Goal: Information Seeking & Learning: Learn about a topic

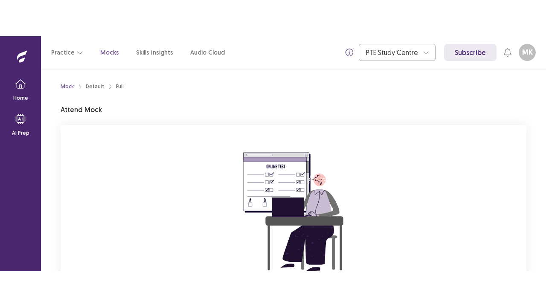
scroll to position [101, 0]
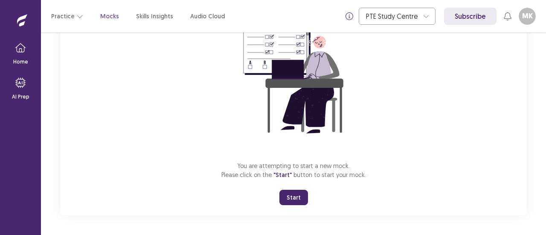
click at [285, 198] on button "Start" at bounding box center [293, 197] width 29 height 15
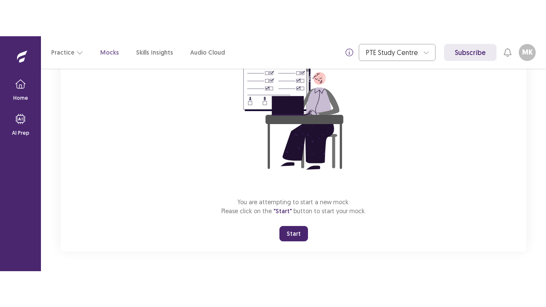
scroll to position [30, 0]
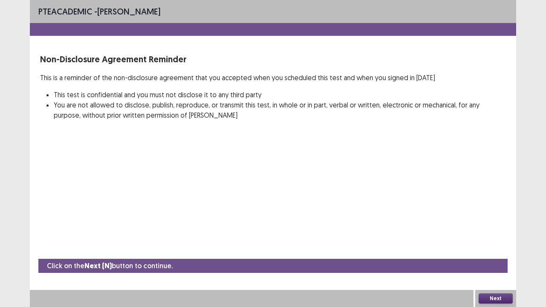
click at [495, 234] on button "Next" at bounding box center [495, 298] width 34 height 10
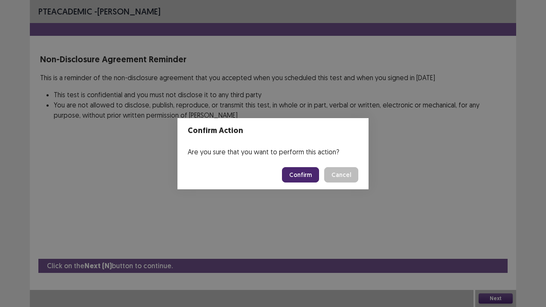
click at [309, 176] on button "Confirm" at bounding box center [300, 174] width 37 height 15
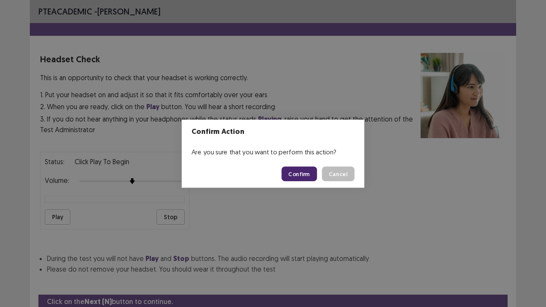
scroll to position [32, 0]
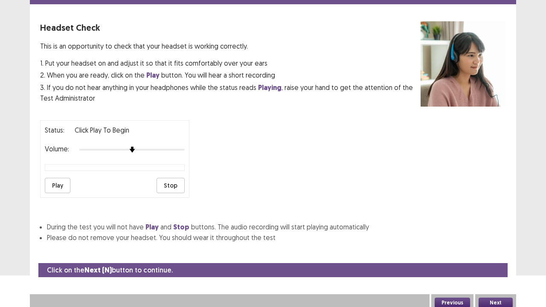
click at [498, 234] on button "Next" at bounding box center [495, 302] width 34 height 10
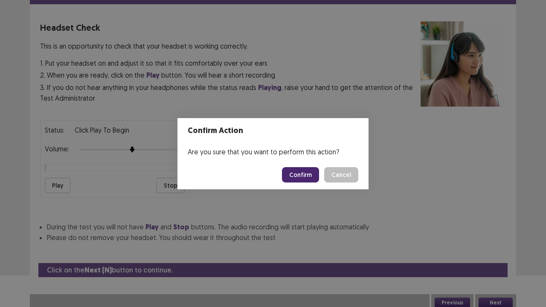
click at [300, 175] on button "Confirm" at bounding box center [300, 174] width 37 height 15
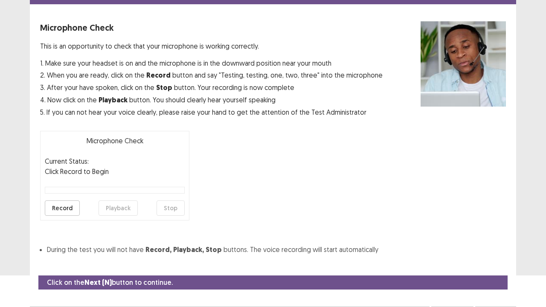
scroll to position [47, 0]
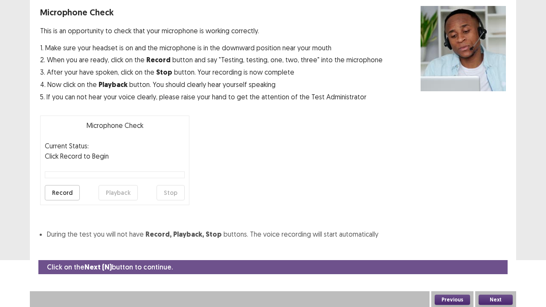
click at [60, 192] on button "Record" at bounding box center [62, 192] width 35 height 15
click at [176, 189] on button "Stop" at bounding box center [170, 192] width 28 height 15
click at [118, 188] on button "Playback" at bounding box center [117, 192] width 39 height 15
click at [499, 234] on button "Next" at bounding box center [495, 299] width 34 height 10
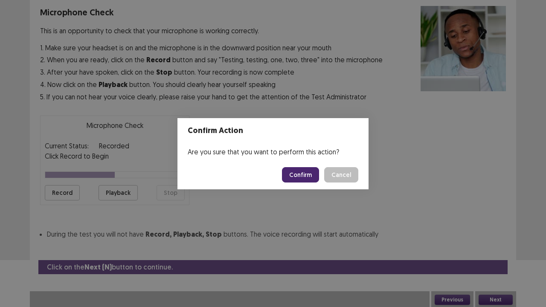
click at [302, 174] on button "Confirm" at bounding box center [300, 174] width 37 height 15
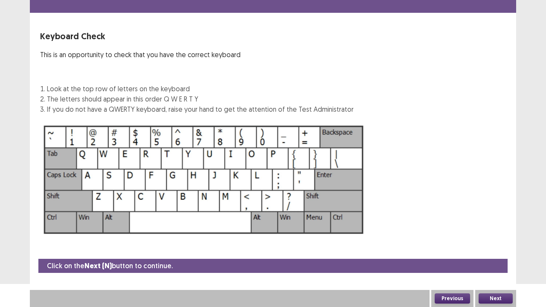
scroll to position [23, 0]
click at [493, 234] on button "Next" at bounding box center [495, 298] width 34 height 10
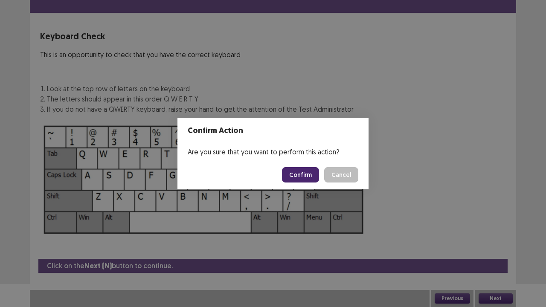
click at [297, 175] on button "Confirm" at bounding box center [300, 174] width 37 height 15
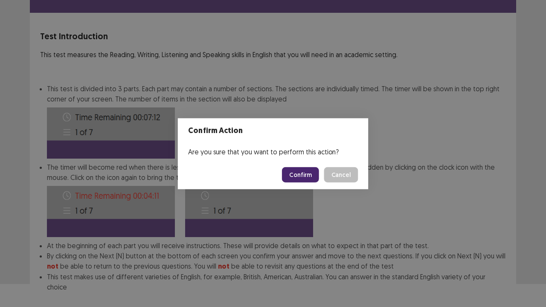
scroll to position [66, 0]
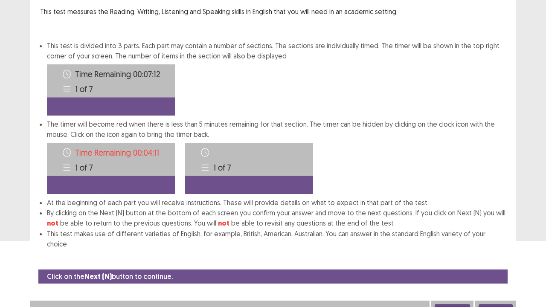
click at [494, 234] on button "Next" at bounding box center [495, 309] width 34 height 10
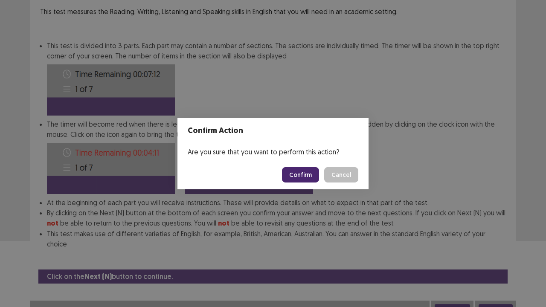
click at [292, 172] on button "Confirm" at bounding box center [300, 174] width 37 height 15
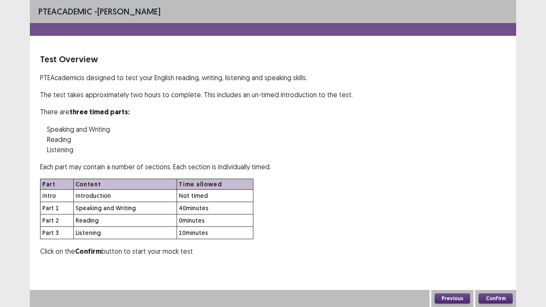
scroll to position [0, 0]
click at [489, 234] on button "Confirm" at bounding box center [495, 298] width 34 height 10
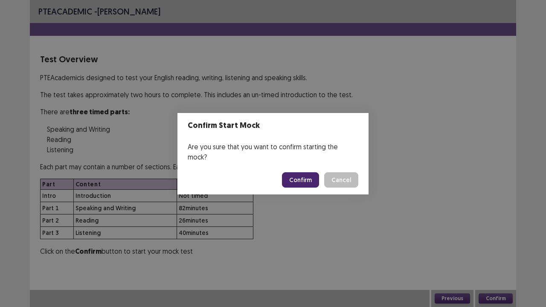
click at [299, 174] on button "Confirm" at bounding box center [300, 179] width 37 height 15
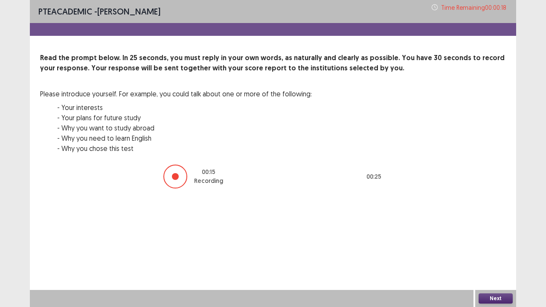
click at [493, 234] on button "Next" at bounding box center [495, 298] width 34 height 10
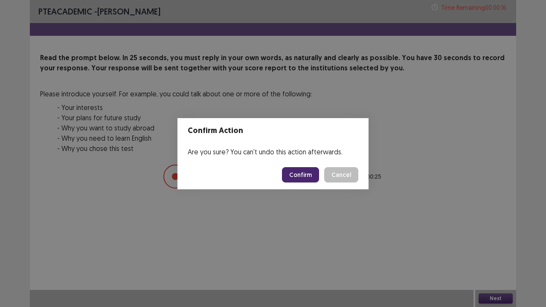
click at [298, 176] on button "Confirm" at bounding box center [300, 174] width 37 height 15
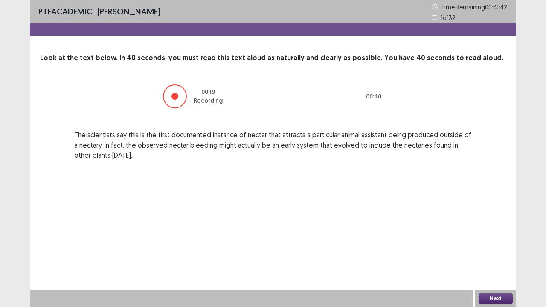
click at [491, 234] on button "Next" at bounding box center [495, 298] width 34 height 10
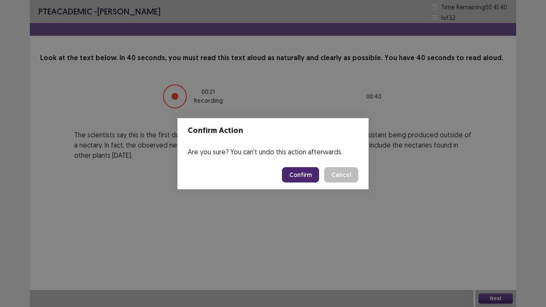
click at [309, 175] on button "Confirm" at bounding box center [300, 174] width 37 height 15
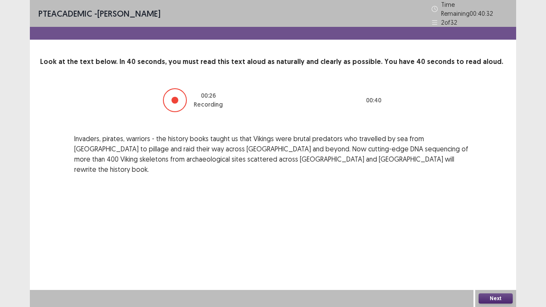
click at [487, 234] on button "Next" at bounding box center [495, 298] width 34 height 10
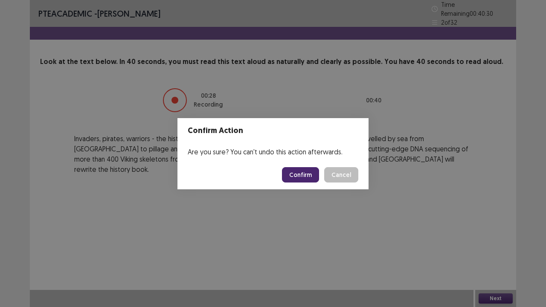
click at [305, 175] on button "Confirm" at bounding box center [300, 174] width 37 height 15
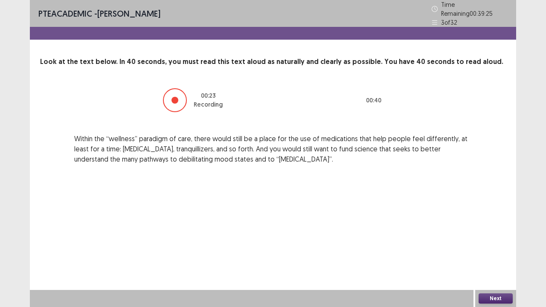
click at [493, 234] on button "Next" at bounding box center [495, 298] width 34 height 10
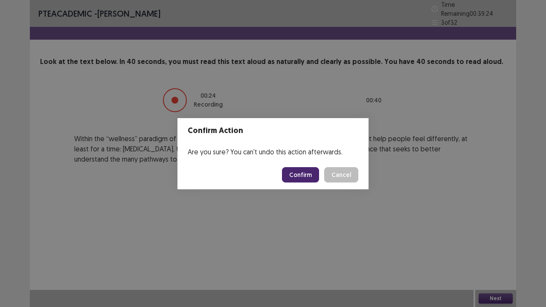
click at [303, 170] on button "Confirm" at bounding box center [300, 174] width 37 height 15
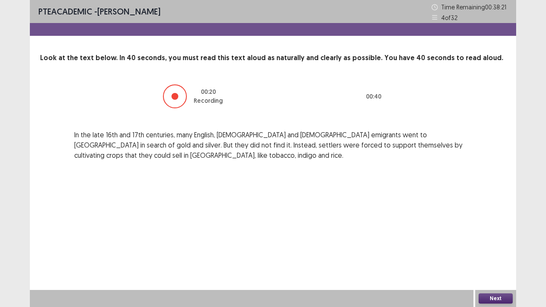
click at [505, 234] on button "Next" at bounding box center [495, 298] width 34 height 10
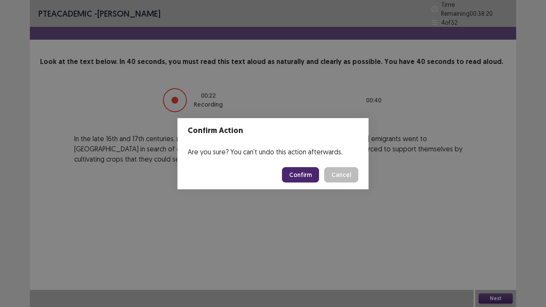
click at [300, 176] on button "Confirm" at bounding box center [300, 174] width 37 height 15
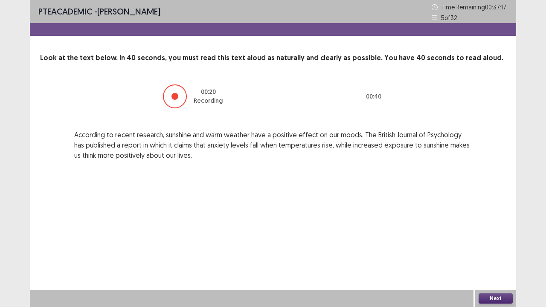
click at [482, 234] on button "Next" at bounding box center [495, 298] width 34 height 10
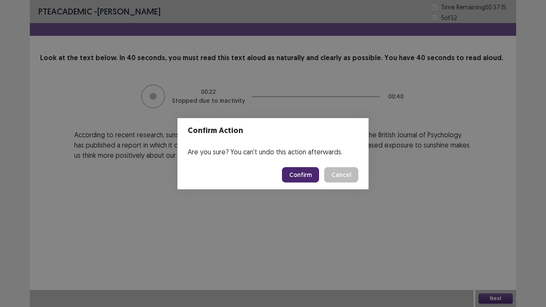
click at [297, 178] on button "Confirm" at bounding box center [300, 174] width 37 height 15
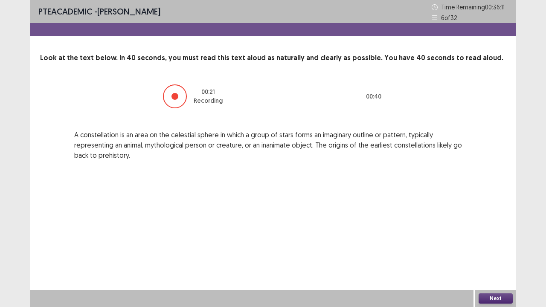
click at [491, 234] on button "Next" at bounding box center [495, 298] width 34 height 10
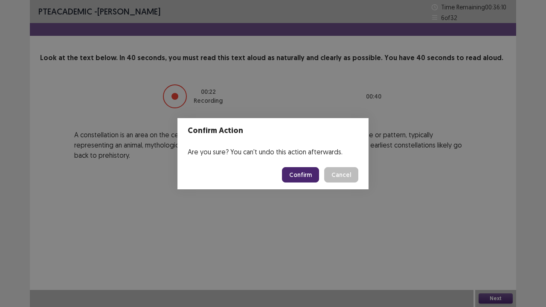
click at [311, 176] on button "Confirm" at bounding box center [300, 174] width 37 height 15
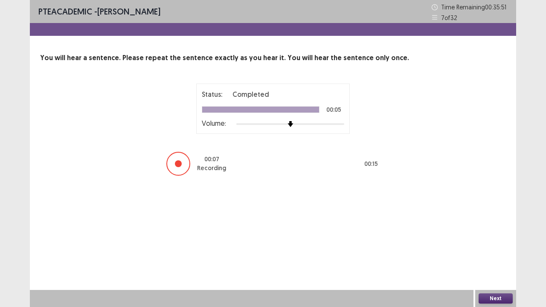
click at [496, 234] on button "Next" at bounding box center [495, 298] width 34 height 10
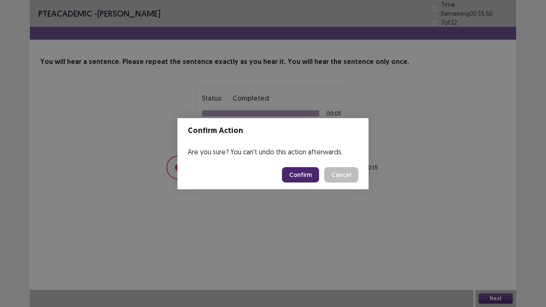
click at [305, 172] on button "Confirm" at bounding box center [300, 174] width 37 height 15
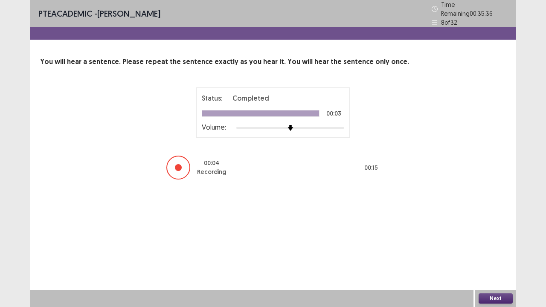
click at [498, 234] on button "Next" at bounding box center [495, 298] width 34 height 10
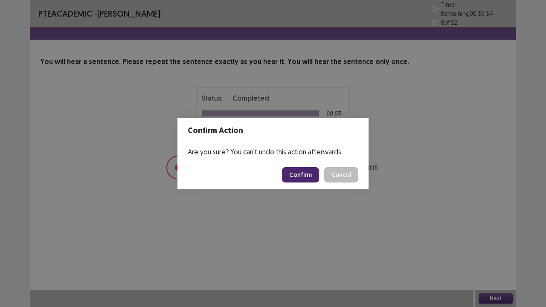
click at [307, 177] on button "Confirm" at bounding box center [300, 174] width 37 height 15
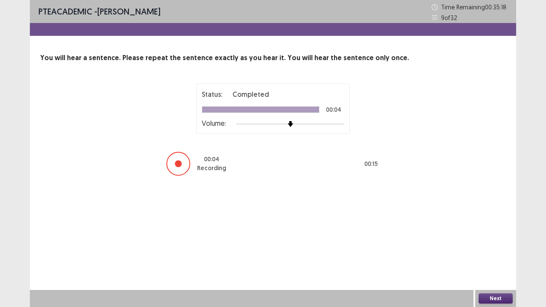
click at [486, 234] on button "Next" at bounding box center [495, 298] width 34 height 10
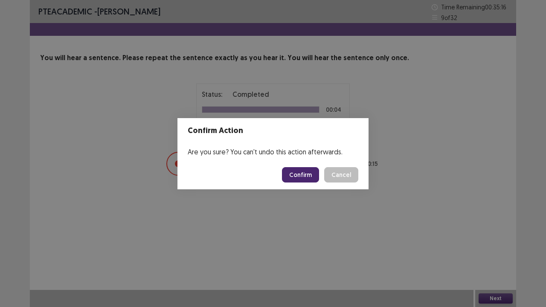
click at [302, 168] on button "Confirm" at bounding box center [300, 174] width 37 height 15
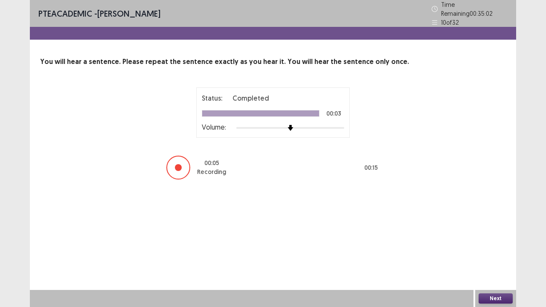
click at [499, 234] on button "Next" at bounding box center [495, 298] width 34 height 10
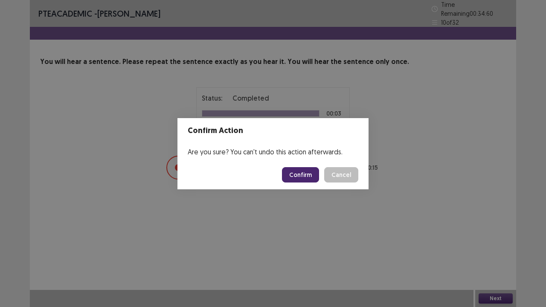
click at [297, 177] on button "Confirm" at bounding box center [300, 174] width 37 height 15
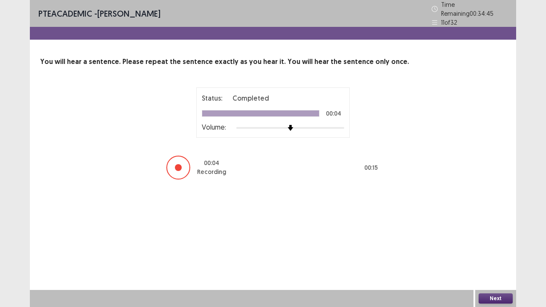
click at [491, 234] on button "Next" at bounding box center [495, 298] width 34 height 10
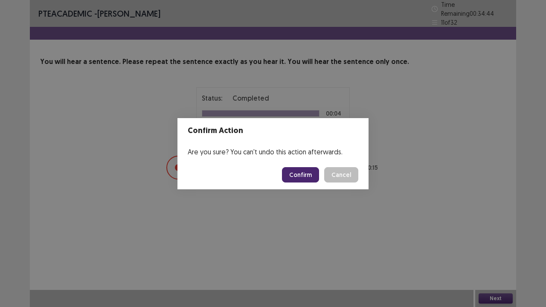
click at [292, 174] on button "Confirm" at bounding box center [300, 174] width 37 height 15
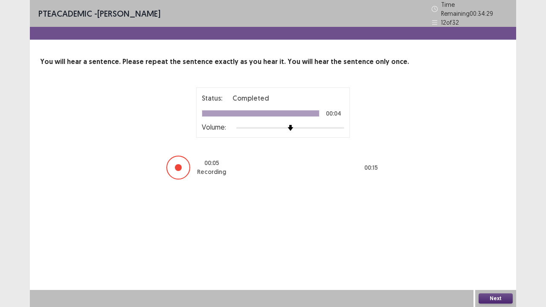
click at [488, 234] on button "Next" at bounding box center [495, 298] width 34 height 10
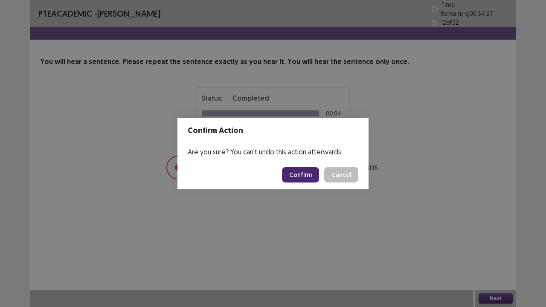
click at [303, 172] on button "Confirm" at bounding box center [300, 174] width 37 height 15
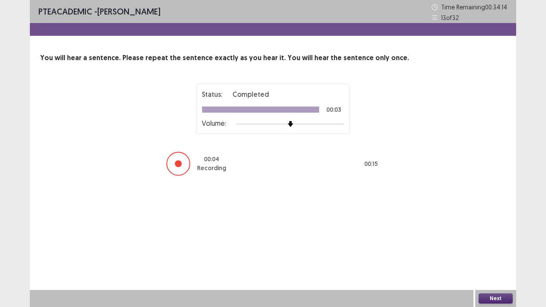
click at [488, 234] on button "Next" at bounding box center [495, 298] width 34 height 10
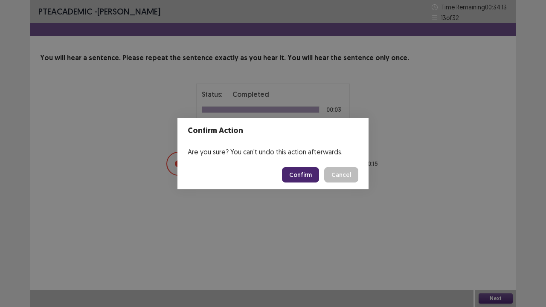
click at [308, 174] on button "Confirm" at bounding box center [300, 174] width 37 height 15
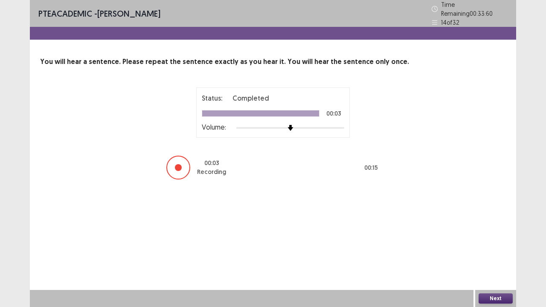
click at [490, 234] on button "Next" at bounding box center [495, 298] width 34 height 10
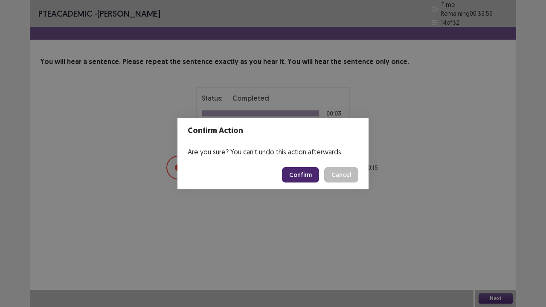
click at [298, 175] on button "Confirm" at bounding box center [300, 174] width 37 height 15
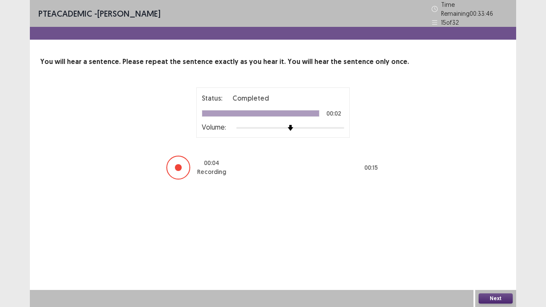
click at [490, 234] on button "Next" at bounding box center [495, 298] width 34 height 10
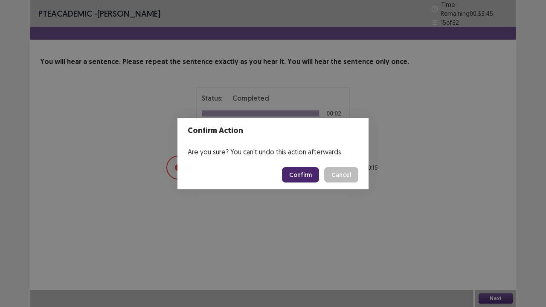
click at [299, 174] on button "Confirm" at bounding box center [300, 174] width 37 height 15
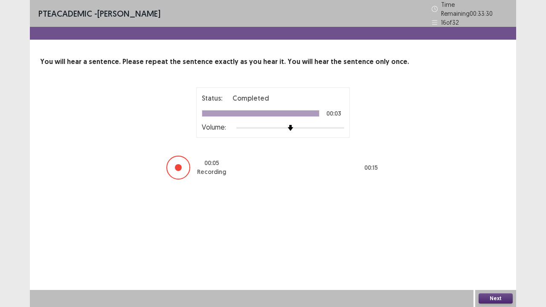
click at [498, 234] on button "Next" at bounding box center [495, 298] width 34 height 10
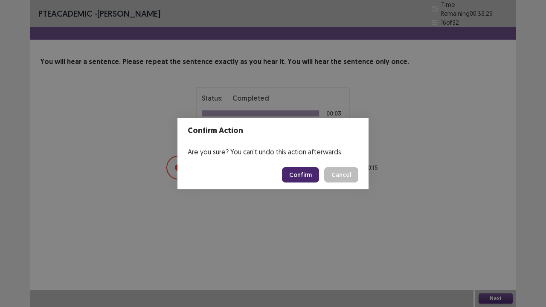
click at [306, 171] on button "Confirm" at bounding box center [300, 174] width 37 height 15
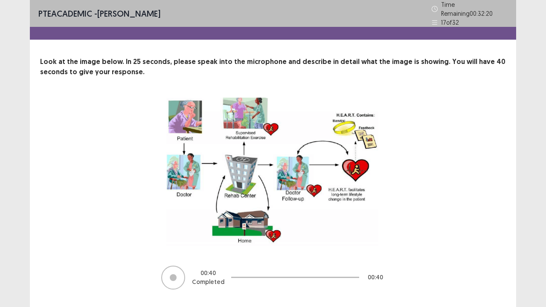
scroll to position [17, 0]
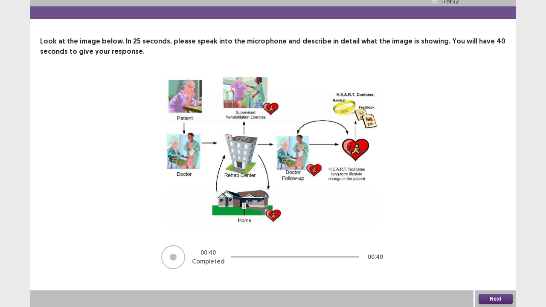
click at [495, 234] on button "Next" at bounding box center [495, 299] width 34 height 10
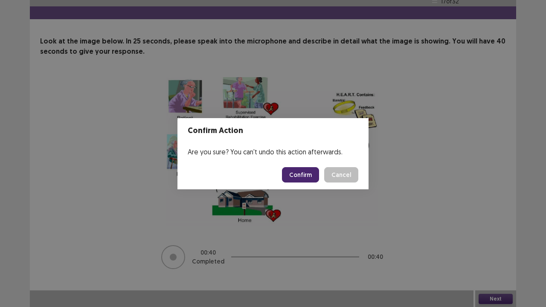
click at [308, 170] on button "Confirm" at bounding box center [300, 174] width 37 height 15
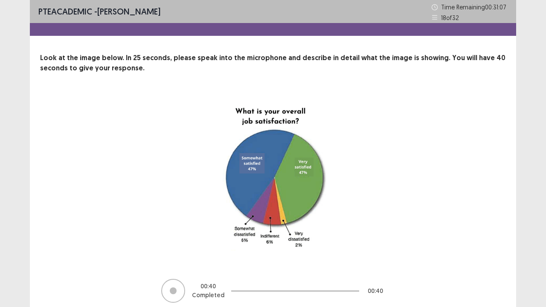
scroll to position [34, 0]
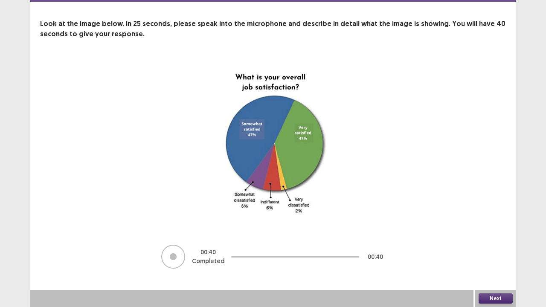
click at [500, 234] on button "Next" at bounding box center [495, 298] width 34 height 10
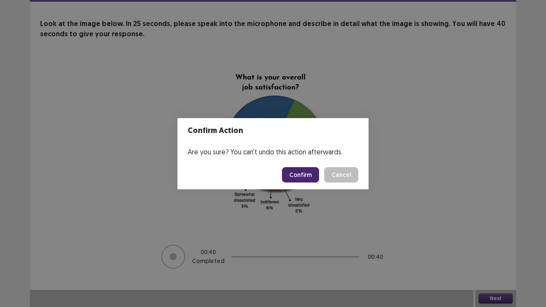
click at [298, 176] on button "Confirm" at bounding box center [300, 174] width 37 height 15
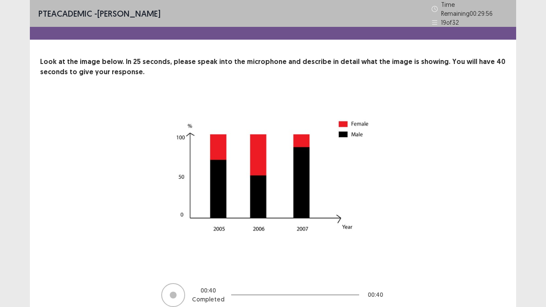
scroll to position [35, 0]
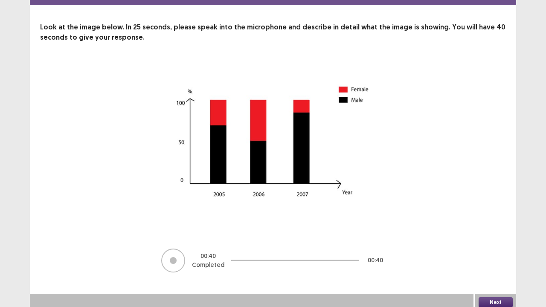
click at [494, 234] on button "Next" at bounding box center [495, 302] width 34 height 10
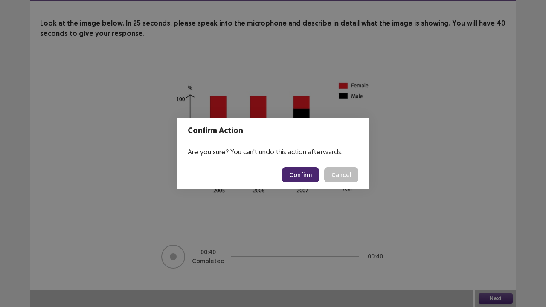
click at [298, 171] on button "Confirm" at bounding box center [300, 174] width 37 height 15
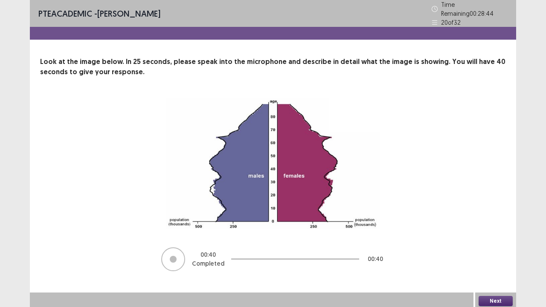
click at [487, 234] on button "Next" at bounding box center [495, 301] width 34 height 10
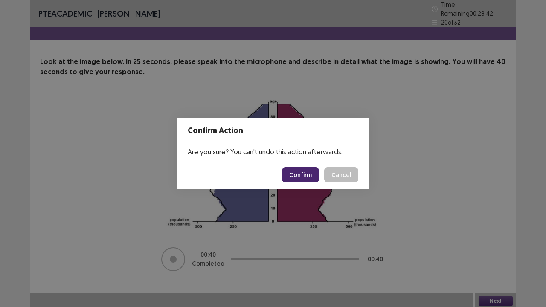
click at [306, 179] on button "Confirm" at bounding box center [300, 174] width 37 height 15
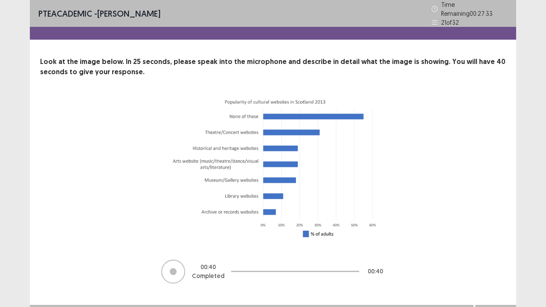
scroll to position [11, 0]
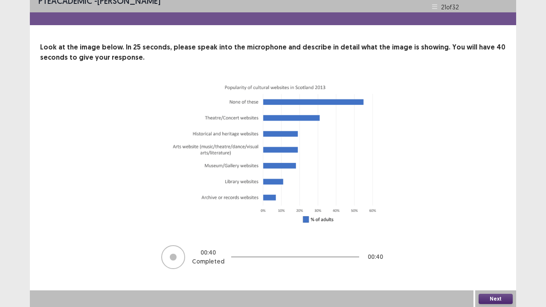
click at [504, 234] on button "Next" at bounding box center [495, 299] width 34 height 10
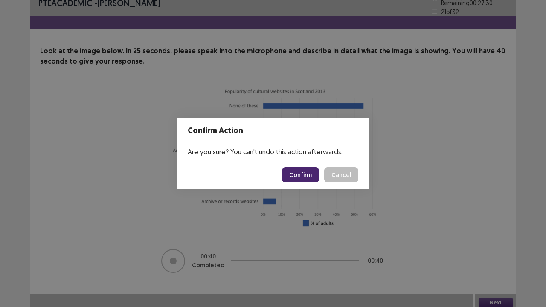
click at [310, 178] on button "Confirm" at bounding box center [300, 174] width 37 height 15
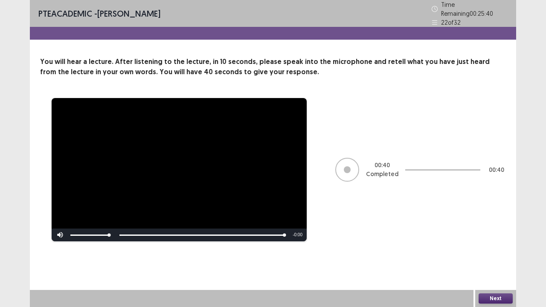
click at [497, 234] on button "Next" at bounding box center [495, 298] width 34 height 10
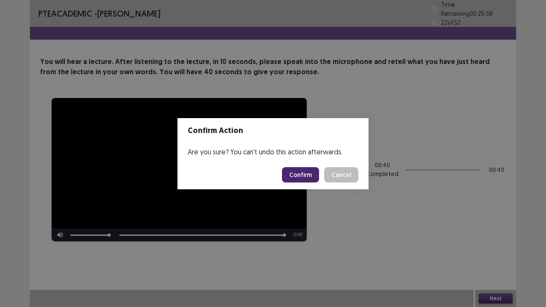
click at [306, 176] on button "Confirm" at bounding box center [300, 174] width 37 height 15
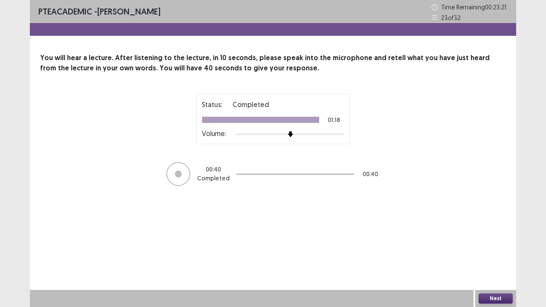
click at [494, 234] on div "Next" at bounding box center [495, 298] width 41 height 17
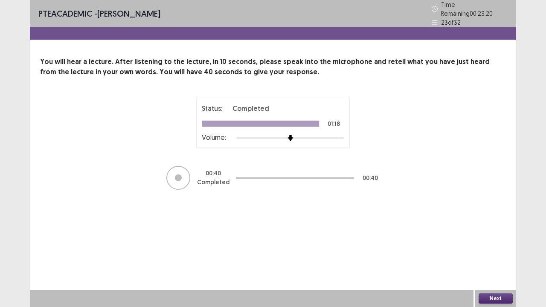
click at [494, 234] on button "Next" at bounding box center [495, 298] width 34 height 10
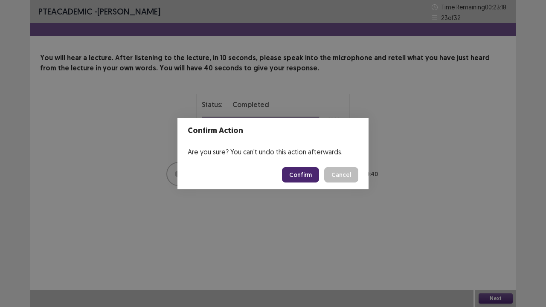
click at [300, 177] on button "Confirm" at bounding box center [300, 174] width 37 height 15
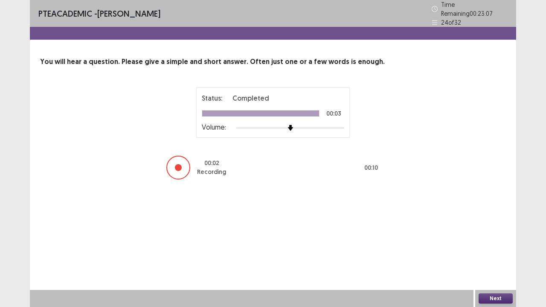
click at [491, 234] on button "Next" at bounding box center [495, 298] width 34 height 10
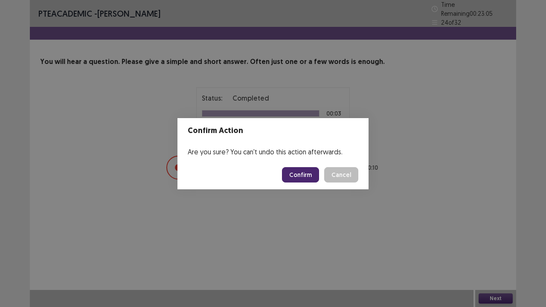
click at [300, 175] on button "Confirm" at bounding box center [300, 174] width 37 height 15
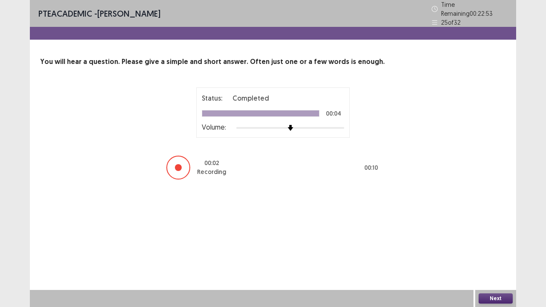
click at [489, 234] on button "Next" at bounding box center [495, 298] width 34 height 10
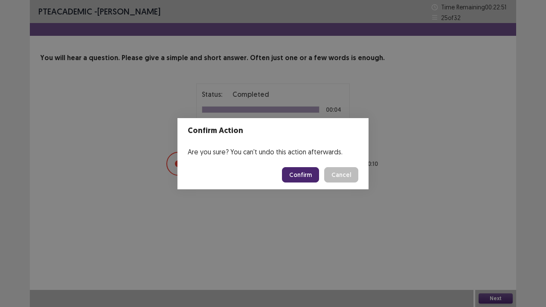
click at [315, 173] on button "Confirm" at bounding box center [300, 174] width 37 height 15
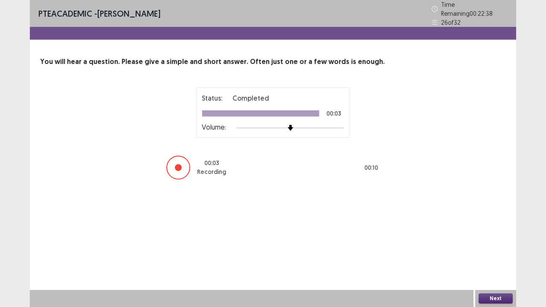
click at [488, 234] on button "Next" at bounding box center [495, 298] width 34 height 10
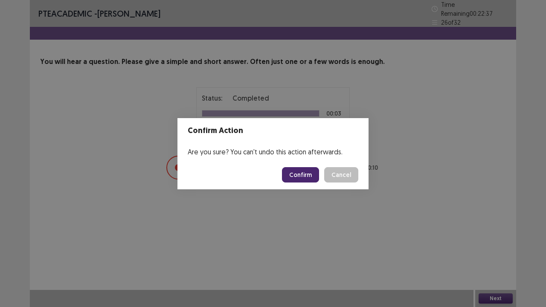
click at [297, 176] on button "Confirm" at bounding box center [300, 174] width 37 height 15
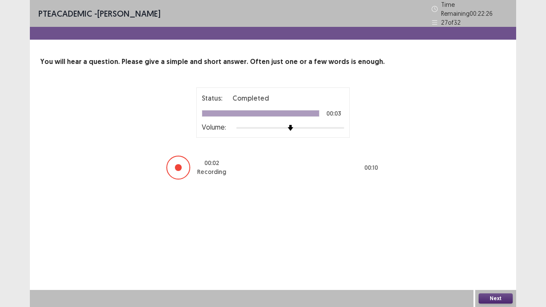
click at [488, 234] on button "Next" at bounding box center [495, 298] width 34 height 10
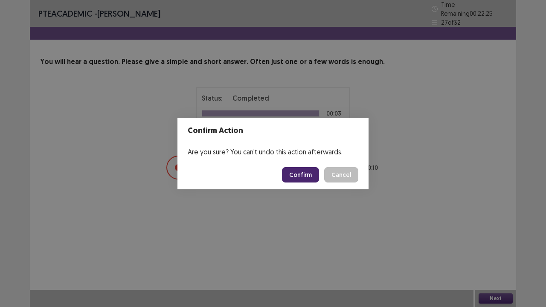
click at [302, 179] on button "Confirm" at bounding box center [300, 174] width 37 height 15
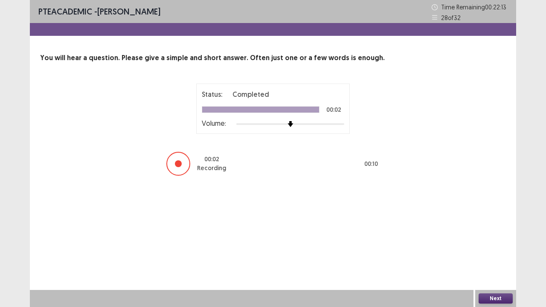
click at [487, 234] on button "Next" at bounding box center [495, 298] width 34 height 10
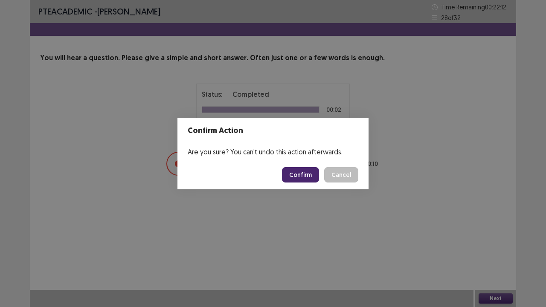
click at [295, 176] on button "Confirm" at bounding box center [300, 174] width 37 height 15
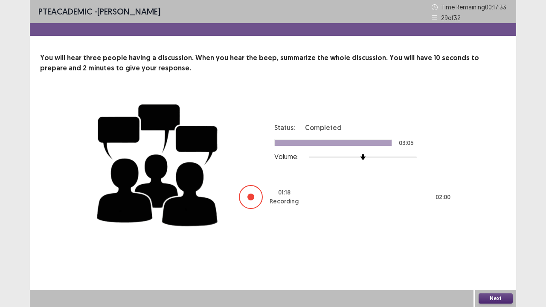
click at [295, 176] on div "Status: Completed 03:05 Volume: 01 : 18 Recording 02 : 00" at bounding box center [345, 163] width 213 height 93
click at [502, 234] on button "Next" at bounding box center [495, 298] width 34 height 10
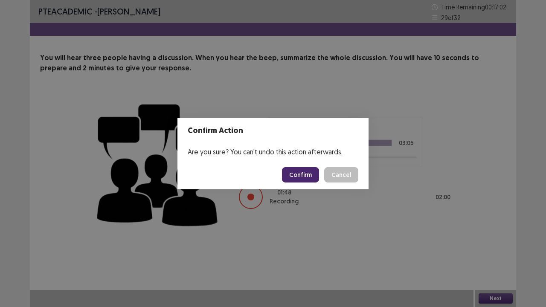
click at [307, 178] on button "Confirm" at bounding box center [300, 174] width 37 height 15
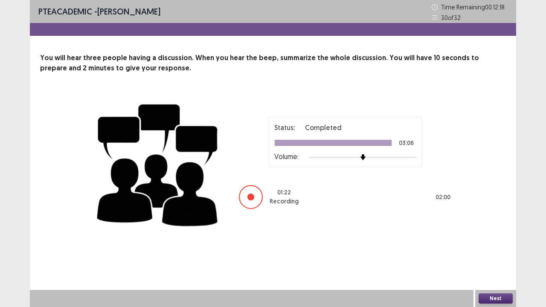
click at [307, 178] on div "Status: Completed 03:06 Volume: 01 : 22 Recording 02 : 00" at bounding box center [345, 163] width 213 height 93
click at [492, 234] on button "Next" at bounding box center [495, 298] width 34 height 10
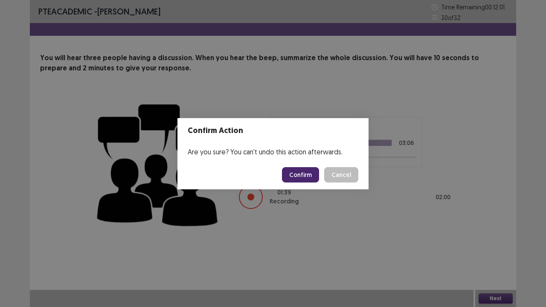
click at [305, 182] on footer "Confirm Cancel" at bounding box center [272, 174] width 191 height 29
click at [303, 177] on button "Confirm" at bounding box center [300, 174] width 37 height 15
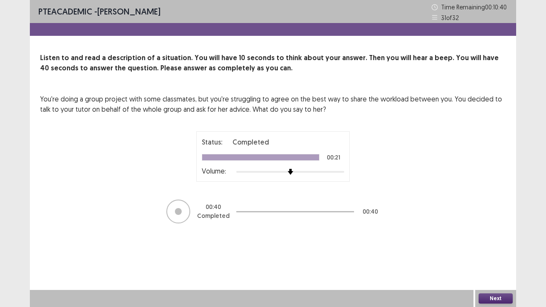
click at [497, 234] on button "Next" at bounding box center [495, 298] width 34 height 10
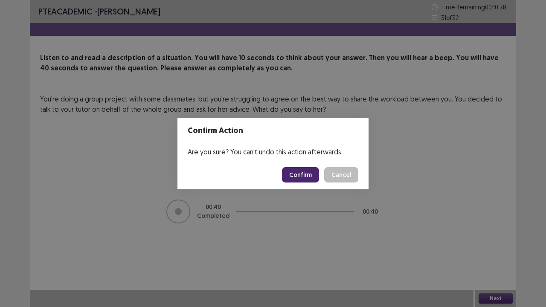
click at [311, 180] on button "Confirm" at bounding box center [300, 174] width 37 height 15
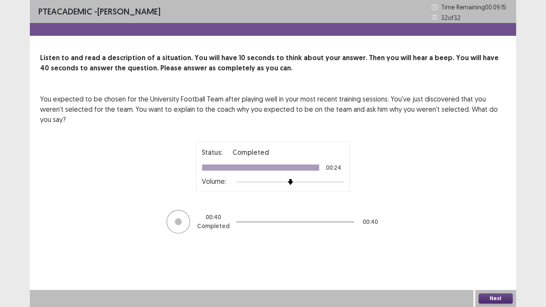
click at [493, 234] on button "Next" at bounding box center [495, 298] width 34 height 10
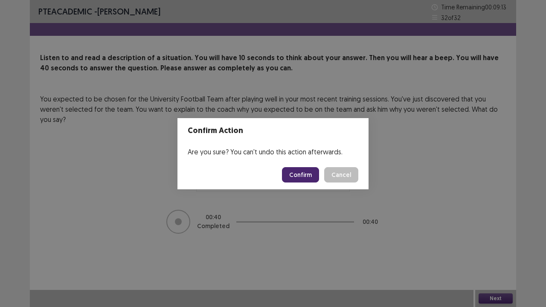
click at [306, 179] on button "Confirm" at bounding box center [300, 174] width 37 height 15
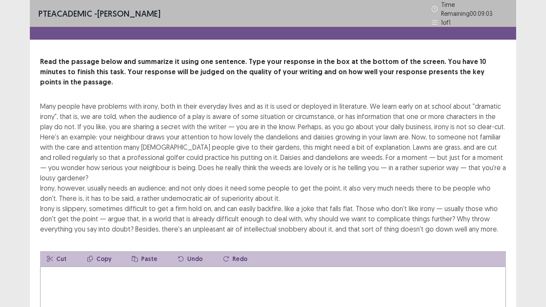
click at [226, 234] on textarea at bounding box center [272, 313] width 465 height 94
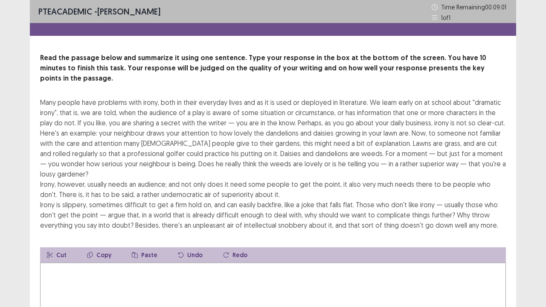
click at [202, 234] on textarea at bounding box center [272, 310] width 465 height 94
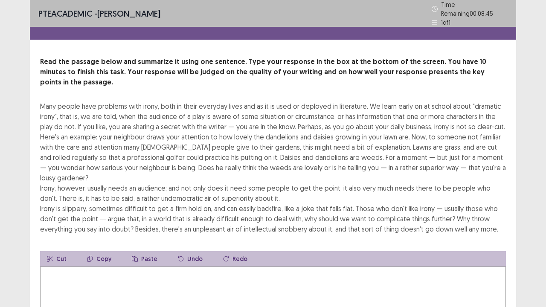
click at [131, 234] on textarea at bounding box center [272, 313] width 465 height 94
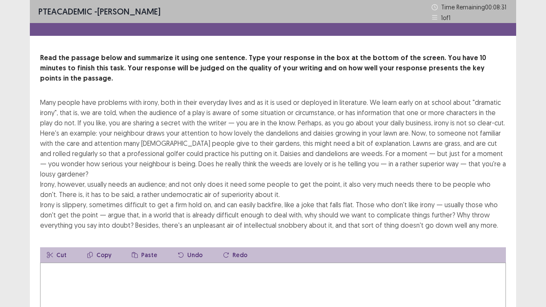
click at [108, 234] on textarea at bounding box center [272, 310] width 465 height 94
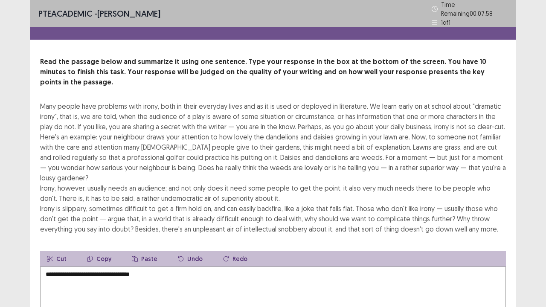
click at [108, 234] on textarea "**********" at bounding box center [272, 313] width 465 height 94
click at [149, 234] on textarea "**********" at bounding box center [272, 313] width 465 height 94
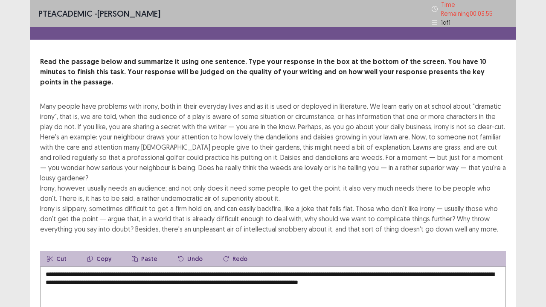
scroll to position [0, 0]
click at [415, 234] on textarea "**********" at bounding box center [272, 313] width 465 height 94
click at [414, 234] on textarea "**********" at bounding box center [272, 313] width 465 height 94
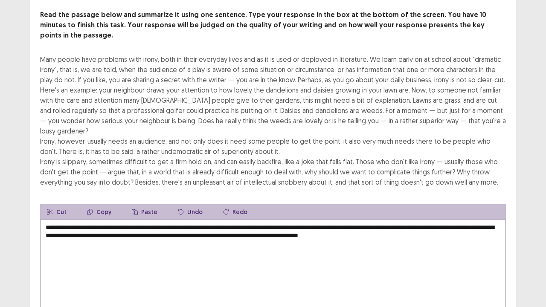
scroll to position [82, 0]
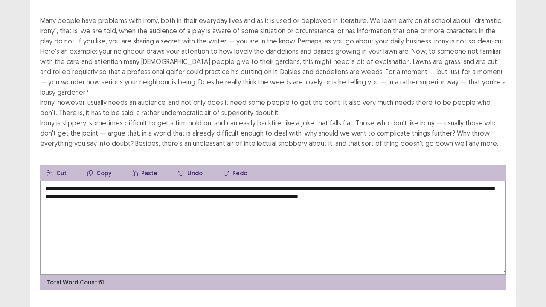
type textarea "**********"
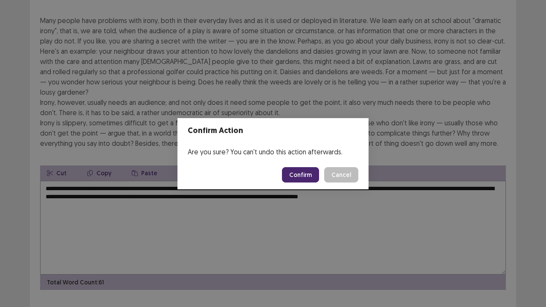
click at [308, 176] on button "Confirm" at bounding box center [300, 174] width 37 height 15
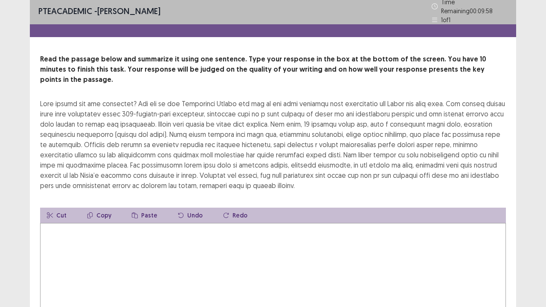
scroll to position [0, 0]
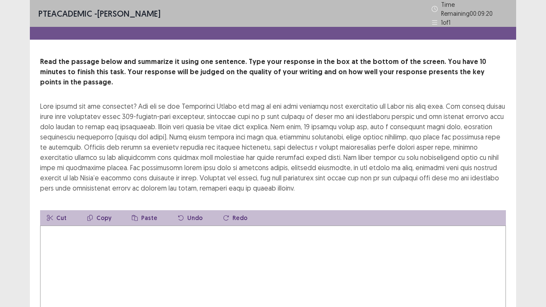
click at [308, 178] on div at bounding box center [272, 147] width 465 height 92
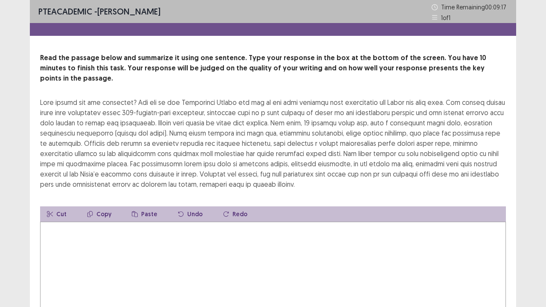
click at [113, 232] on textarea at bounding box center [272, 269] width 465 height 94
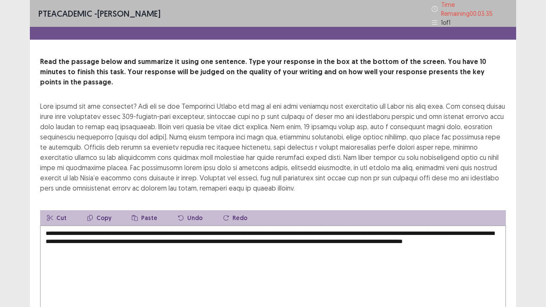
scroll to position [51, 0]
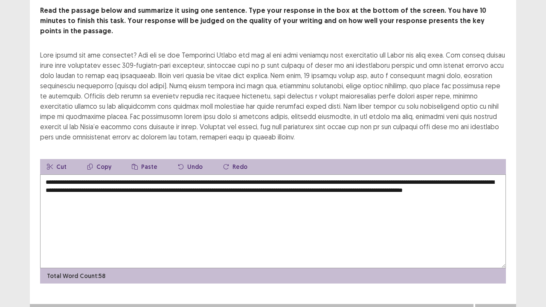
type textarea "**********"
click at [493, 234] on button "Next" at bounding box center [495, 312] width 34 height 10
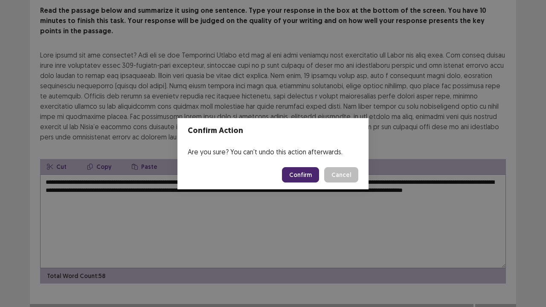
click at [304, 176] on button "Confirm" at bounding box center [300, 174] width 37 height 15
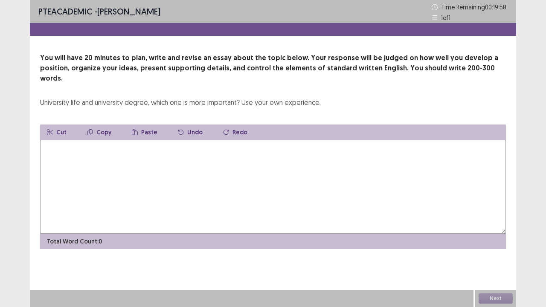
click at [83, 147] on textarea at bounding box center [272, 187] width 465 height 94
click at [67, 152] on textarea at bounding box center [272, 187] width 465 height 94
click at [177, 140] on textarea "**********" at bounding box center [272, 187] width 465 height 94
click at [197, 140] on textarea "**********" at bounding box center [272, 187] width 465 height 94
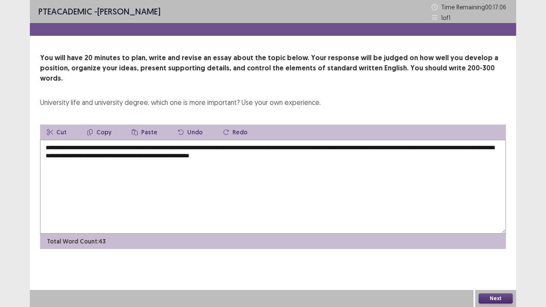
click at [325, 145] on textarea "**********" at bounding box center [272, 187] width 465 height 94
click at [345, 146] on textarea "**********" at bounding box center [272, 187] width 465 height 94
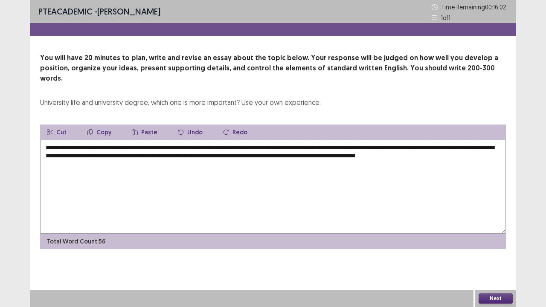
click at [280, 170] on textarea "**********" at bounding box center [272, 187] width 465 height 94
click at [494, 144] on textarea "**********" at bounding box center [272, 187] width 465 height 94
click at [99, 153] on textarea "**********" at bounding box center [272, 187] width 465 height 94
drag, startPoint x: 91, startPoint y: 136, endPoint x: 143, endPoint y: 132, distance: 52.1
click at [143, 140] on textarea "**********" at bounding box center [272, 187] width 465 height 94
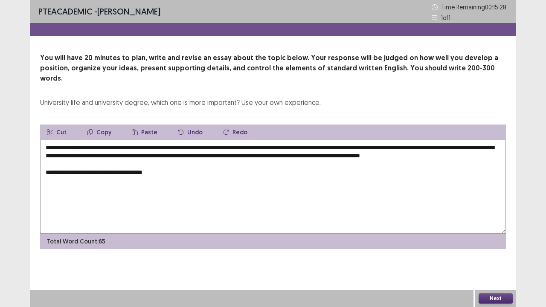
click at [89, 140] on textarea "**********" at bounding box center [272, 187] width 465 height 94
click at [91, 140] on textarea "**********" at bounding box center [272, 187] width 465 height 94
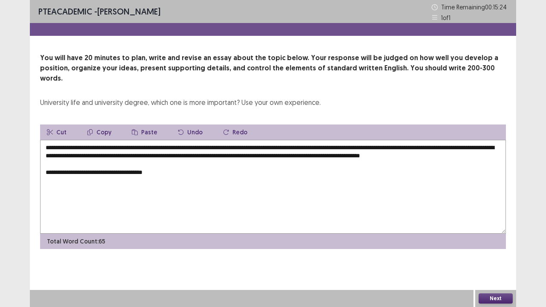
click at [91, 140] on textarea "**********" at bounding box center [272, 187] width 465 height 94
drag, startPoint x: 90, startPoint y: 137, endPoint x: 139, endPoint y: 141, distance: 48.3
click at [139, 141] on textarea "**********" at bounding box center [272, 187] width 465 height 94
click at [101, 124] on button "Copy" at bounding box center [99, 131] width 38 height 15
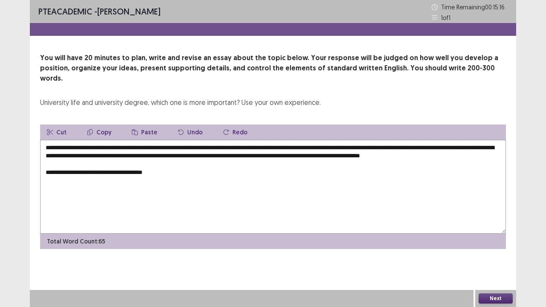
click at [167, 171] on textarea "**********" at bounding box center [272, 187] width 465 height 94
click at [146, 124] on button "Paste" at bounding box center [144, 131] width 39 height 15
click at [167, 169] on textarea "**********" at bounding box center [272, 187] width 465 height 94
click at [214, 171] on textarea "**********" at bounding box center [272, 187] width 465 height 94
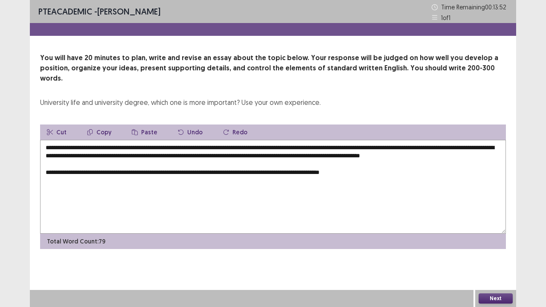
click at [286, 172] on textarea "**********" at bounding box center [272, 187] width 465 height 94
click at [299, 170] on textarea "**********" at bounding box center [272, 187] width 465 height 94
click at [56, 177] on textarea "**********" at bounding box center [272, 187] width 465 height 94
drag, startPoint x: 266, startPoint y: 145, endPoint x: 355, endPoint y: 146, distance: 88.2
click at [355, 146] on textarea "**********" at bounding box center [272, 187] width 465 height 94
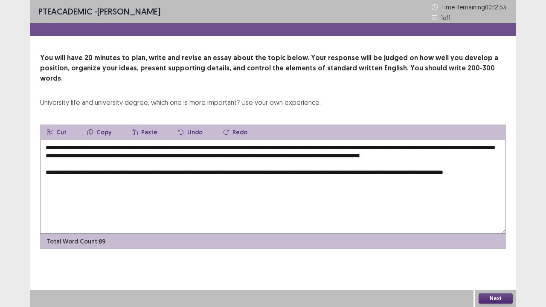
click at [109, 124] on button "Copy" at bounding box center [99, 131] width 38 height 15
click at [87, 179] on textarea "**********" at bounding box center [272, 187] width 465 height 94
click at [147, 124] on button "Paste" at bounding box center [144, 131] width 39 height 15
click at [315, 148] on textarea "**********" at bounding box center [272, 187] width 465 height 94
click at [131, 179] on textarea "**********" at bounding box center [272, 187] width 465 height 94
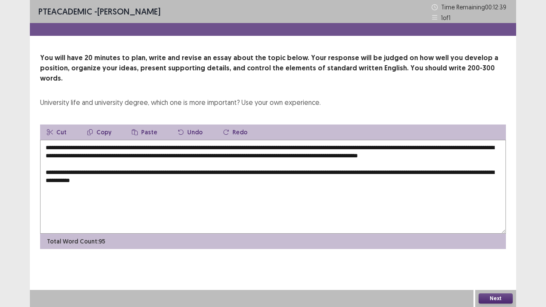
click at [143, 180] on textarea "**********" at bounding box center [272, 187] width 465 height 94
click at [202, 179] on textarea "**********" at bounding box center [272, 187] width 465 height 94
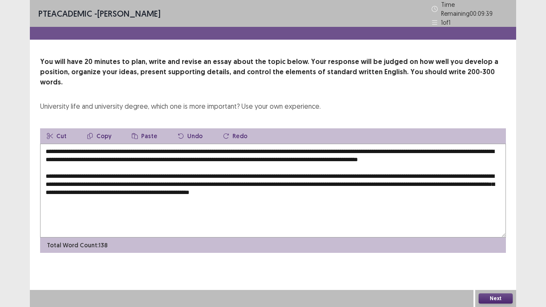
drag, startPoint x: 90, startPoint y: 136, endPoint x: 137, endPoint y: 137, distance: 46.9
click at [137, 144] on textarea "**********" at bounding box center [272, 191] width 465 height 94
click at [102, 128] on button "Copy" at bounding box center [99, 135] width 38 height 15
click at [395, 186] on textarea "**********" at bounding box center [272, 191] width 465 height 94
click at [144, 128] on button "Paste" at bounding box center [144, 135] width 39 height 15
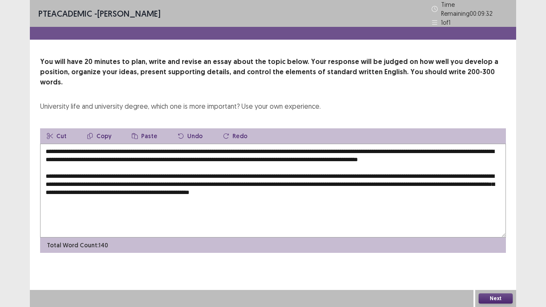
click at [396, 187] on textarea "**********" at bounding box center [272, 191] width 465 height 94
click at [446, 187] on textarea "**********" at bounding box center [272, 191] width 465 height 94
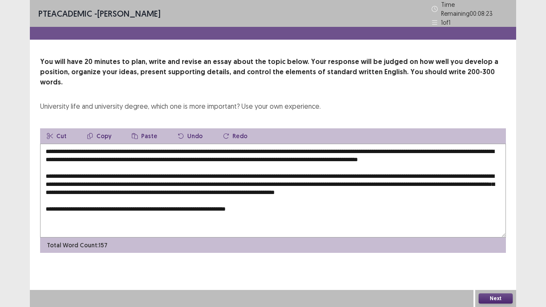
drag, startPoint x: 299, startPoint y: 170, endPoint x: 390, endPoint y: 172, distance: 90.8
click at [390, 172] on textarea "**********" at bounding box center [272, 191] width 465 height 94
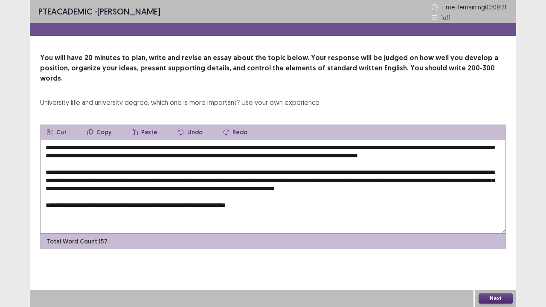
click at [184, 124] on button "Undo" at bounding box center [190, 131] width 38 height 15
drag, startPoint x: 298, startPoint y: 169, endPoint x: 391, endPoint y: 166, distance: 93.0
click at [391, 166] on textarea "**********" at bounding box center [272, 187] width 465 height 94
click at [65, 124] on button "Cut" at bounding box center [56, 131] width 33 height 15
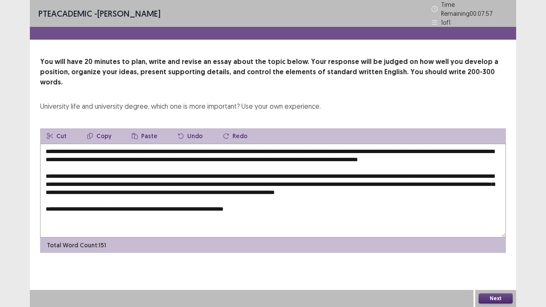
click at [327, 170] on textarea "**********" at bounding box center [272, 191] width 465 height 94
click at [268, 205] on textarea "**********" at bounding box center [272, 191] width 465 height 94
click at [148, 128] on button "Paste" at bounding box center [144, 135] width 39 height 15
click at [279, 204] on textarea "**********" at bounding box center [272, 191] width 465 height 94
click at [280, 204] on textarea "**********" at bounding box center [272, 191] width 465 height 94
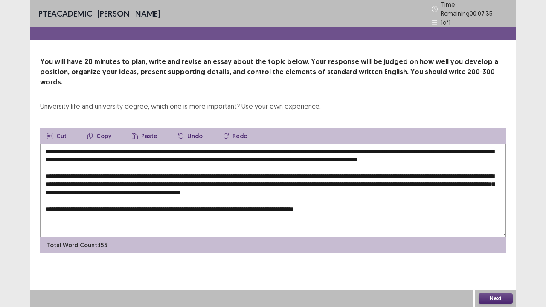
click at [355, 203] on textarea "**********" at bounding box center [272, 191] width 465 height 94
drag, startPoint x: 173, startPoint y: 203, endPoint x: 209, endPoint y: 204, distance: 35.8
click at [209, 204] on textarea "**********" at bounding box center [272, 191] width 465 height 94
click at [101, 128] on button "Copy" at bounding box center [99, 135] width 38 height 15
click at [62, 210] on textarea "**********" at bounding box center [272, 191] width 465 height 94
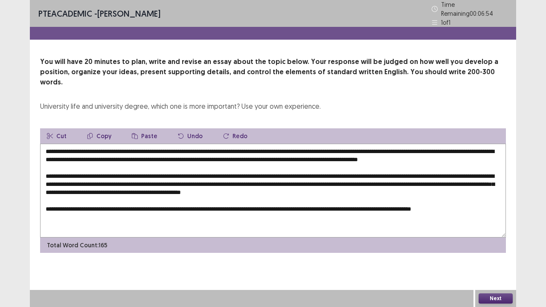
click at [145, 128] on button "Paste" at bounding box center [144, 135] width 39 height 15
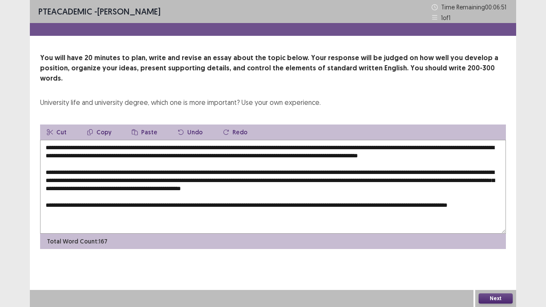
click at [95, 211] on textarea at bounding box center [272, 187] width 465 height 94
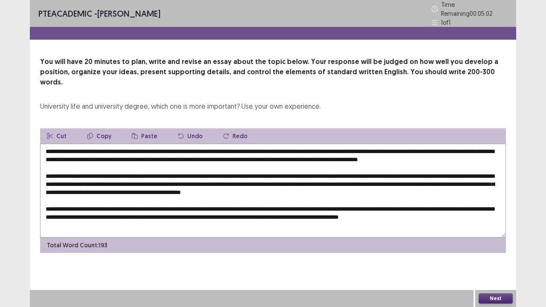
click at [476, 212] on textarea at bounding box center [272, 191] width 465 height 94
click at [491, 210] on textarea at bounding box center [272, 191] width 465 height 94
drag, startPoint x: 56, startPoint y: 211, endPoint x: 90, endPoint y: 211, distance: 34.1
click at [90, 211] on textarea at bounding box center [272, 191] width 465 height 94
click at [98, 128] on button "Copy" at bounding box center [99, 135] width 38 height 15
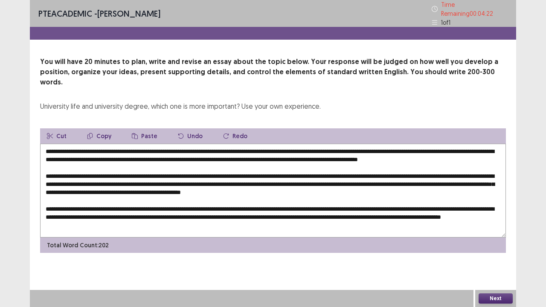
click at [172, 222] on textarea at bounding box center [272, 191] width 465 height 94
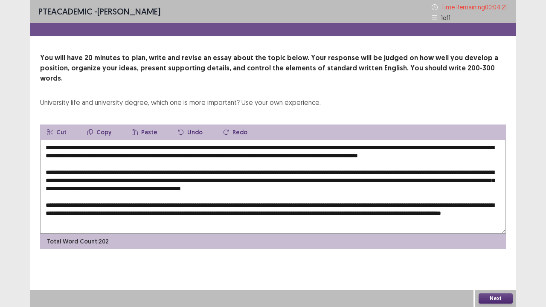
click at [143, 124] on button "Paste" at bounding box center [144, 131] width 39 height 15
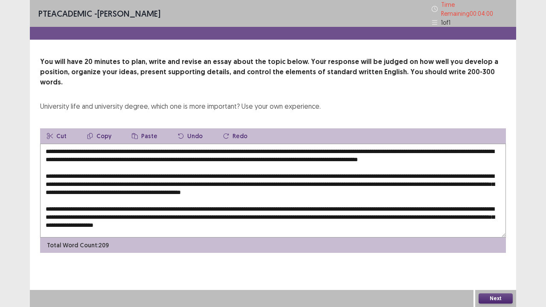
click at [141, 128] on button "Paste" at bounding box center [144, 135] width 39 height 15
click at [281, 220] on textarea at bounding box center [272, 191] width 465 height 94
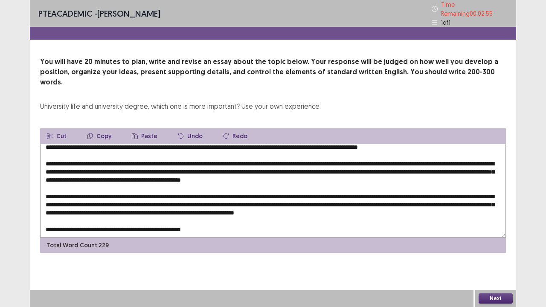
drag, startPoint x: 107, startPoint y: 170, endPoint x: 154, endPoint y: 168, distance: 46.9
click at [154, 168] on textarea at bounding box center [272, 191] width 465 height 94
click at [102, 128] on button "Copy" at bounding box center [99, 135] width 38 height 15
click at [211, 216] on textarea at bounding box center [272, 191] width 465 height 94
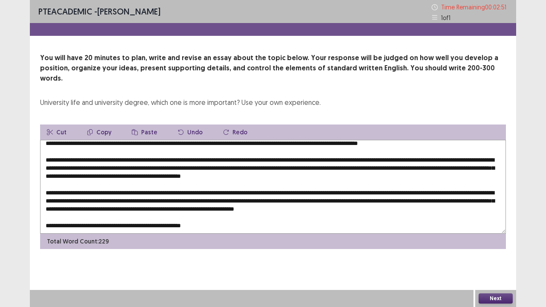
click at [147, 124] on button "Paste" at bounding box center [144, 131] width 39 height 15
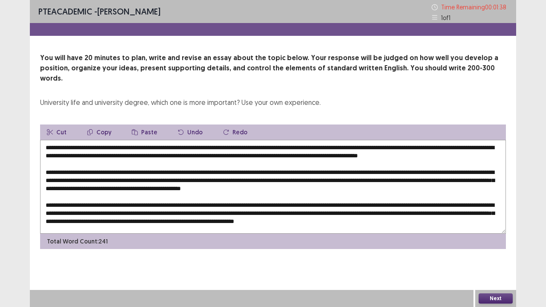
click at [326, 146] on textarea at bounding box center [272, 187] width 465 height 94
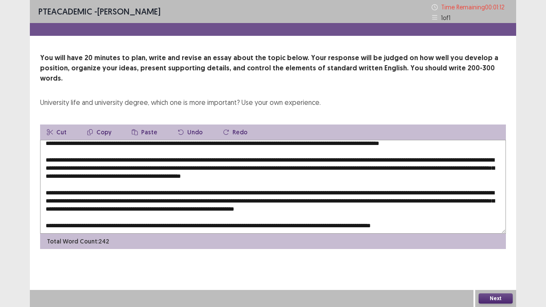
click at [300, 151] on textarea at bounding box center [272, 187] width 465 height 94
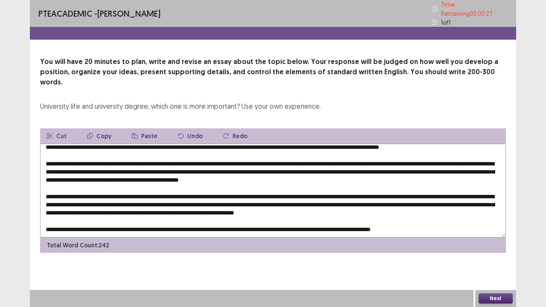
type textarea "**********"
click at [488, 234] on button "Next" at bounding box center [495, 298] width 34 height 10
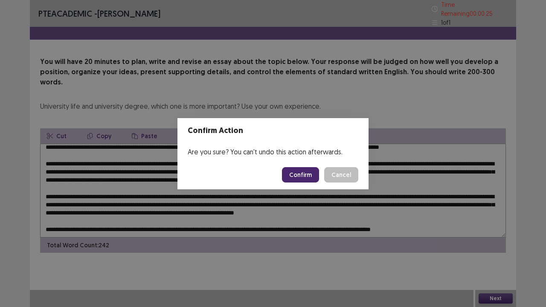
click at [304, 172] on button "Confirm" at bounding box center [300, 174] width 37 height 15
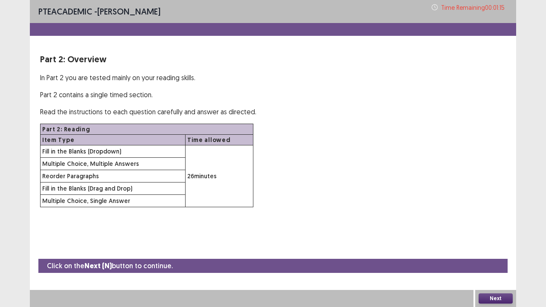
click at [497, 234] on button "Next" at bounding box center [495, 298] width 34 height 10
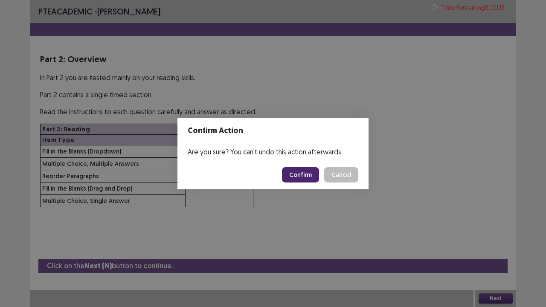
click at [309, 176] on button "Confirm" at bounding box center [300, 174] width 37 height 15
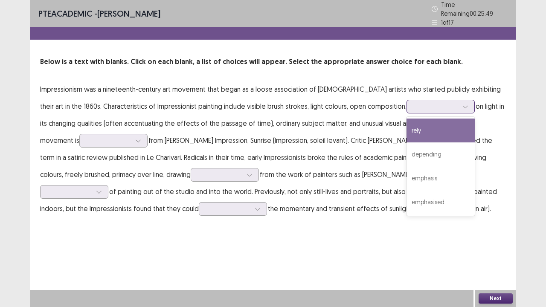
click at [459, 102] on div at bounding box center [465, 106] width 13 height 13
click at [426, 134] on div "rely" at bounding box center [440, 130] width 68 height 24
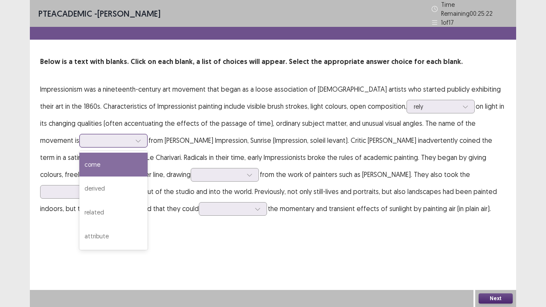
click at [135, 138] on icon at bounding box center [138, 141] width 6 height 6
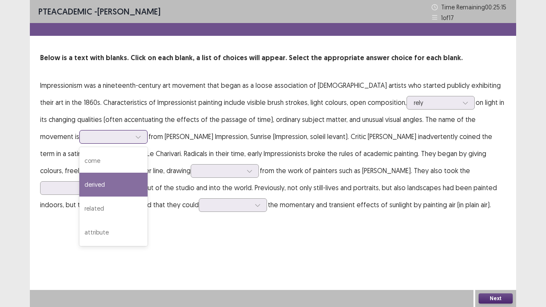
click at [89, 179] on div "derived" at bounding box center [113, 185] width 68 height 24
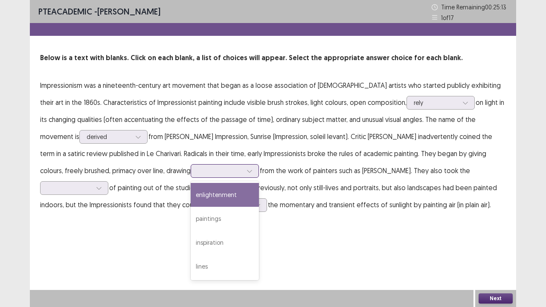
click at [218, 169] on div at bounding box center [225, 171] width 68 height 14
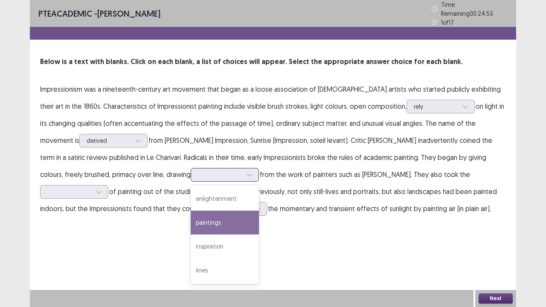
click at [191, 221] on div "paintings" at bounding box center [225, 223] width 68 height 24
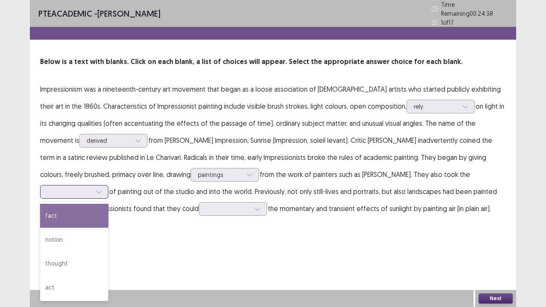
click at [105, 185] on div at bounding box center [98, 191] width 13 height 13
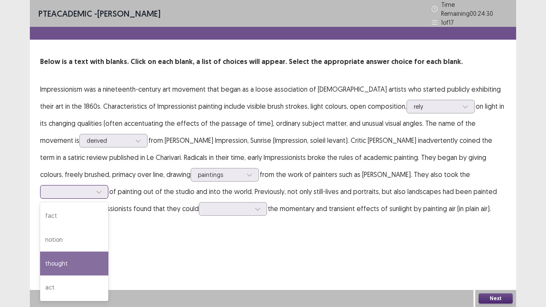
click at [108, 234] on div "thought" at bounding box center [74, 263] width 68 height 24
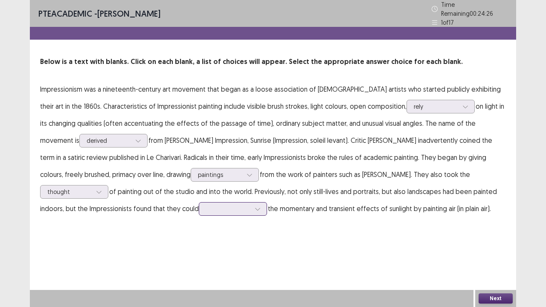
click at [254, 206] on icon at bounding box center [257, 209] width 6 height 6
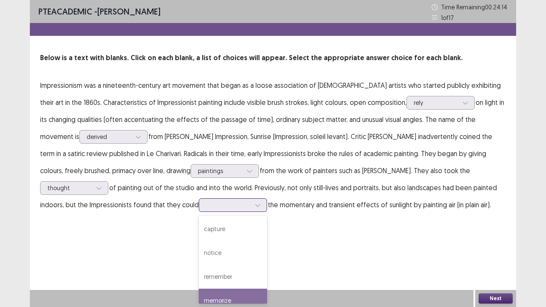
click at [202, 234] on div "memorize" at bounding box center [233, 301] width 68 height 24
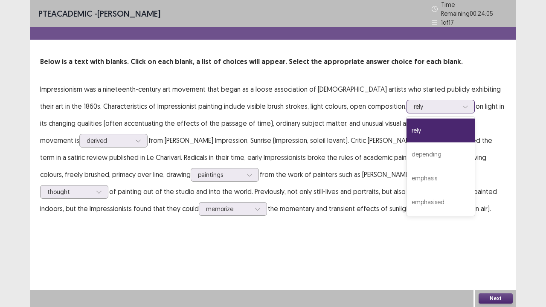
click at [416, 104] on div at bounding box center [435, 106] width 44 height 8
click at [406, 182] on div "emphasis" at bounding box center [440, 178] width 68 height 24
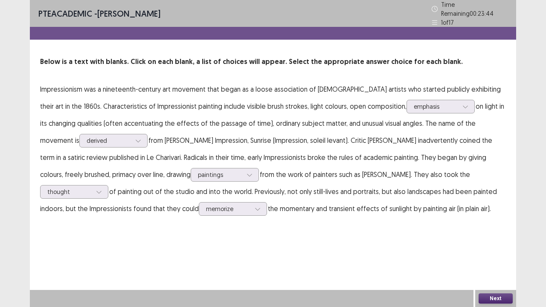
click at [494, 234] on button "Next" at bounding box center [495, 298] width 34 height 10
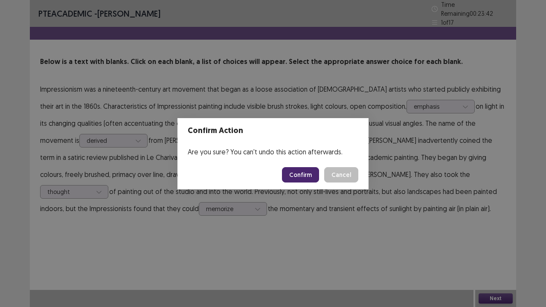
click at [306, 176] on button "Confirm" at bounding box center [300, 174] width 37 height 15
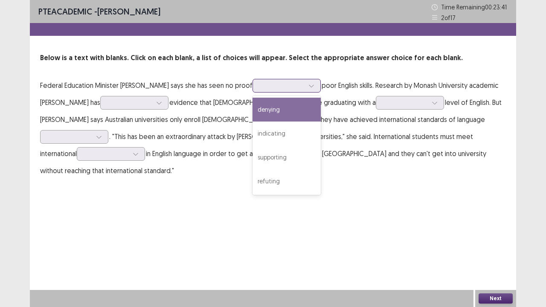
click at [305, 82] on div at bounding box center [311, 85] width 13 height 13
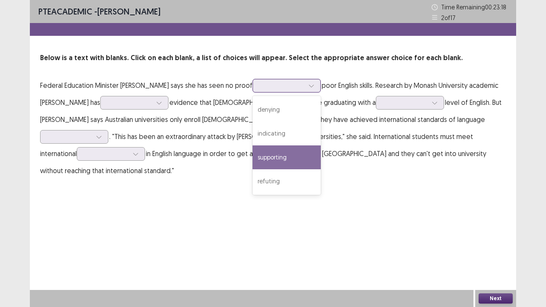
click at [302, 162] on div "supporting" at bounding box center [286, 157] width 68 height 24
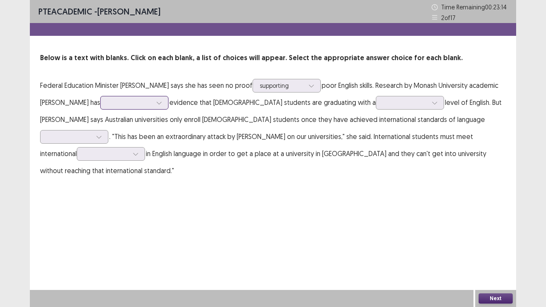
click at [153, 103] on div at bounding box center [159, 102] width 13 height 13
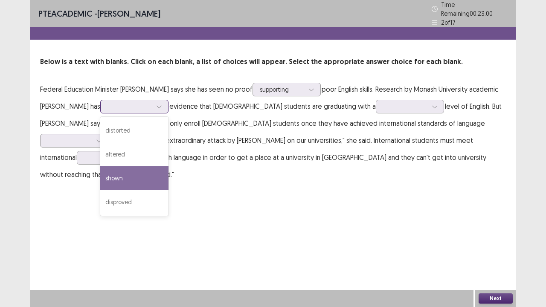
click at [118, 176] on div "shown" at bounding box center [134, 178] width 68 height 24
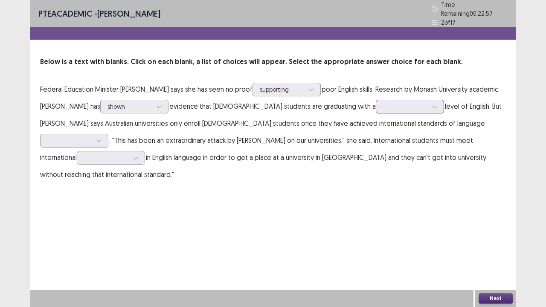
click at [383, 102] on div at bounding box center [405, 106] width 44 height 8
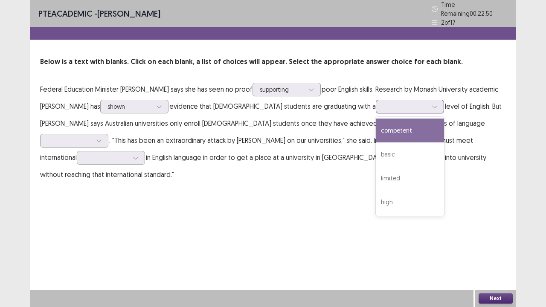
click at [375, 123] on div "competent" at bounding box center [409, 130] width 68 height 24
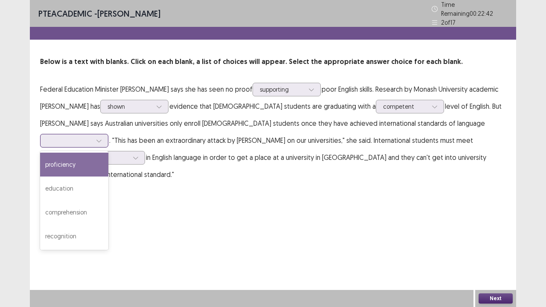
click at [92, 136] on div at bounding box center [69, 140] width 44 height 8
click at [108, 153] on div "proficiency" at bounding box center [74, 165] width 68 height 24
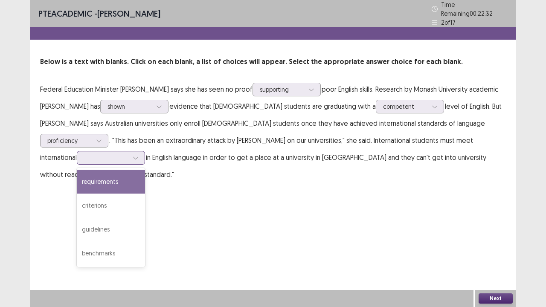
click at [139, 155] on icon at bounding box center [136, 158] width 6 height 6
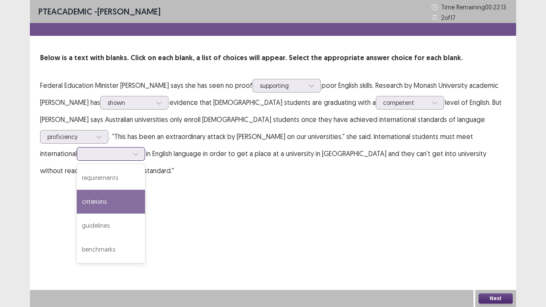
click at [145, 190] on div "criterions" at bounding box center [111, 202] width 68 height 24
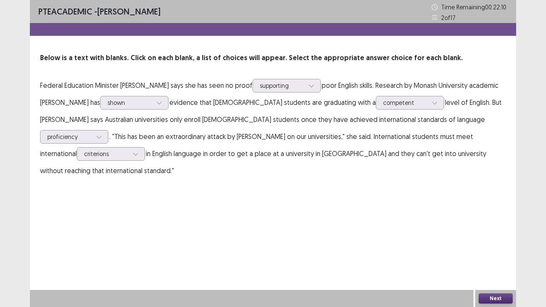
click at [487, 234] on button "Next" at bounding box center [495, 298] width 34 height 10
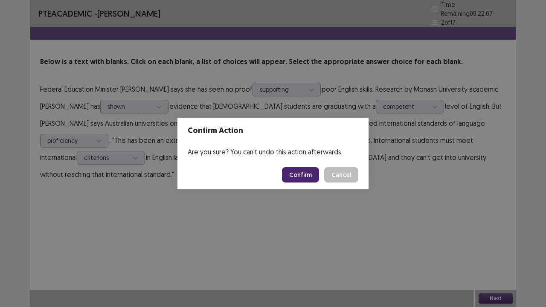
click at [344, 176] on button "Cancel" at bounding box center [341, 174] width 34 height 15
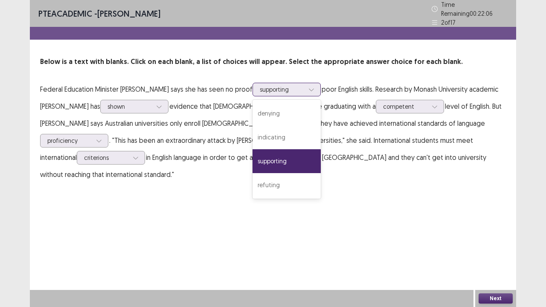
click at [308, 87] on icon at bounding box center [311, 90] width 6 height 6
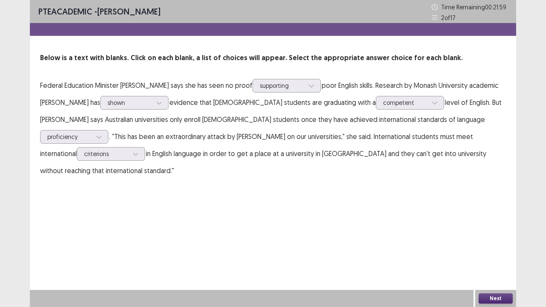
click at [350, 229] on div "PTE academic - [PERSON_NAME] Time Remaining 00 : 21 : 59 2 of 17 Below is a tex…" at bounding box center [273, 153] width 486 height 307
click at [495, 234] on button "Next" at bounding box center [495, 298] width 34 height 10
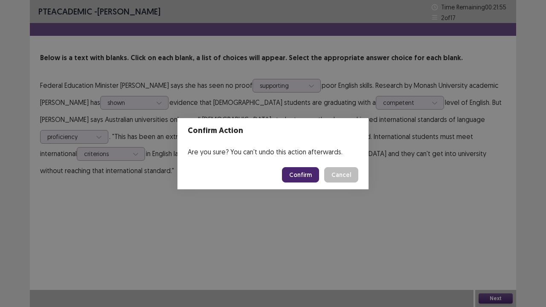
click at [303, 176] on button "Confirm" at bounding box center [300, 174] width 37 height 15
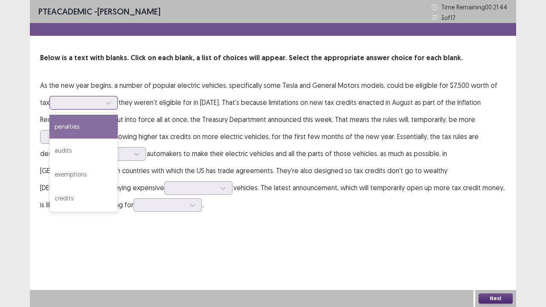
click at [111, 103] on icon at bounding box center [108, 103] width 6 height 6
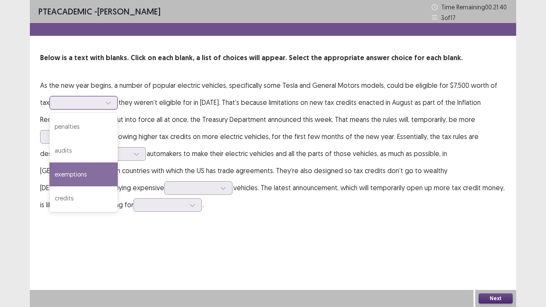
click at [96, 175] on div "exemptions" at bounding box center [83, 174] width 68 height 24
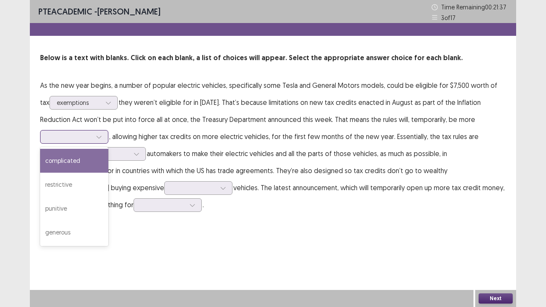
click at [99, 136] on icon at bounding box center [99, 137] width 6 height 6
click at [74, 165] on div "complicated" at bounding box center [74, 161] width 68 height 24
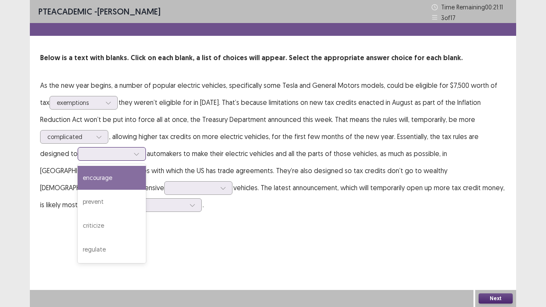
click at [133, 153] on icon at bounding box center [136, 154] width 6 height 6
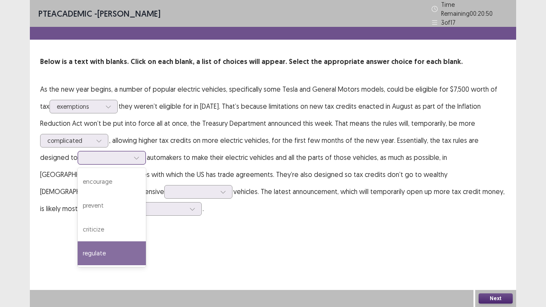
click at [92, 234] on div "regulate" at bounding box center [112, 253] width 68 height 24
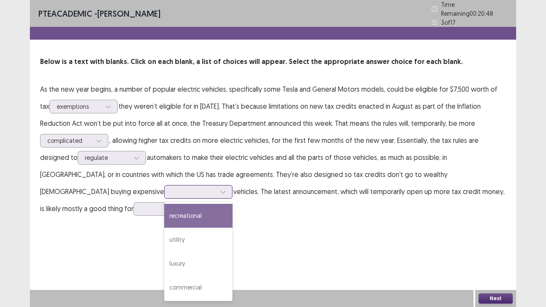
click at [220, 189] on icon at bounding box center [223, 192] width 6 height 6
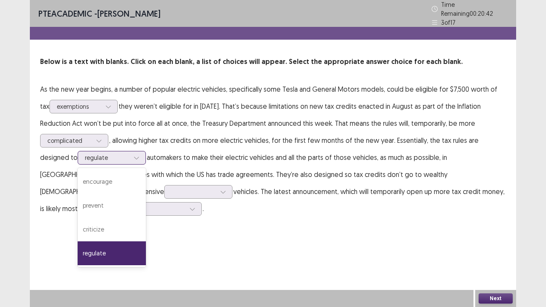
click at [133, 155] on icon at bounding box center [136, 158] width 6 height 6
click at [96, 195] on div "prevent" at bounding box center [112, 205] width 68 height 24
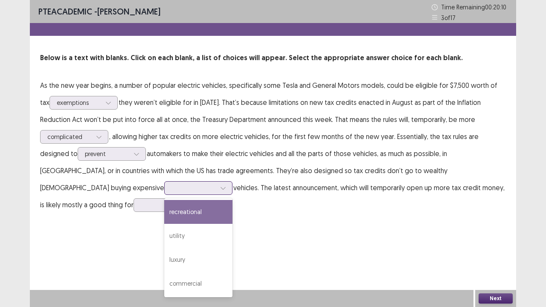
click at [220, 188] on icon at bounding box center [223, 188] width 6 height 6
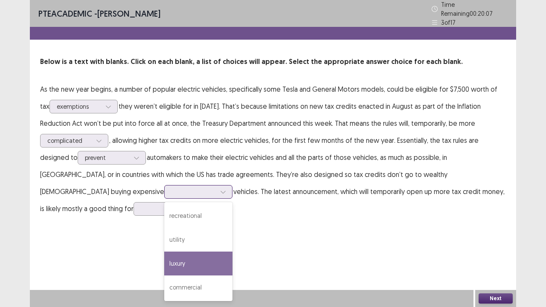
click at [164, 234] on div "luxury" at bounding box center [198, 263] width 68 height 24
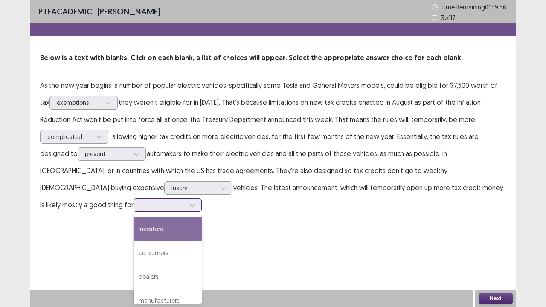
click at [189, 205] on icon at bounding box center [192, 205] width 6 height 6
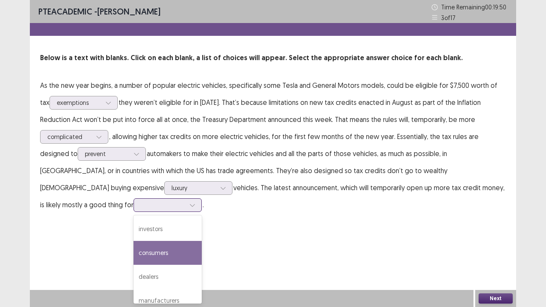
click at [133, 234] on div "consumers" at bounding box center [167, 253] width 68 height 24
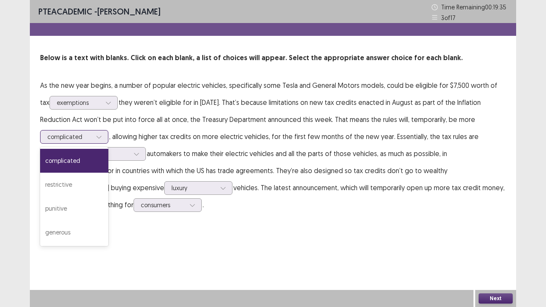
click at [103, 135] on div at bounding box center [98, 136] width 13 height 13
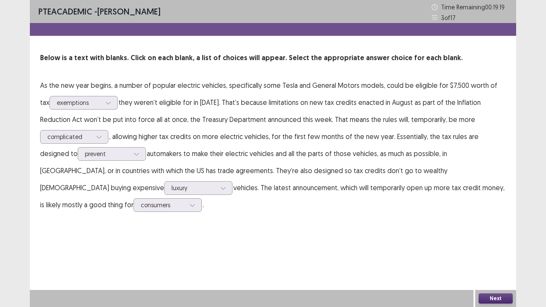
click at [156, 227] on div "PTE academic - [PERSON_NAME] Time Remaining 00 : 19 : 19 3 of 17 Below is a tex…" at bounding box center [273, 115] width 486 height 230
click at [490, 234] on button "Next" at bounding box center [495, 298] width 34 height 10
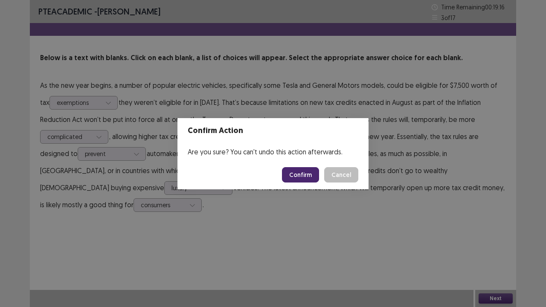
click at [303, 171] on button "Confirm" at bounding box center [300, 174] width 37 height 15
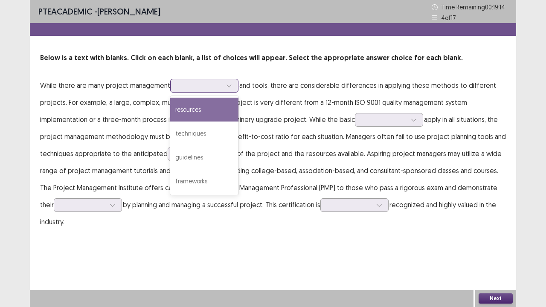
click at [232, 85] on icon at bounding box center [229, 86] width 6 height 6
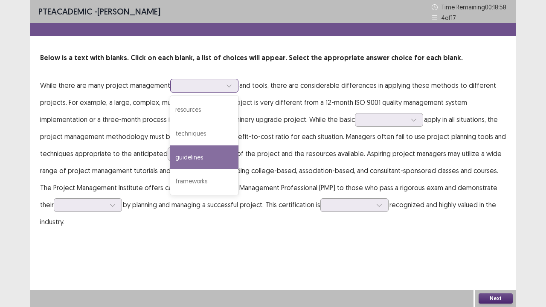
click at [211, 153] on div "guidelines" at bounding box center [204, 157] width 68 height 24
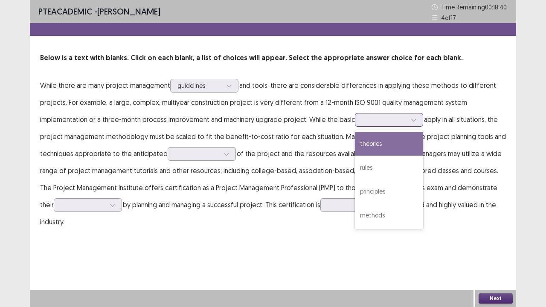
click at [414, 119] on icon at bounding box center [413, 120] width 5 height 3
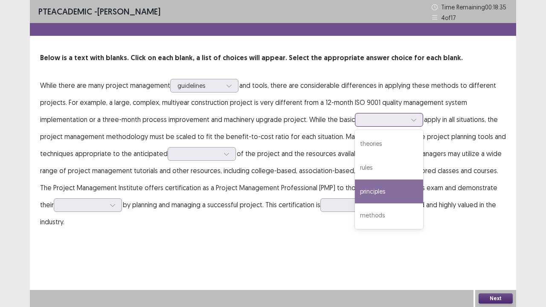
click at [390, 191] on div "principles" at bounding box center [389, 191] width 68 height 24
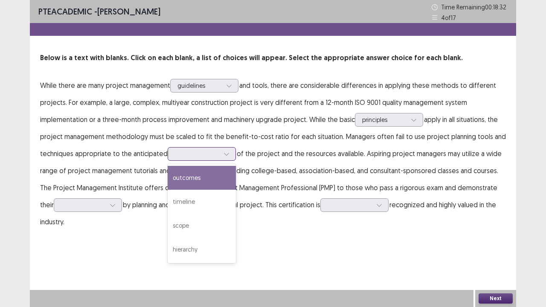
click at [227, 153] on icon at bounding box center [226, 154] width 6 height 6
click at [207, 180] on div "outcomes" at bounding box center [201, 178] width 68 height 24
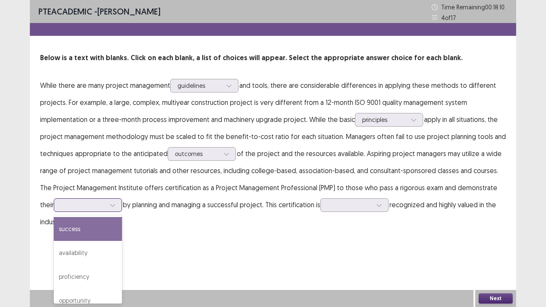
click at [115, 205] on icon at bounding box center [113, 205] width 6 height 6
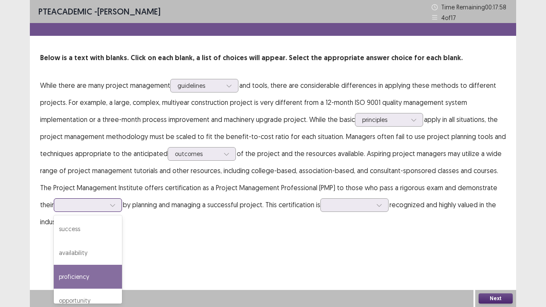
click at [82, 234] on div "proficiency" at bounding box center [88, 277] width 68 height 24
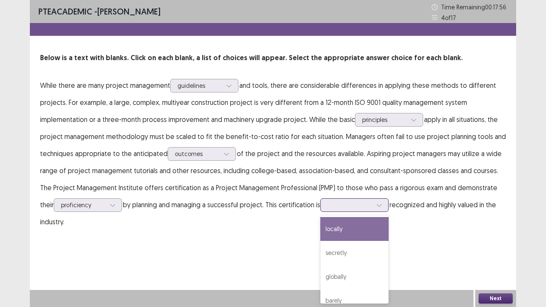
click at [371, 202] on div at bounding box center [349, 205] width 44 height 8
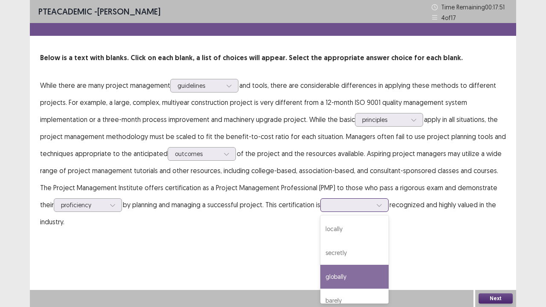
click at [355, 234] on div "globally" at bounding box center [354, 277] width 68 height 24
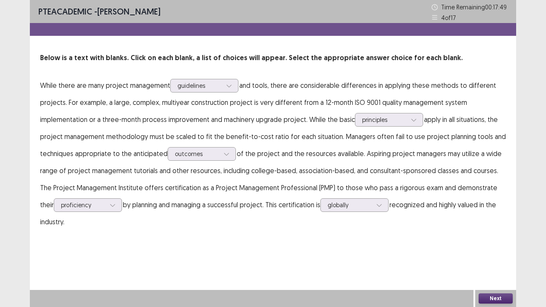
click at [491, 234] on button "Next" at bounding box center [495, 298] width 34 height 10
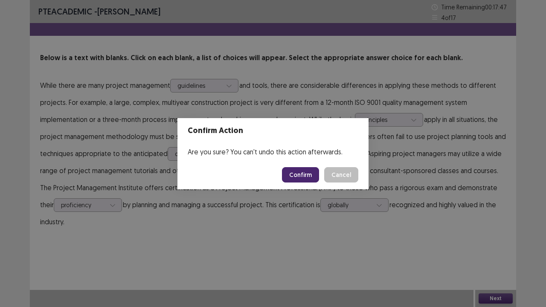
click at [306, 177] on button "Confirm" at bounding box center [300, 174] width 37 height 15
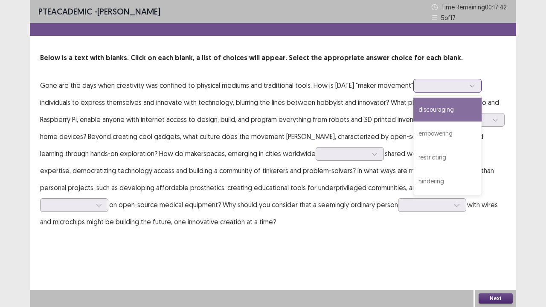
click at [475, 85] on icon at bounding box center [472, 86] width 6 height 6
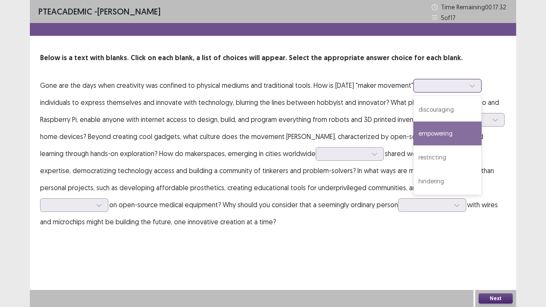
click at [465, 127] on div "empowering" at bounding box center [447, 133] width 68 height 24
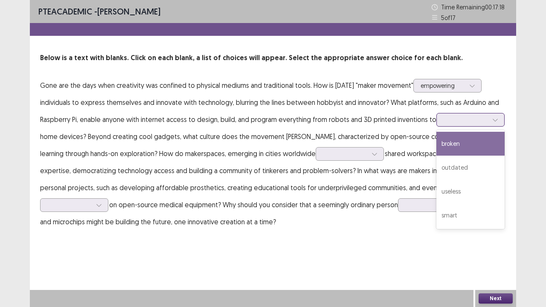
click at [492, 123] on icon at bounding box center [495, 120] width 6 height 6
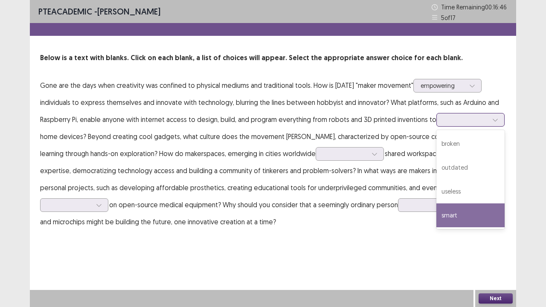
click at [436, 227] on div "smart" at bounding box center [470, 215] width 68 height 24
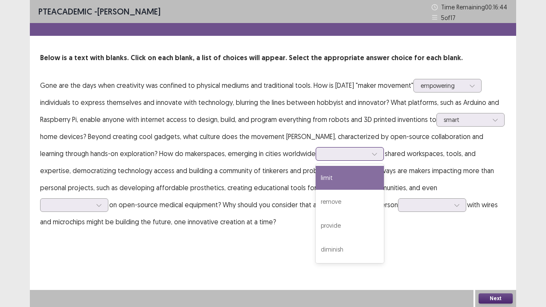
click at [367, 157] on div at bounding box center [345, 154] width 44 height 8
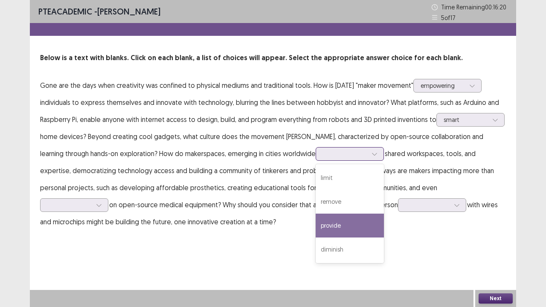
click at [384, 222] on div "provide" at bounding box center [349, 226] width 68 height 24
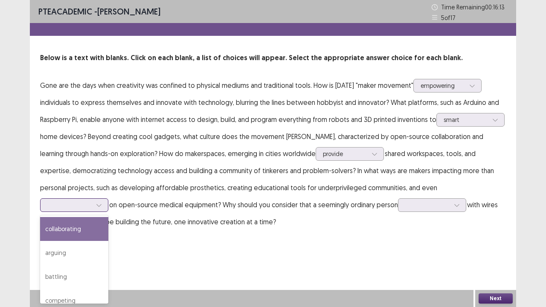
click at [101, 206] on icon at bounding box center [99, 205] width 6 height 6
click at [98, 227] on div "collaborating" at bounding box center [74, 229] width 68 height 24
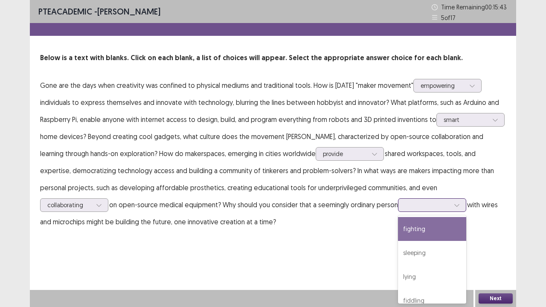
click at [439, 205] on div at bounding box center [427, 205] width 44 height 8
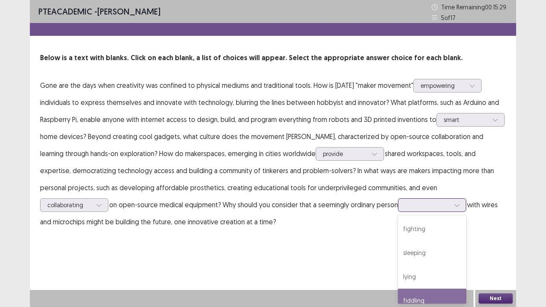
click at [430, 234] on div "fiddling" at bounding box center [432, 301] width 68 height 24
click at [493, 234] on button "Next" at bounding box center [495, 298] width 34 height 10
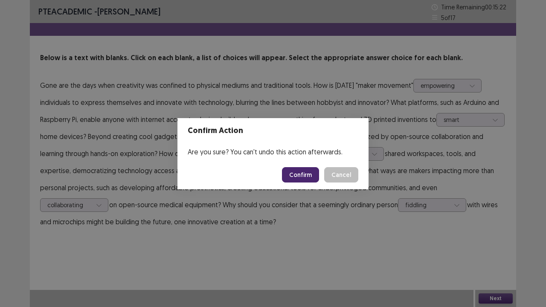
click at [311, 169] on button "Confirm" at bounding box center [300, 174] width 37 height 15
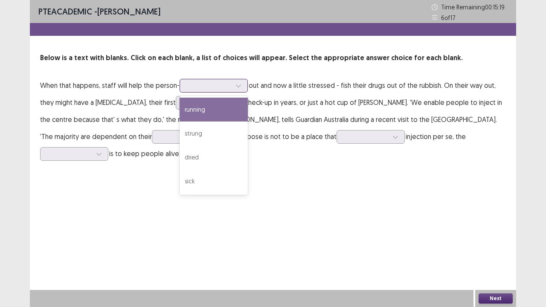
click at [237, 84] on icon at bounding box center [238, 86] width 6 height 6
click at [213, 103] on div "running" at bounding box center [213, 110] width 68 height 24
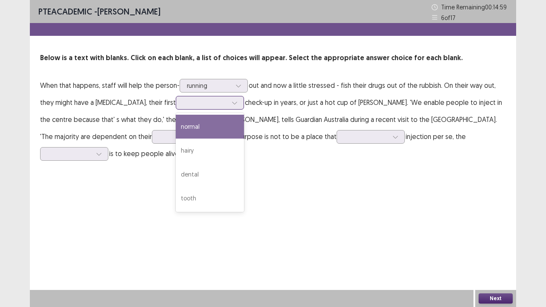
click at [231, 102] on icon at bounding box center [234, 103] width 6 height 6
click at [194, 129] on div "normal" at bounding box center [210, 127] width 68 height 24
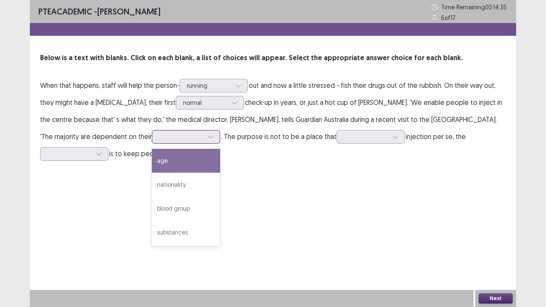
click at [214, 137] on icon at bounding box center [211, 137] width 6 height 6
click at [220, 160] on div "age" at bounding box center [186, 161] width 68 height 24
click at [214, 138] on icon at bounding box center [211, 137] width 6 height 6
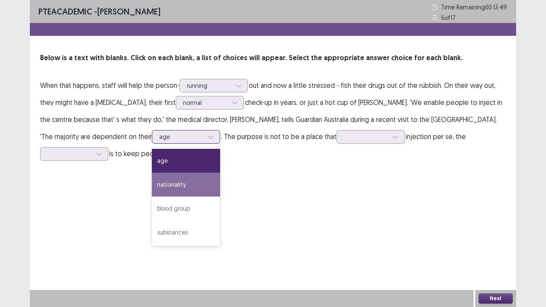
click at [211, 188] on div "nationality" at bounding box center [186, 185] width 68 height 24
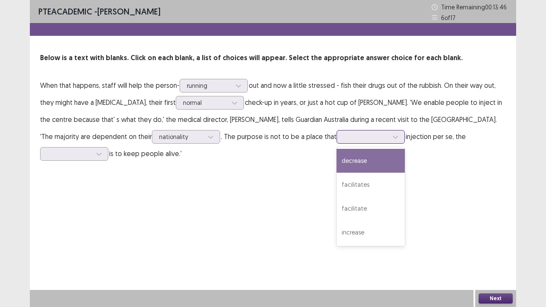
click at [397, 136] on icon at bounding box center [395, 137] width 5 height 3
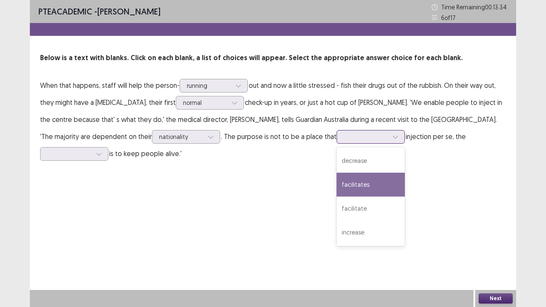
click at [404, 182] on div "facilitates" at bounding box center [370, 185] width 68 height 24
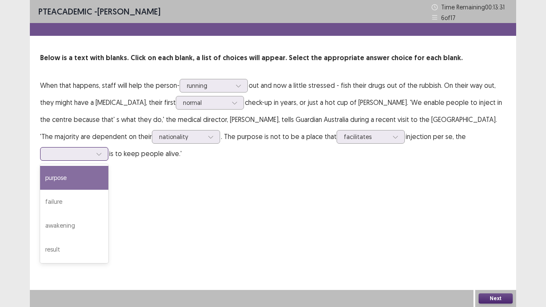
click at [103, 153] on div at bounding box center [98, 153] width 13 height 13
click at [95, 170] on div "purpose" at bounding box center [74, 178] width 68 height 24
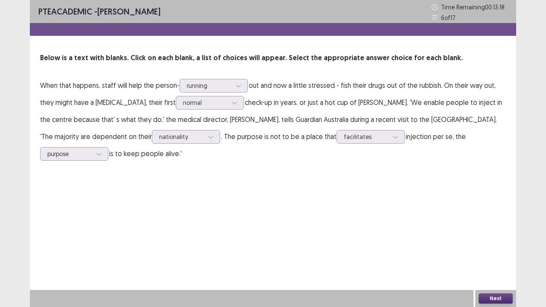
click at [481, 234] on div "PTE academic - [PERSON_NAME] Time Remaining 00 : 13 : 18 6 of 17 Below is a tex…" at bounding box center [273, 153] width 486 height 307
click at [492, 234] on button "Next" at bounding box center [495, 298] width 34 height 10
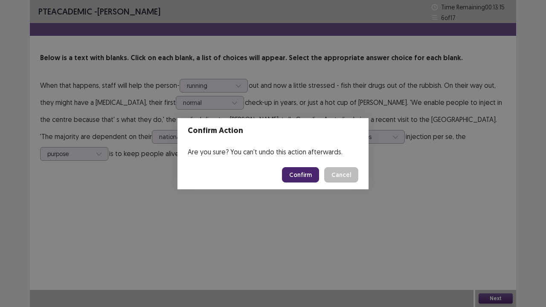
click at [302, 174] on button "Confirm" at bounding box center [300, 174] width 37 height 15
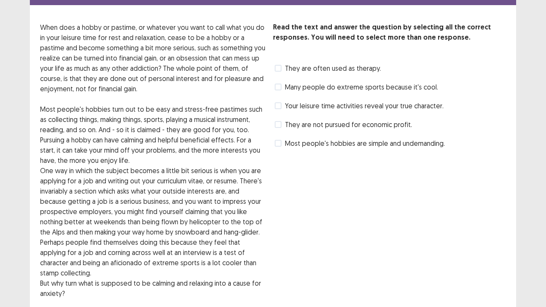
scroll to position [31, 0]
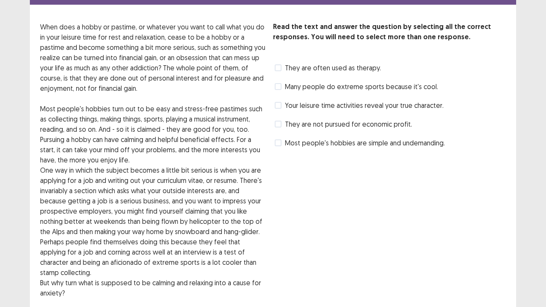
click at [280, 128] on label "They are not pursued for economic profit." at bounding box center [342, 124] width 137 height 10
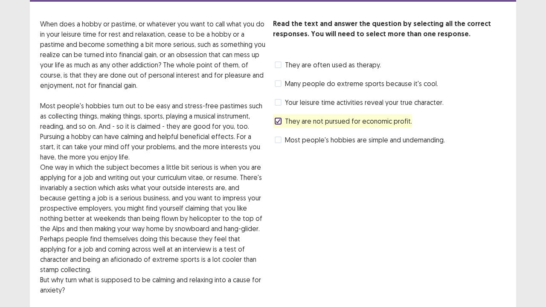
scroll to position [91, 0]
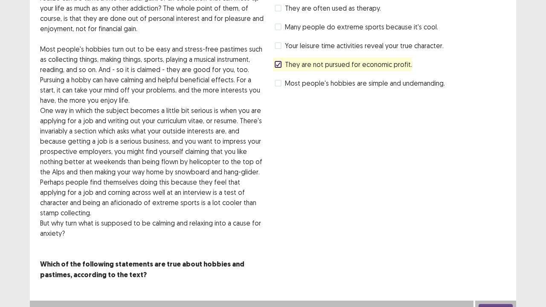
click at [491, 234] on button "Next" at bounding box center [495, 309] width 34 height 10
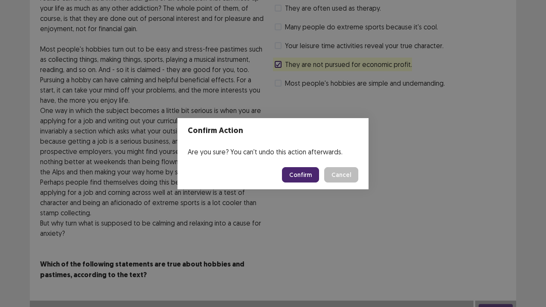
click at [305, 178] on button "Confirm" at bounding box center [300, 174] width 37 height 15
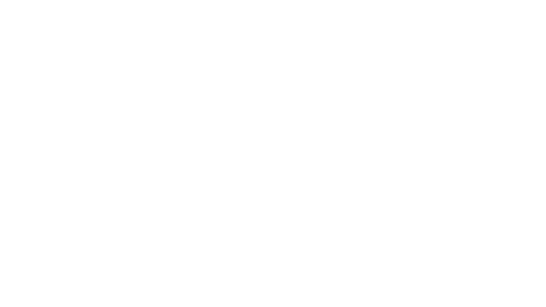
scroll to position [0, 0]
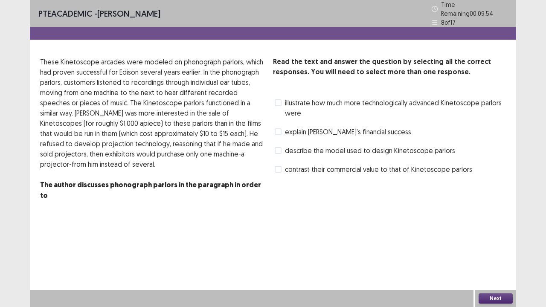
click at [280, 99] on span at bounding box center [277, 102] width 7 height 7
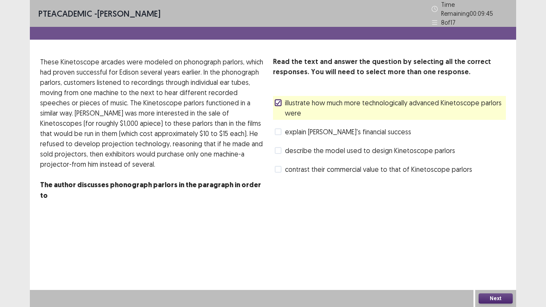
click at [278, 167] on span at bounding box center [277, 169] width 7 height 7
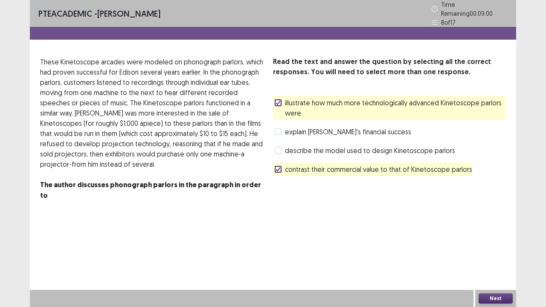
click at [280, 147] on span at bounding box center [277, 150] width 7 height 7
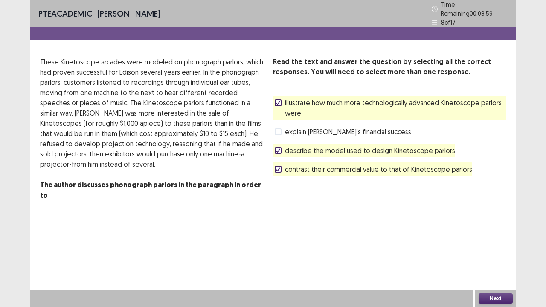
click at [276, 101] on polyline at bounding box center [278, 102] width 4 height 3
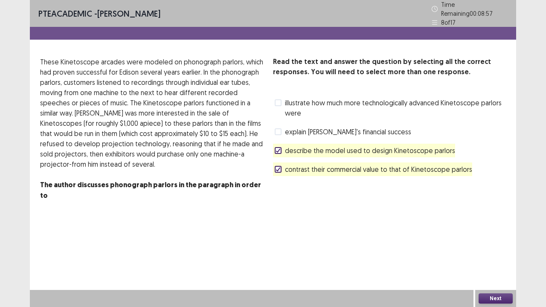
click at [486, 234] on button "Next" at bounding box center [495, 298] width 34 height 10
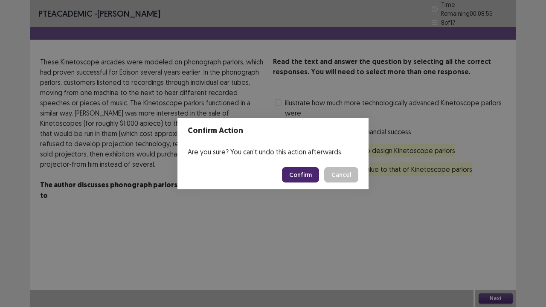
click at [302, 176] on button "Confirm" at bounding box center [300, 174] width 37 height 15
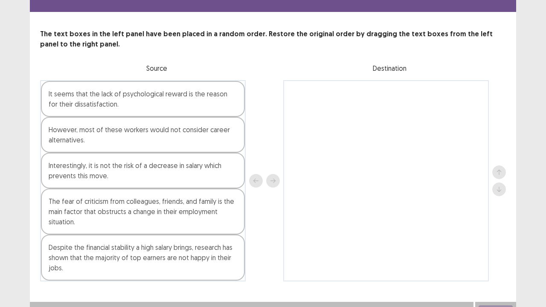
scroll to position [24, 0]
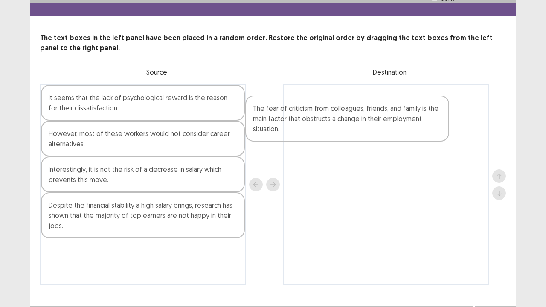
drag, startPoint x: 180, startPoint y: 217, endPoint x: 397, endPoint y: 122, distance: 237.4
click at [397, 122] on div "It seems that the lack of psychological reward is the reason for their dissatis…" at bounding box center [272, 184] width 465 height 201
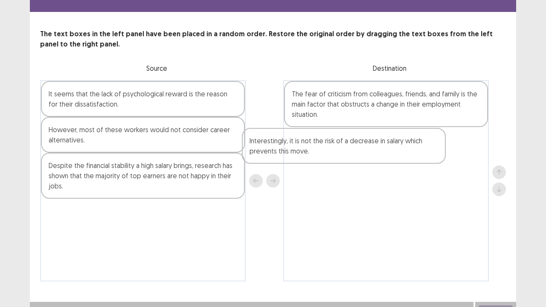
drag, startPoint x: 159, startPoint y: 173, endPoint x: 367, endPoint y: 147, distance: 209.7
click at [367, 147] on div "It seems that the lack of psychological reward is the reason for their dissatis…" at bounding box center [272, 180] width 465 height 201
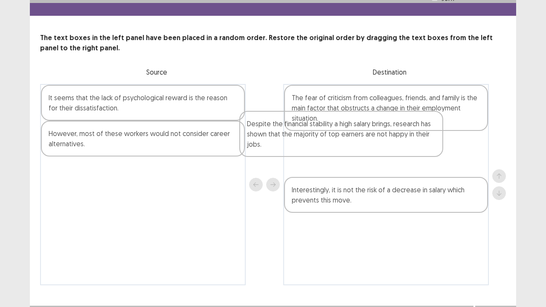
drag, startPoint x: 177, startPoint y: 184, endPoint x: 389, endPoint y: 155, distance: 214.2
click at [389, 155] on div "It seems that the lack of psychological reward is the reason for their dissatis…" at bounding box center [272, 184] width 465 height 201
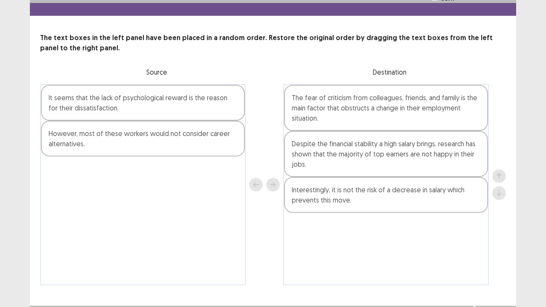
click at [187, 141] on div "However, most of these workers would not consider career alternatives." at bounding box center [143, 139] width 204 height 36
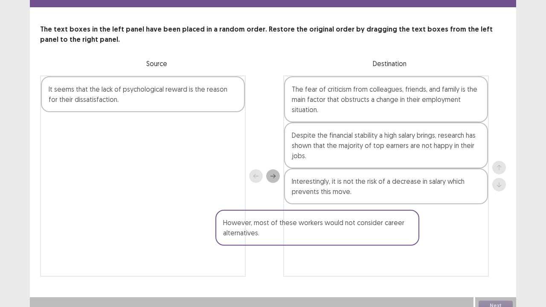
scroll to position [33, 0]
drag, startPoint x: 187, startPoint y: 141, endPoint x: 384, endPoint y: 225, distance: 213.8
click at [384, 225] on div "It seems that the lack of psychological reward is the reason for their dissatis…" at bounding box center [272, 175] width 465 height 201
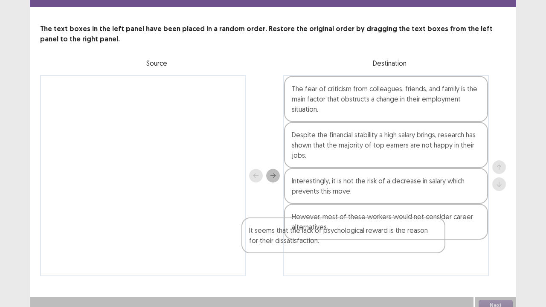
scroll to position [36, 0]
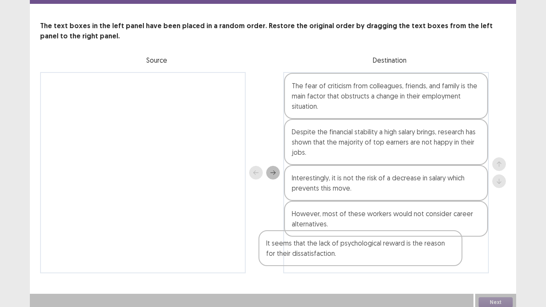
drag, startPoint x: 102, startPoint y: 94, endPoint x: 323, endPoint y: 249, distance: 270.5
click at [323, 234] on div "It seems that the lack of psychological reward is the reason for their dissatis…" at bounding box center [272, 172] width 465 height 201
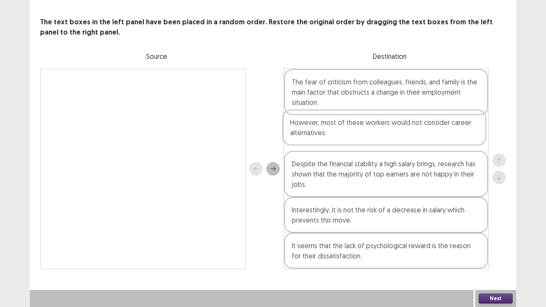
drag, startPoint x: 384, startPoint y: 228, endPoint x: 382, endPoint y: 134, distance: 93.8
click at [382, 134] on div "The fear of criticism from colleagues, friends, and family is the main factor t…" at bounding box center [385, 168] width 205 height 201
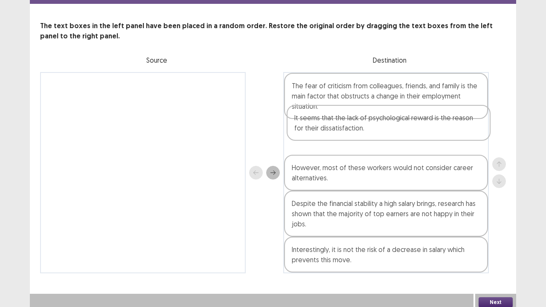
drag, startPoint x: 406, startPoint y: 262, endPoint x: 408, endPoint y: 124, distance: 137.2
click at [408, 124] on div "The fear of criticism from colleagues, friends, and family is the main factor t…" at bounding box center [385, 172] width 205 height 201
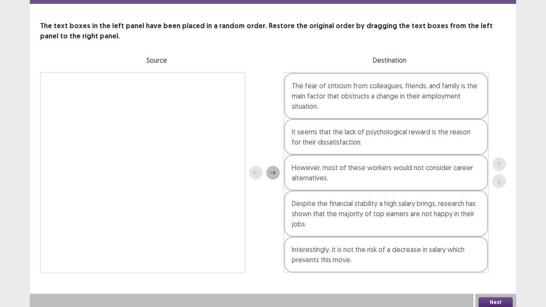
click at [494, 234] on div "Next" at bounding box center [495, 302] width 41 height 17
click at [493, 234] on button "Next" at bounding box center [495, 302] width 34 height 10
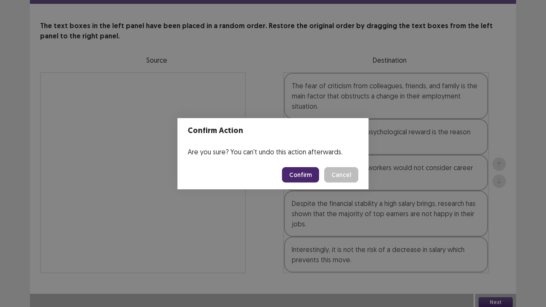
click at [303, 181] on button "Confirm" at bounding box center [300, 174] width 37 height 15
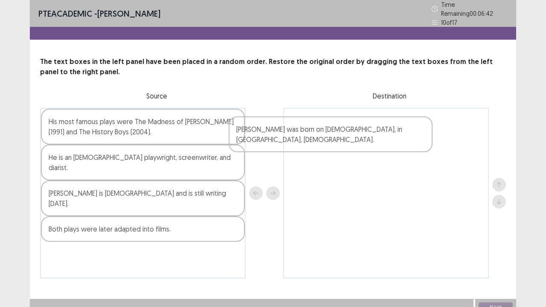
drag, startPoint x: 173, startPoint y: 187, endPoint x: 382, endPoint y: 127, distance: 217.4
click at [382, 127] on div "His most famous plays were The Madness of [PERSON_NAME] (1991) and The History …" at bounding box center [272, 193] width 465 height 170
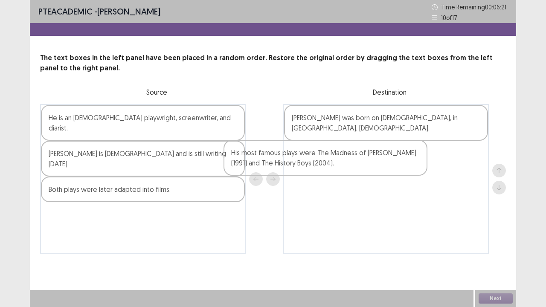
drag, startPoint x: 176, startPoint y: 134, endPoint x: 375, endPoint y: 173, distance: 202.0
click at [375, 173] on div "His most famous plays were The Madness of [PERSON_NAME] (1991) and The History …" at bounding box center [272, 179] width 465 height 150
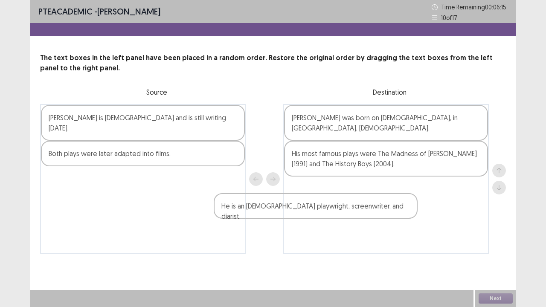
drag, startPoint x: 161, startPoint y: 126, endPoint x: 364, endPoint y: 202, distance: 216.2
click at [364, 202] on div "He is an [DEMOGRAPHIC_DATA] playwright, screenwriter, and diarist. [PERSON_NAME…" at bounding box center [272, 179] width 465 height 150
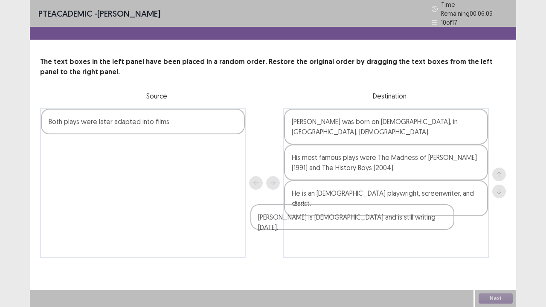
drag, startPoint x: 172, startPoint y: 127, endPoint x: 398, endPoint y: 227, distance: 247.3
click at [398, 227] on div "[PERSON_NAME] is [DEMOGRAPHIC_DATA] and is still writing [DATE]. Both plays wer…" at bounding box center [272, 183] width 465 height 150
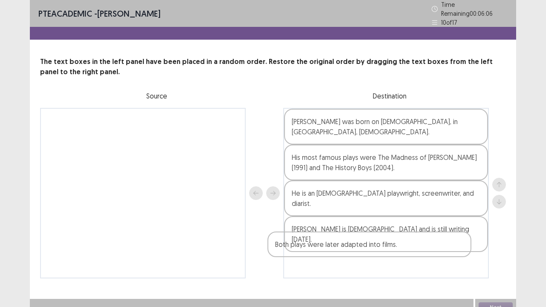
drag, startPoint x: 150, startPoint y: 122, endPoint x: 396, endPoint y: 246, distance: 274.7
click at [396, 234] on div "Both plays were later adapted into films. [PERSON_NAME] was born on [DEMOGRAPHI…" at bounding box center [272, 193] width 465 height 170
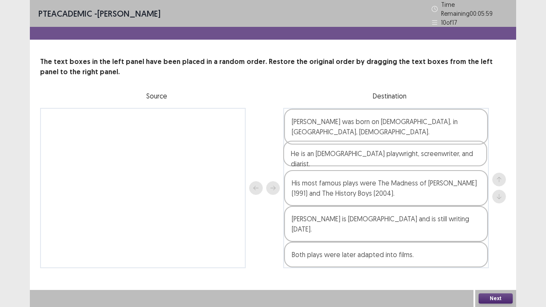
drag, startPoint x: 387, startPoint y: 196, endPoint x: 385, endPoint y: 154, distance: 41.4
click at [385, 154] on div "[PERSON_NAME] was born on [DEMOGRAPHIC_DATA], in [GEOGRAPHIC_DATA], [DEMOGRAPHI…" at bounding box center [385, 188] width 205 height 160
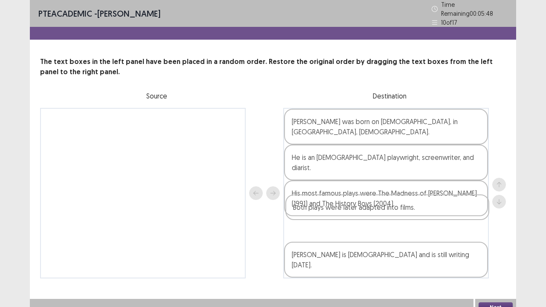
drag, startPoint x: 332, startPoint y: 247, endPoint x: 333, endPoint y: 210, distance: 37.5
click at [333, 210] on div "[PERSON_NAME] was born on [DEMOGRAPHIC_DATA], in [GEOGRAPHIC_DATA], [DEMOGRAPHI…" at bounding box center [385, 193] width 205 height 170
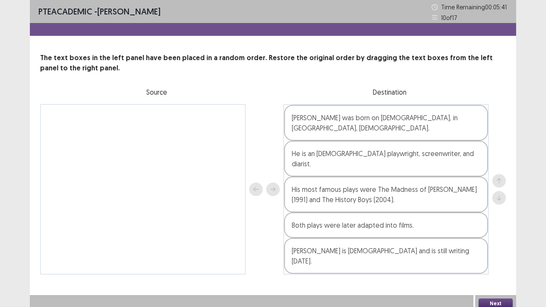
click at [497, 234] on button "Next" at bounding box center [495, 303] width 34 height 10
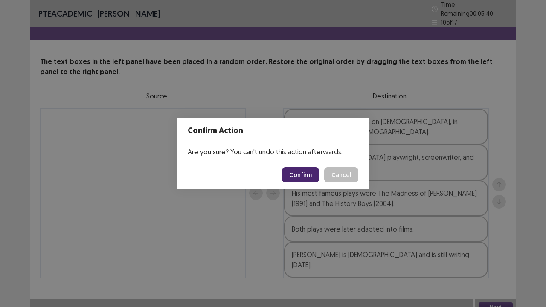
click at [309, 170] on button "Confirm" at bounding box center [300, 174] width 37 height 15
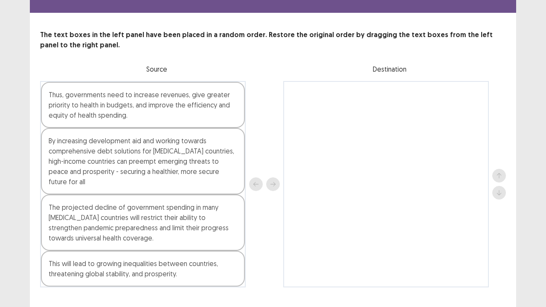
scroll to position [31, 0]
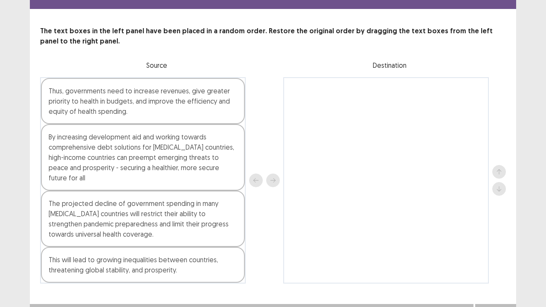
click at [120, 211] on div "The projected decline of government spending in many [MEDICAL_DATA] countries w…" at bounding box center [143, 219] width 204 height 56
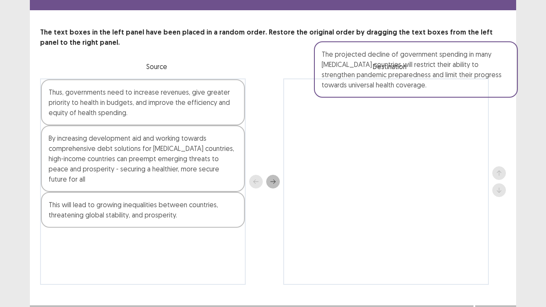
scroll to position [23, 0]
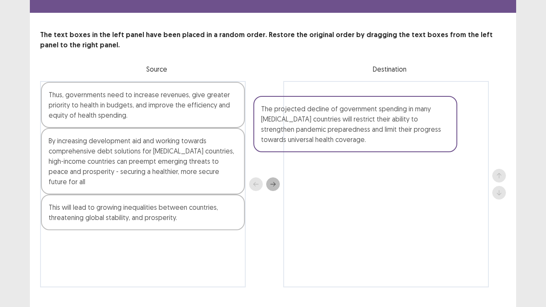
drag, startPoint x: 120, startPoint y: 211, endPoint x: 360, endPoint y: 113, distance: 259.6
click at [360, 113] on div "Thus, governments need to increase revenues, give greater priority to health in…" at bounding box center [272, 184] width 465 height 206
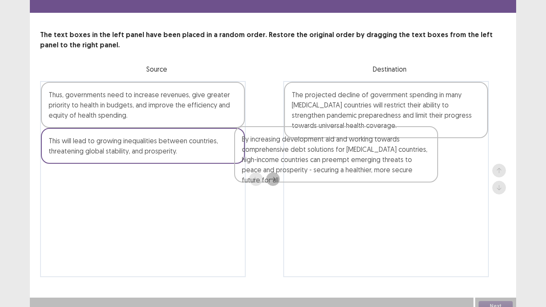
drag, startPoint x: 148, startPoint y: 157, endPoint x: 349, endPoint y: 158, distance: 200.3
click at [349, 158] on div "Thus, governments need to increase revenues, give greater priority to health in…" at bounding box center [272, 179] width 465 height 196
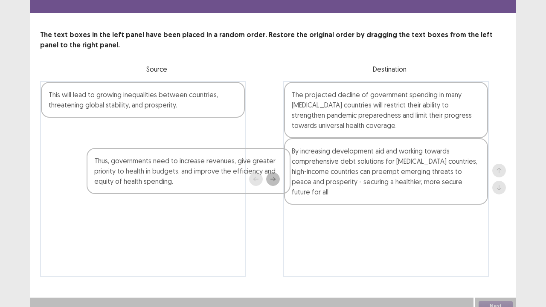
scroll to position [31, 0]
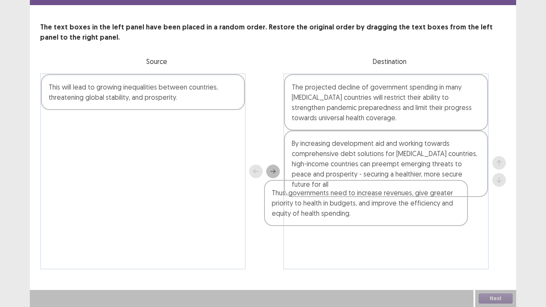
drag, startPoint x: 165, startPoint y: 99, endPoint x: 391, endPoint y: 202, distance: 248.9
click at [391, 202] on div "Thus, governments need to increase revenues, give greater priority to health in…" at bounding box center [272, 171] width 465 height 196
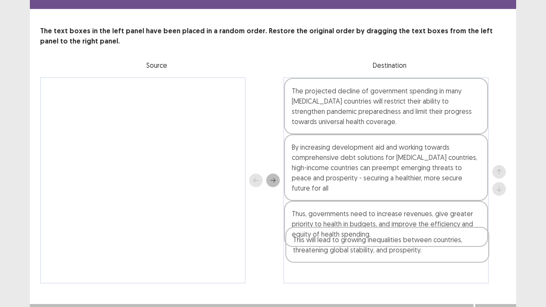
drag, startPoint x: 116, startPoint y: 99, endPoint x: 365, endPoint y: 256, distance: 294.0
click at [365, 234] on div "This will lead to growing inequalities between countries, threatening global st…" at bounding box center [272, 180] width 465 height 206
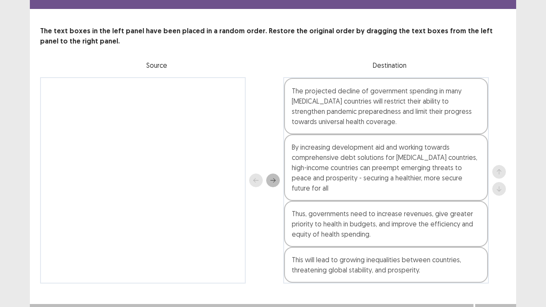
click at [504, 234] on button "Next" at bounding box center [495, 312] width 34 height 10
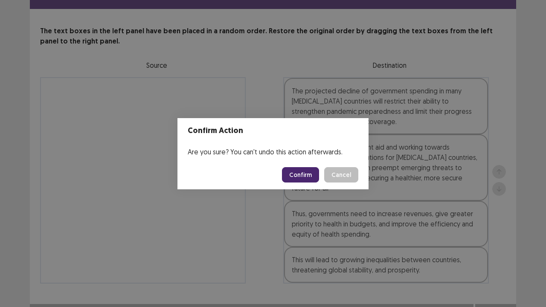
click at [297, 174] on button "Confirm" at bounding box center [300, 174] width 37 height 15
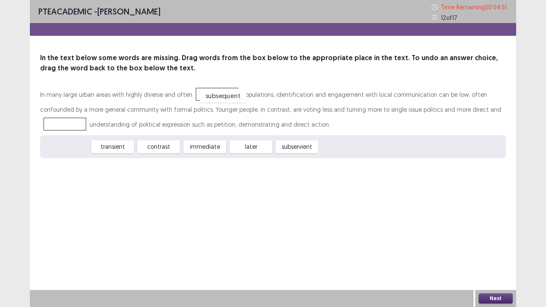
drag, startPoint x: 77, startPoint y: 147, endPoint x: 234, endPoint y: 95, distance: 164.6
drag, startPoint x: 152, startPoint y: 149, endPoint x: 59, endPoint y: 128, distance: 95.3
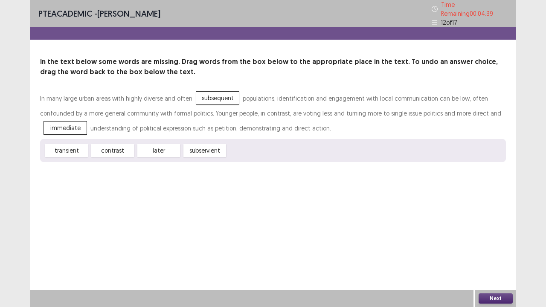
click at [490, 234] on button "Next" at bounding box center [495, 298] width 34 height 10
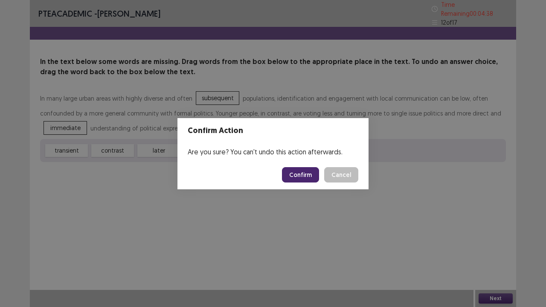
click at [305, 171] on button "Confirm" at bounding box center [300, 174] width 37 height 15
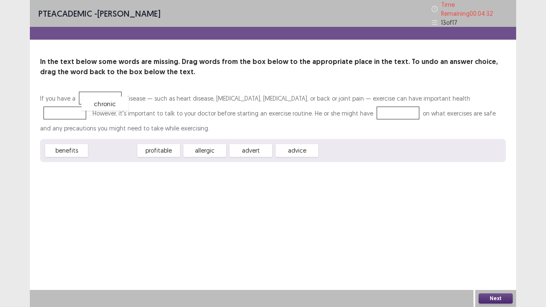
drag, startPoint x: 114, startPoint y: 146, endPoint x: 105, endPoint y: 98, distance: 49.0
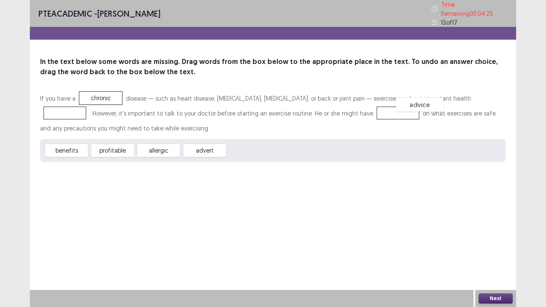
drag, startPoint x: 251, startPoint y: 149, endPoint x: 425, endPoint y: 104, distance: 180.0
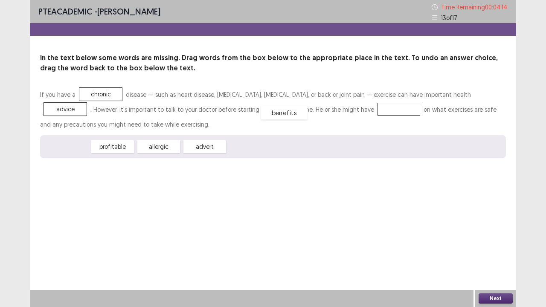
drag, startPoint x: 67, startPoint y: 147, endPoint x: 291, endPoint y: 110, distance: 226.4
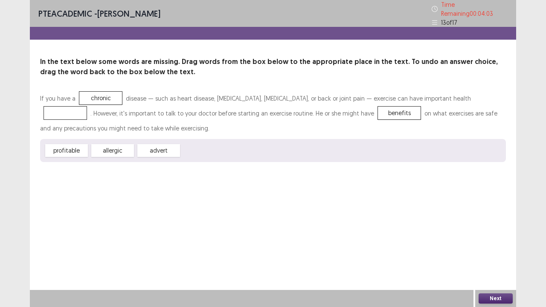
drag, startPoint x: 452, startPoint y: 98, endPoint x: 316, endPoint y: 114, distance: 136.9
drag, startPoint x: 208, startPoint y: 143, endPoint x: 450, endPoint y: 89, distance: 247.5
click at [483, 234] on button "Next" at bounding box center [495, 298] width 34 height 10
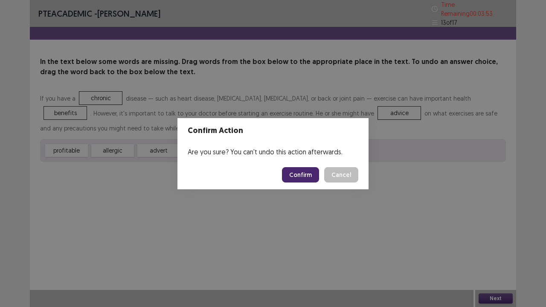
click at [306, 170] on button "Confirm" at bounding box center [300, 174] width 37 height 15
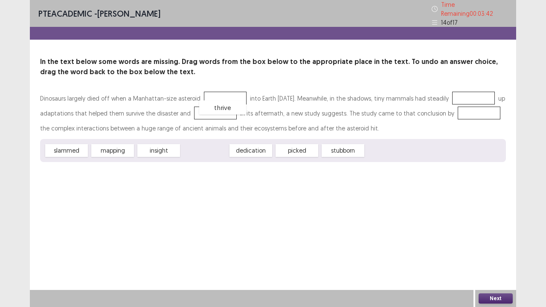
drag, startPoint x: 217, startPoint y: 151, endPoint x: 235, endPoint y: 101, distance: 53.4
drag, startPoint x: 230, startPoint y: 89, endPoint x: 73, endPoint y: 104, distance: 157.5
drag, startPoint x: 251, startPoint y: 147, endPoint x: 269, endPoint y: 110, distance: 41.6
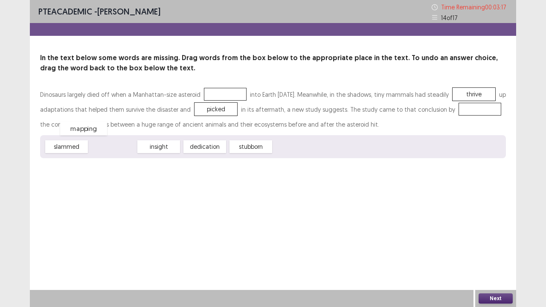
drag, startPoint x: 107, startPoint y: 148, endPoint x: 78, endPoint y: 129, distance: 34.5
click at [204, 147] on span "stubborn" at bounding box center [204, 147] width 47 height 14
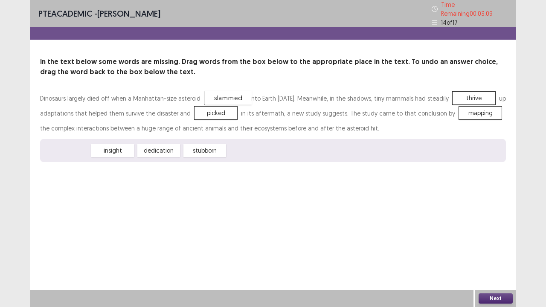
drag, startPoint x: 70, startPoint y: 144, endPoint x: 228, endPoint y: 94, distance: 165.0
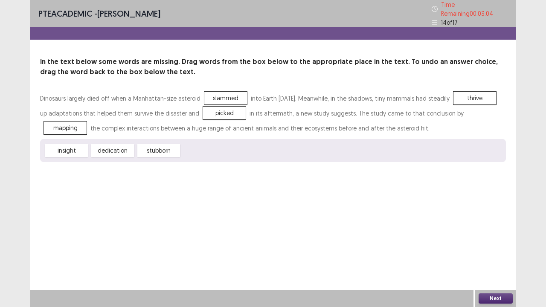
click at [492, 234] on button "Next" at bounding box center [495, 298] width 34 height 10
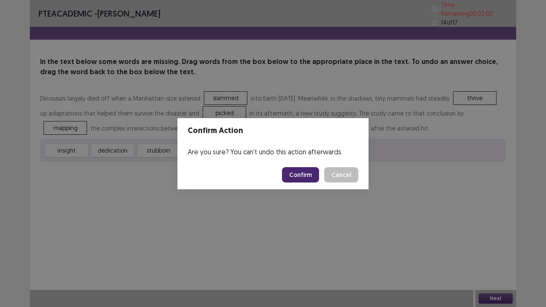
click at [305, 175] on button "Confirm" at bounding box center [300, 174] width 37 height 15
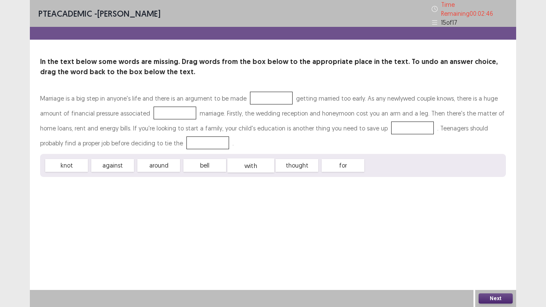
click at [256, 162] on span "with" at bounding box center [250, 166] width 47 height 14
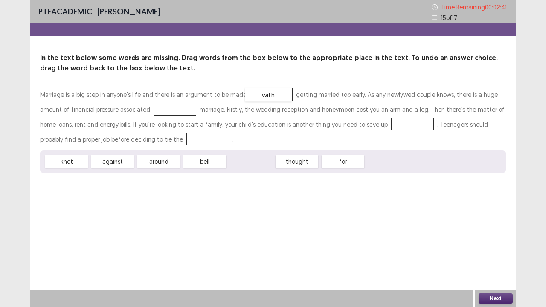
drag, startPoint x: 256, startPoint y: 162, endPoint x: 273, endPoint y: 95, distance: 69.2
drag, startPoint x: 263, startPoint y: 93, endPoint x: 173, endPoint y: 107, distance: 91.5
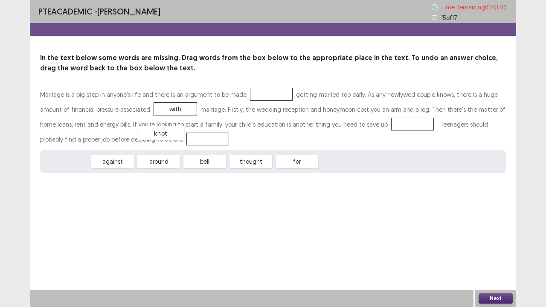
drag, startPoint x: 74, startPoint y: 164, endPoint x: 168, endPoint y: 135, distance: 98.4
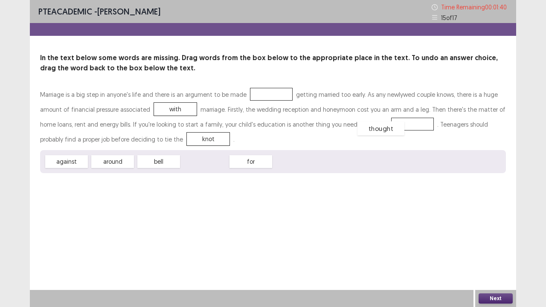
drag, startPoint x: 205, startPoint y: 162, endPoint x: 376, endPoint y: 126, distance: 174.7
drag, startPoint x: 209, startPoint y: 164, endPoint x: 278, endPoint y: 93, distance: 98.9
click at [491, 234] on div "Next" at bounding box center [495, 298] width 41 height 17
click at [494, 234] on button "Next" at bounding box center [495, 298] width 34 height 10
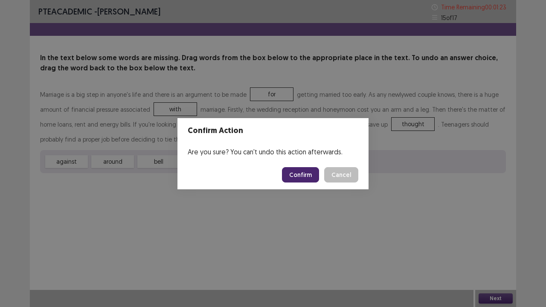
click at [345, 179] on button "Cancel" at bounding box center [341, 174] width 34 height 15
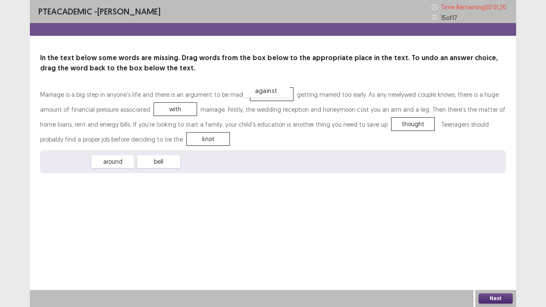
drag, startPoint x: 64, startPoint y: 163, endPoint x: 266, endPoint y: 91, distance: 214.5
click at [495, 234] on button "Next" at bounding box center [495, 298] width 34 height 10
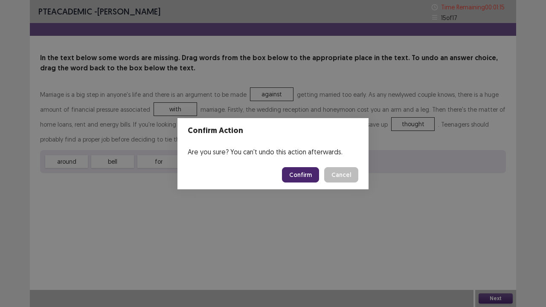
click at [298, 178] on button "Confirm" at bounding box center [300, 174] width 37 height 15
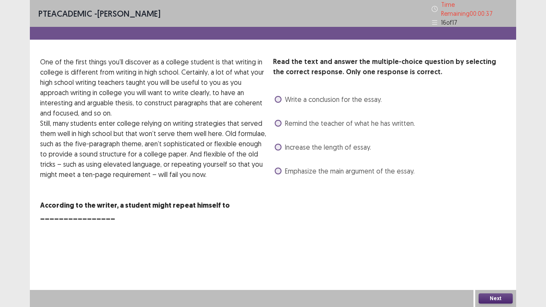
click at [280, 144] on span at bounding box center [277, 147] width 7 height 7
click at [284, 168] on label "Emphasize the main argument of the essay." at bounding box center [344, 171] width 140 height 10
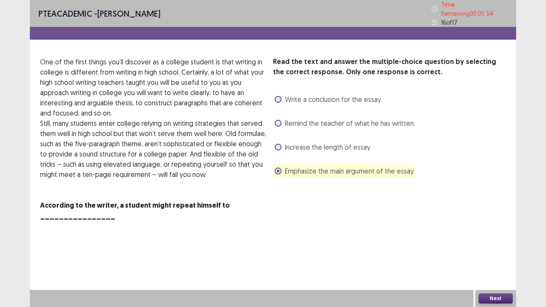
click at [488, 234] on button "Next" at bounding box center [495, 298] width 34 height 10
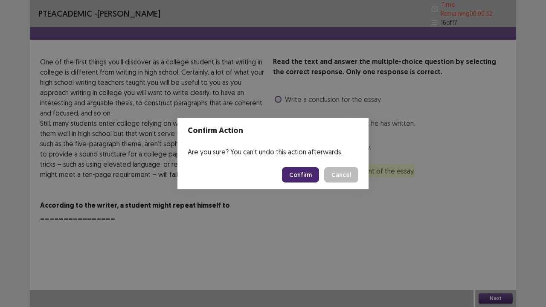
click at [314, 174] on button "Confirm" at bounding box center [300, 174] width 37 height 15
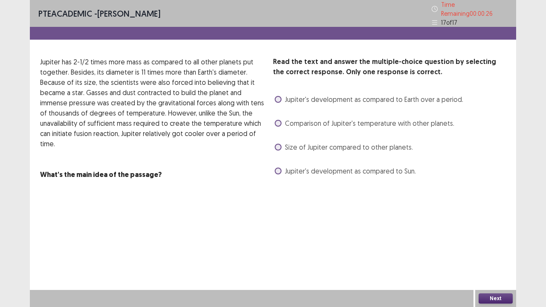
click at [282, 147] on label "Size of Jupiter compared to other planets." at bounding box center [343, 147] width 138 height 10
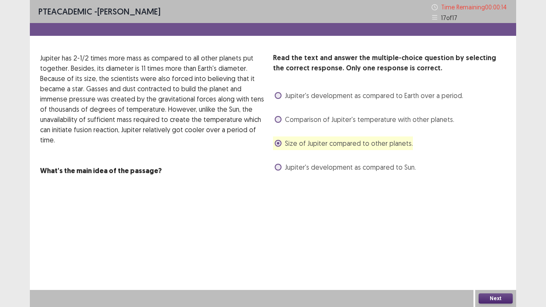
click at [477, 234] on div "Next" at bounding box center [495, 298] width 41 height 17
click at [489, 234] on button "Next" at bounding box center [495, 298] width 34 height 10
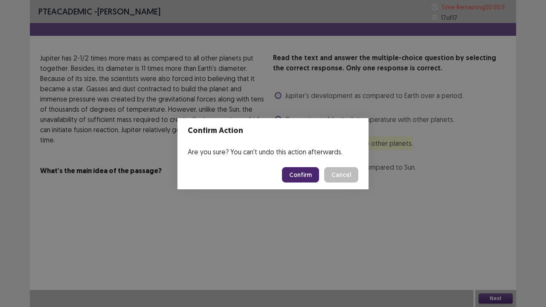
click at [309, 178] on button "Confirm" at bounding box center [300, 174] width 37 height 15
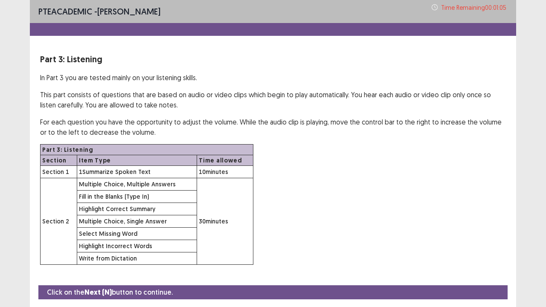
scroll to position [25, 0]
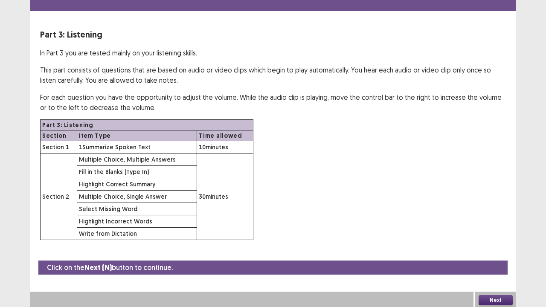
click at [479, 234] on div "Next" at bounding box center [495, 300] width 41 height 17
click at [492, 234] on button "Next" at bounding box center [495, 300] width 34 height 10
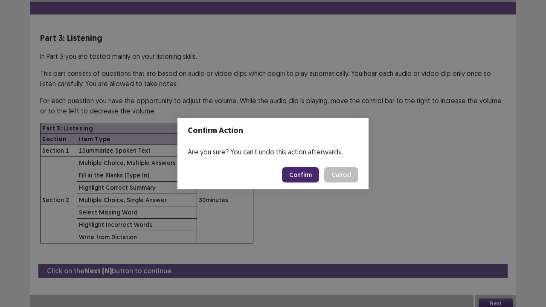
click at [306, 179] on button "Confirm" at bounding box center [300, 174] width 37 height 15
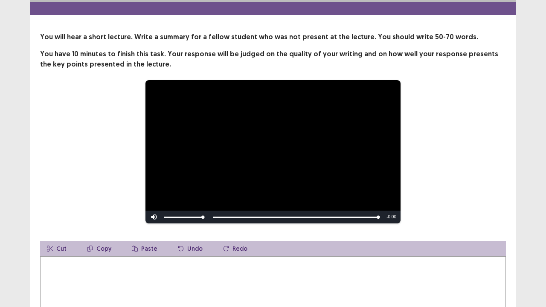
click at [82, 234] on textarea at bounding box center [272, 303] width 465 height 94
type textarea "*"
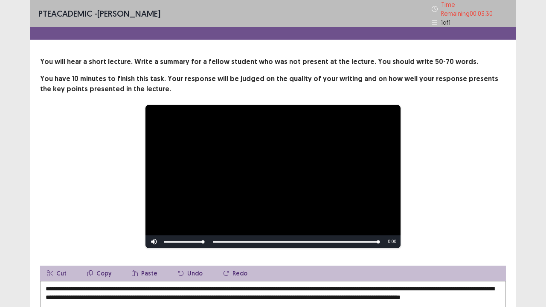
scroll to position [117, 0]
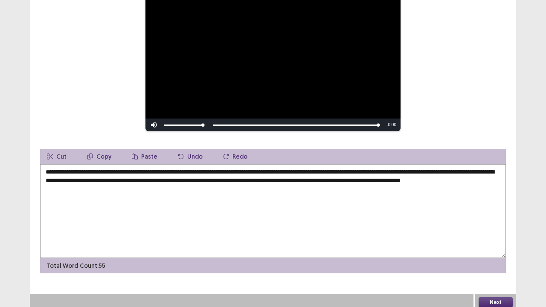
type textarea "**********"
click at [496, 234] on button "Next" at bounding box center [495, 302] width 34 height 10
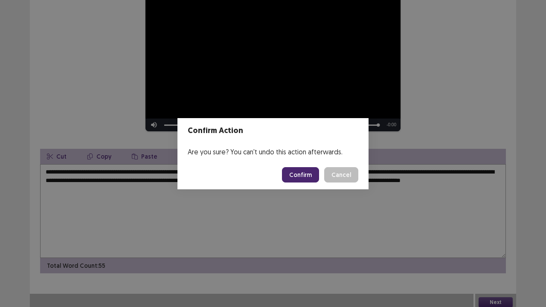
click at [309, 176] on button "Confirm" at bounding box center [300, 174] width 37 height 15
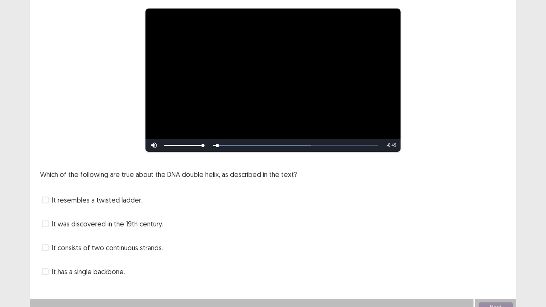
scroll to position [74, 0]
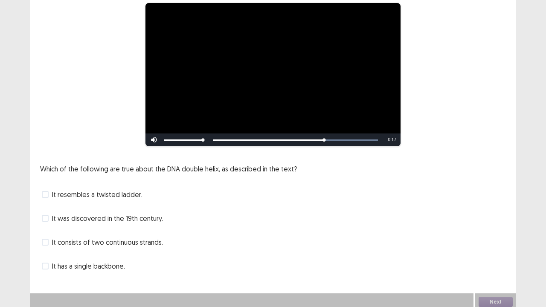
click at [44, 194] on span at bounding box center [45, 194] width 7 height 7
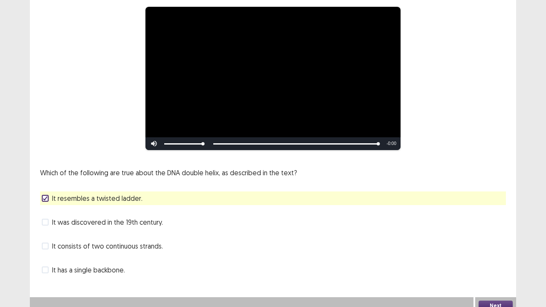
click at [44, 234] on span at bounding box center [45, 246] width 7 height 7
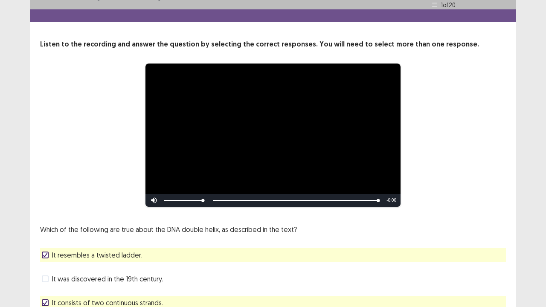
scroll to position [78, 0]
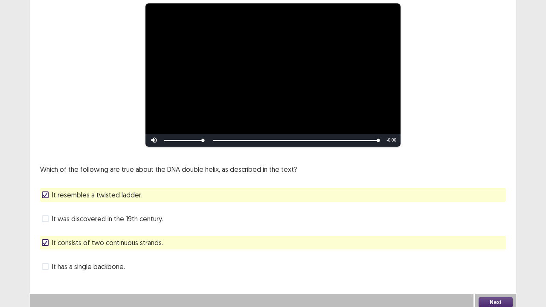
click at [485, 234] on button "Next" at bounding box center [495, 302] width 34 height 10
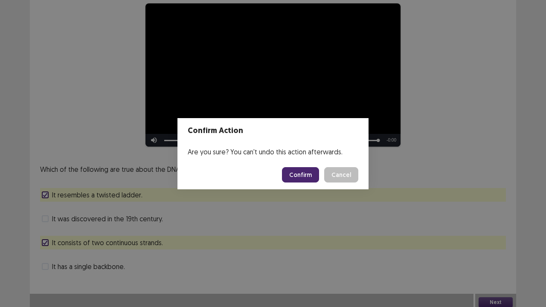
click at [297, 172] on button "Confirm" at bounding box center [300, 174] width 37 height 15
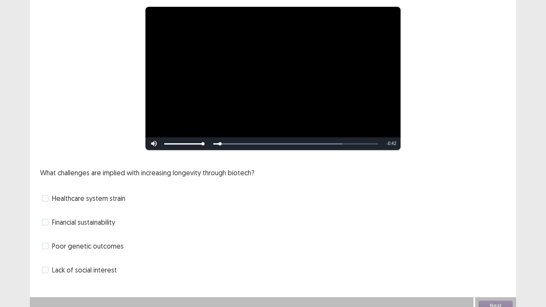
scroll to position [75, 0]
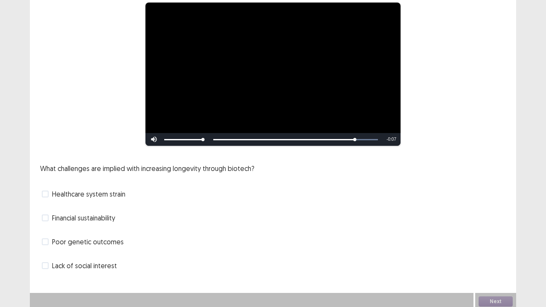
click at [46, 218] on span at bounding box center [45, 217] width 7 height 7
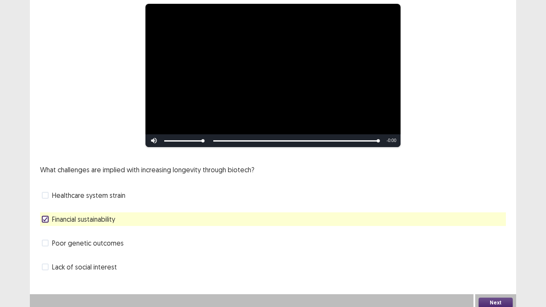
scroll to position [78, 0]
click at [46, 191] on span at bounding box center [45, 194] width 7 height 7
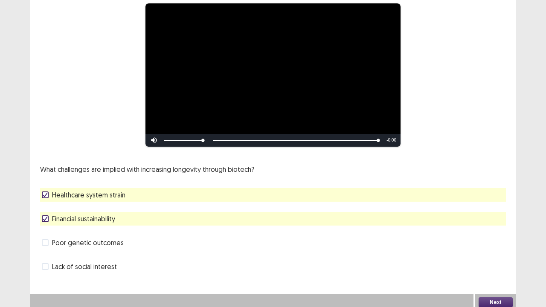
click at [492, 234] on button "Next" at bounding box center [495, 302] width 34 height 10
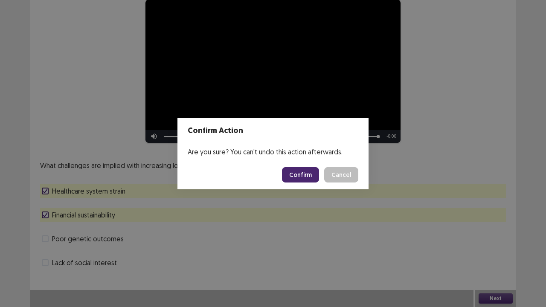
click at [299, 175] on button "Confirm" at bounding box center [300, 174] width 37 height 15
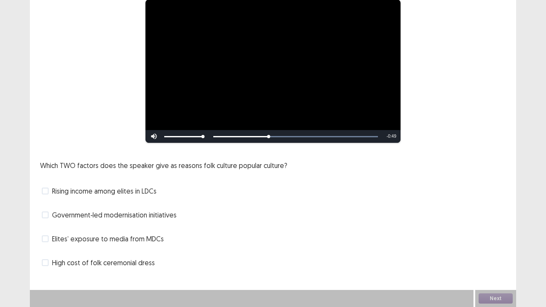
click at [51, 189] on label "Rising income among elites in LDCs" at bounding box center [99, 191] width 115 height 10
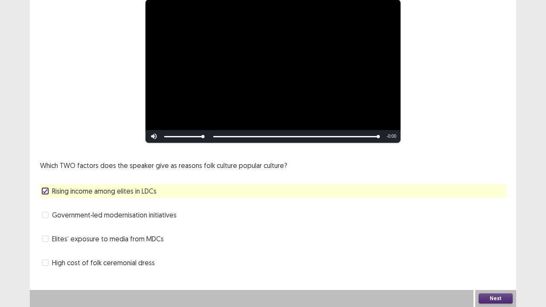
click at [86, 234] on span "Elites’ exposure to media from MDCs" at bounding box center [108, 239] width 112 height 10
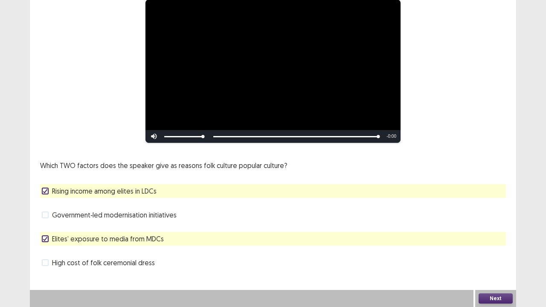
click at [490, 234] on button "Next" at bounding box center [495, 298] width 34 height 10
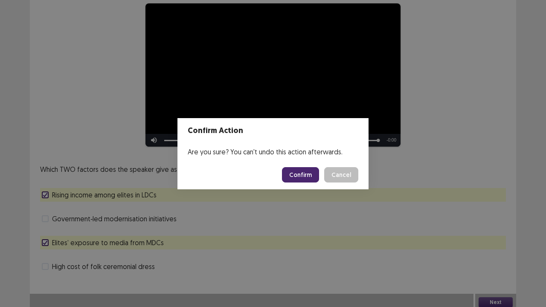
click at [303, 170] on button "Confirm" at bounding box center [300, 174] width 37 height 15
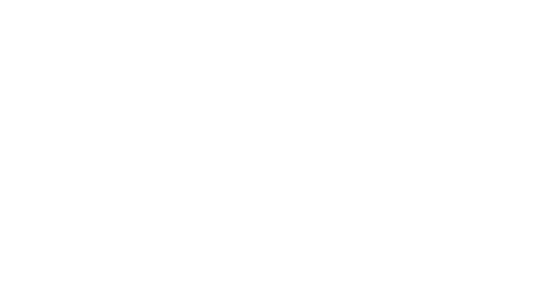
scroll to position [0, 0]
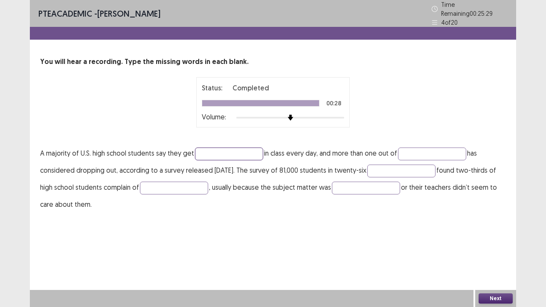
click at [249, 152] on input "text" at bounding box center [229, 153] width 68 height 13
type input "*****"
click at [410, 151] on input "text" at bounding box center [432, 153] width 68 height 13
type input "****"
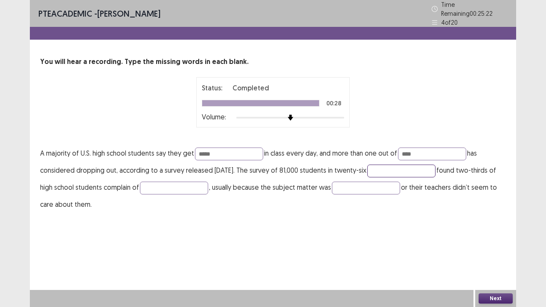
click at [410, 165] on input "text" at bounding box center [401, 171] width 68 height 13
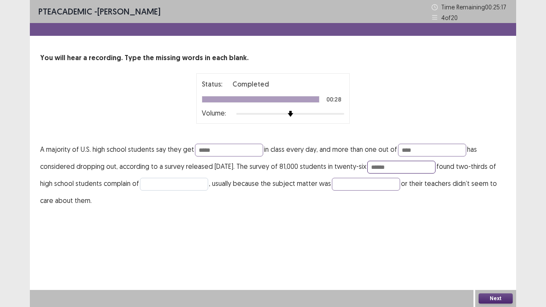
type input "******"
click at [208, 182] on input "text" at bounding box center [174, 184] width 68 height 13
type input "*******"
click at [372, 182] on input "text" at bounding box center [366, 184] width 68 height 13
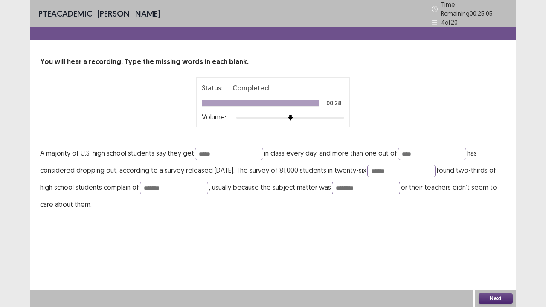
type input "********"
click at [497, 234] on button "Next" at bounding box center [495, 298] width 34 height 10
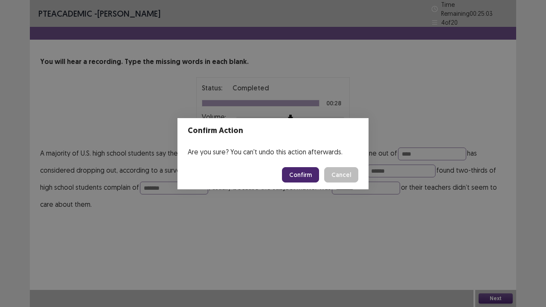
click at [308, 174] on button "Confirm" at bounding box center [300, 174] width 37 height 15
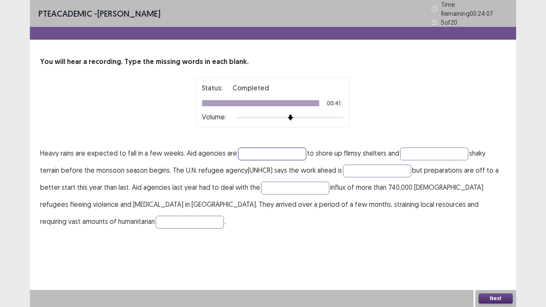
click at [259, 147] on input "text" at bounding box center [272, 153] width 68 height 13
type input "*******"
click at [426, 152] on input "text" at bounding box center [434, 153] width 68 height 13
type input "*********"
click at [382, 165] on input "text" at bounding box center [377, 171] width 68 height 13
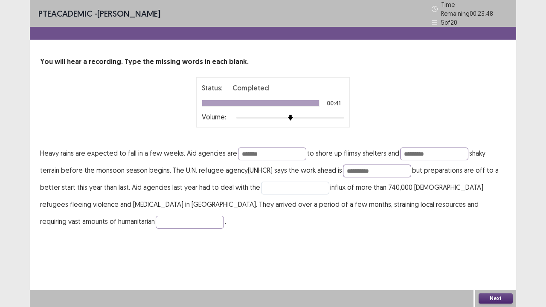
type input "**********"
click at [297, 186] on input "text" at bounding box center [295, 188] width 68 height 13
type input "*******"
click at [156, 216] on input "text" at bounding box center [190, 222] width 68 height 13
type input "**********"
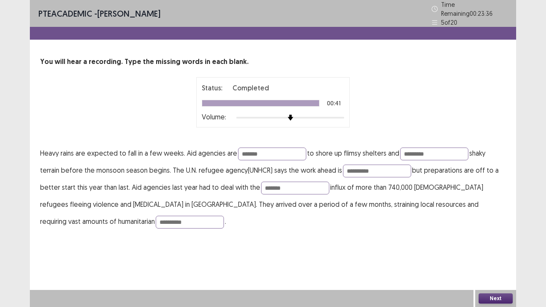
click at [493, 234] on button "Next" at bounding box center [495, 298] width 34 height 10
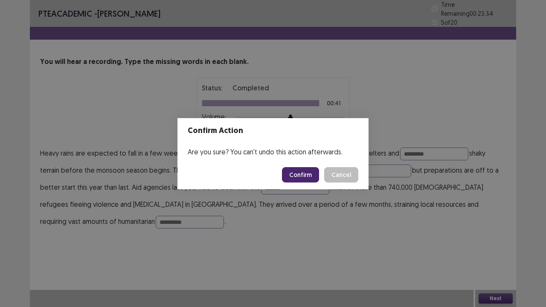
click at [297, 177] on button "Confirm" at bounding box center [300, 174] width 37 height 15
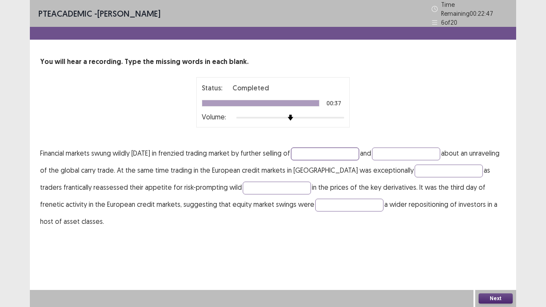
click at [312, 147] on input "text" at bounding box center [325, 153] width 68 height 13
type input "********"
click at [433, 171] on input "text" at bounding box center [448, 171] width 68 height 13
type input "*****"
click at [243, 188] on input "text" at bounding box center [277, 188] width 68 height 13
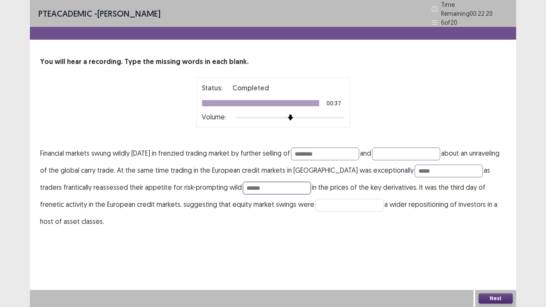
type input "******"
click at [315, 203] on input "text" at bounding box center [349, 205] width 68 height 13
type input "*********"
click at [398, 147] on input "text" at bounding box center [406, 153] width 68 height 13
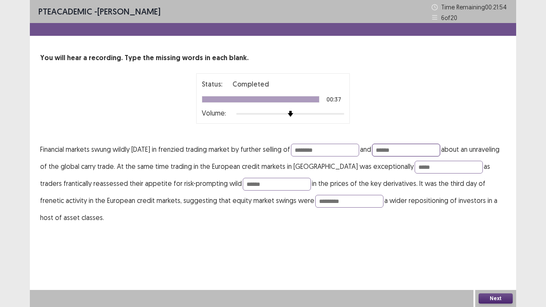
type input "******"
click at [499, 234] on button "Next" at bounding box center [495, 298] width 34 height 10
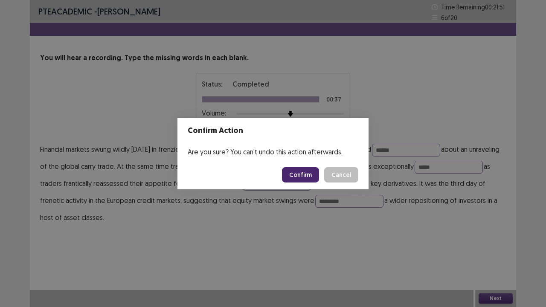
click at [311, 173] on button "Confirm" at bounding box center [300, 174] width 37 height 15
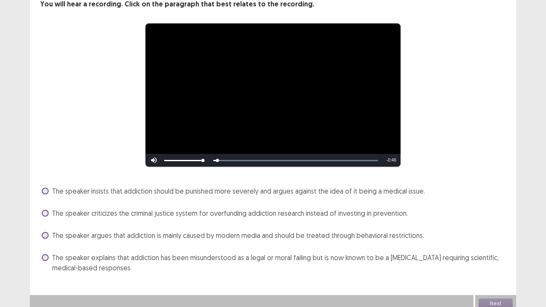
scroll to position [59, 0]
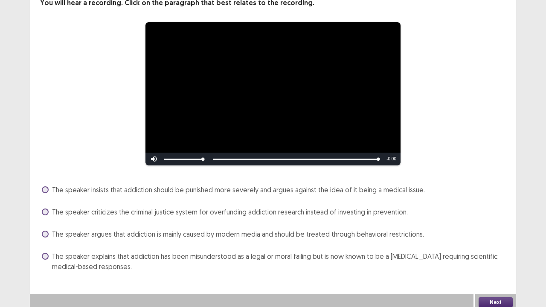
click at [47, 234] on span at bounding box center [45, 256] width 7 height 7
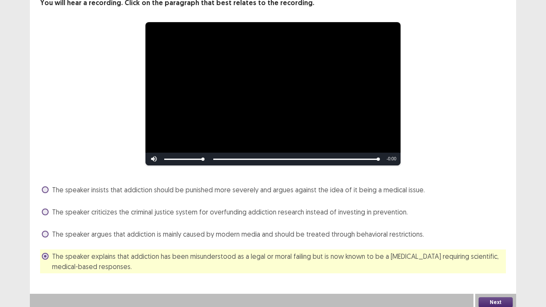
click at [499, 234] on button "Next" at bounding box center [495, 302] width 34 height 10
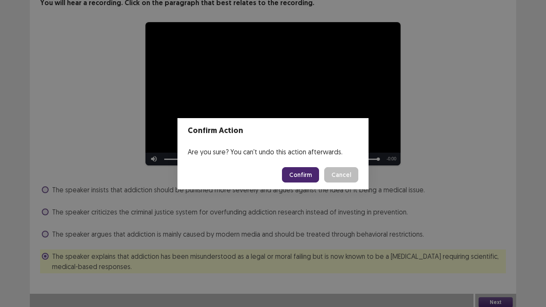
click at [300, 171] on button "Confirm" at bounding box center [300, 174] width 37 height 15
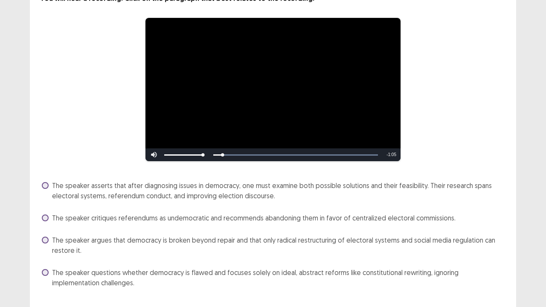
scroll to position [67, 0]
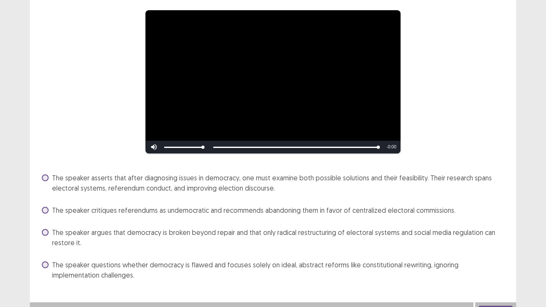
click at [73, 175] on span "The speaker asserts that after diagnosing issues in democracy, one must examine…" at bounding box center [278, 183] width 453 height 20
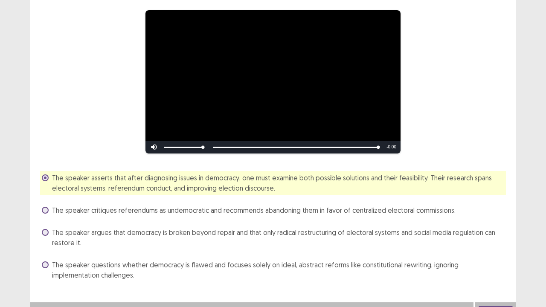
scroll to position [79, 0]
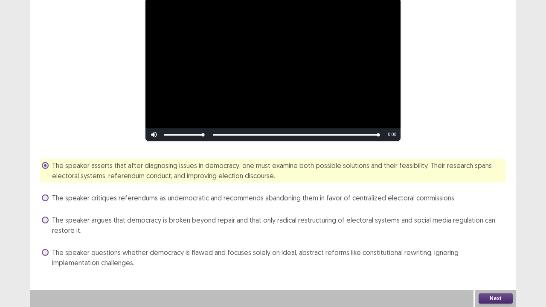
click at [500, 234] on button "Next" at bounding box center [495, 298] width 34 height 10
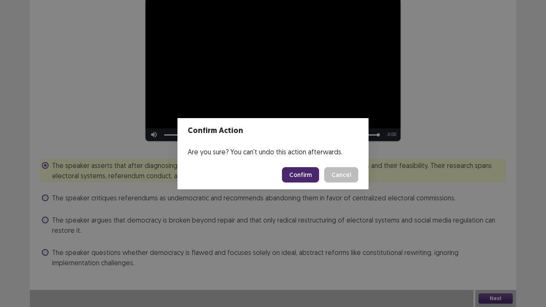
click at [306, 176] on button "Confirm" at bounding box center [300, 174] width 37 height 15
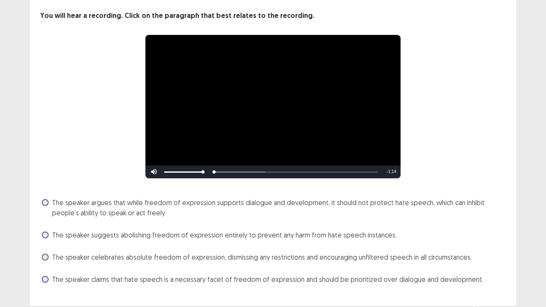
scroll to position [59, 0]
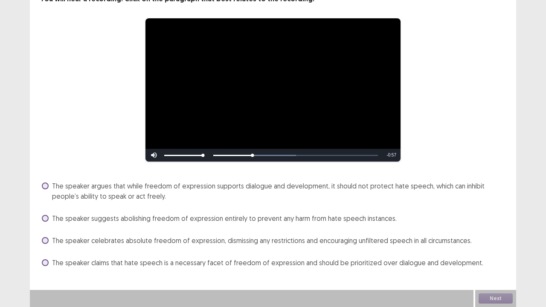
click at [48, 185] on span at bounding box center [45, 185] width 7 height 7
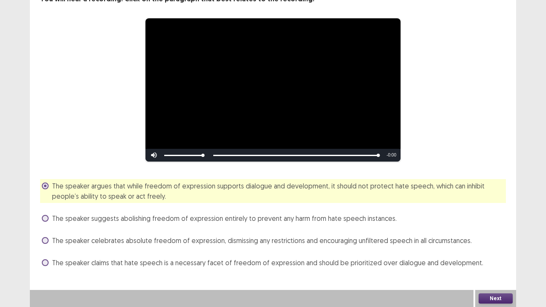
click at [48, 218] on span at bounding box center [45, 218] width 7 height 7
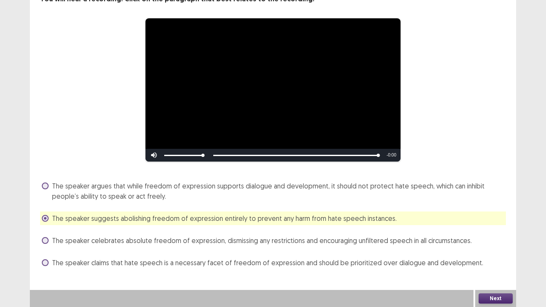
click at [488, 234] on button "Next" at bounding box center [495, 298] width 34 height 10
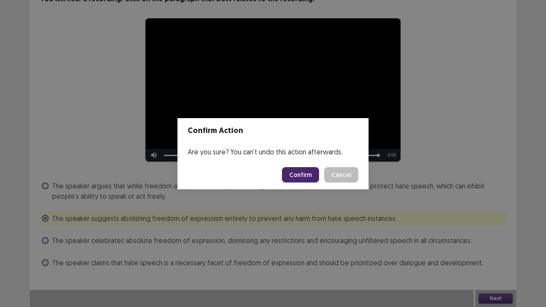
click at [300, 176] on button "Confirm" at bounding box center [300, 174] width 37 height 15
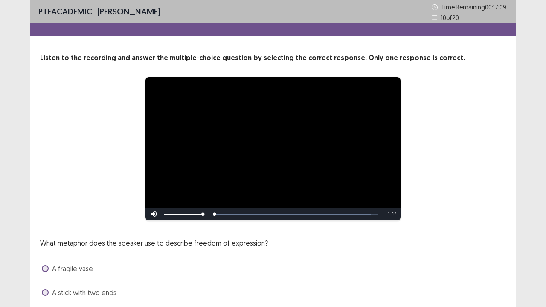
scroll to position [78, 0]
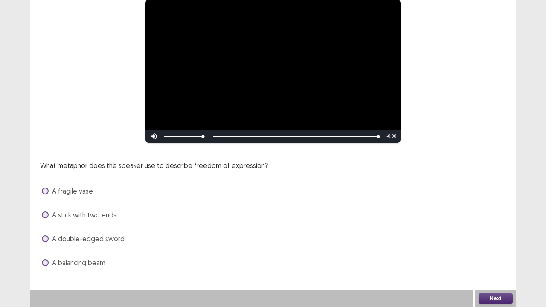
click at [48, 234] on span at bounding box center [45, 262] width 7 height 7
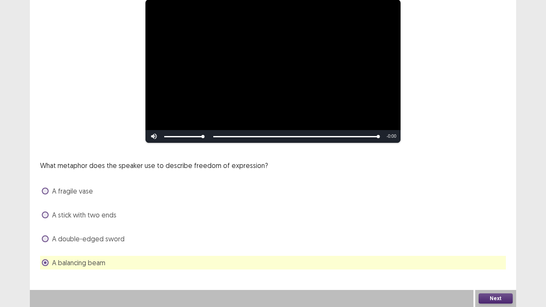
click at [496, 234] on button "Next" at bounding box center [495, 298] width 34 height 10
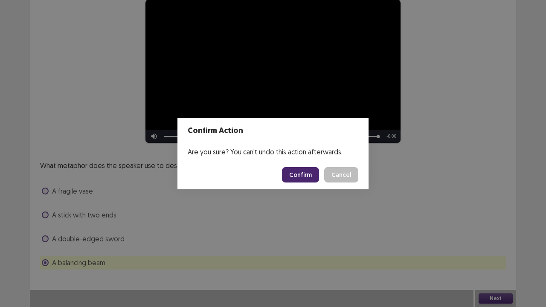
click at [300, 170] on button "Confirm" at bounding box center [300, 174] width 37 height 15
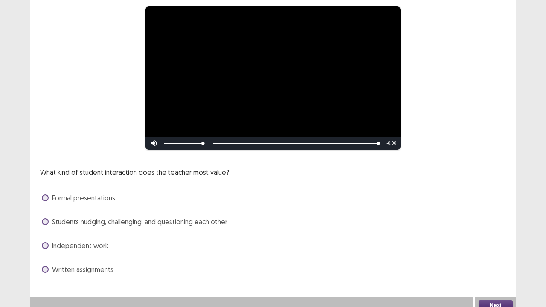
scroll to position [72, 0]
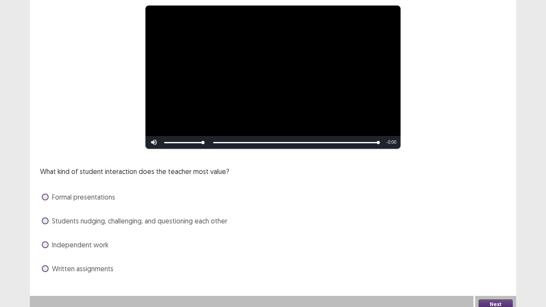
click at [49, 220] on label "Students nudging, challenging, and questioning each other" at bounding box center [134, 221] width 185 height 10
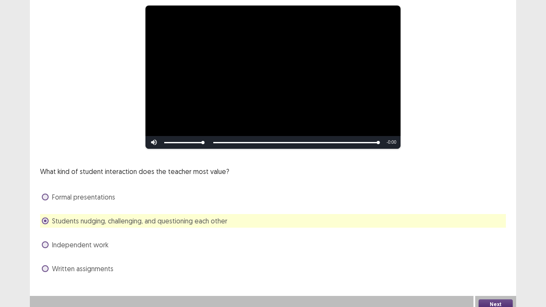
click at [492, 234] on button "Next" at bounding box center [495, 304] width 34 height 10
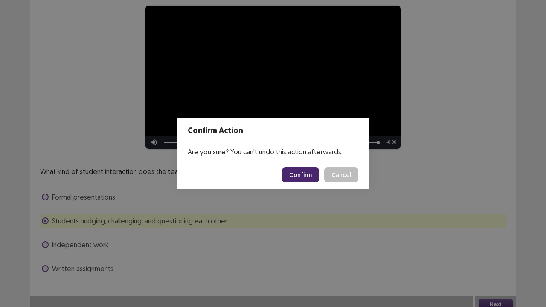
click at [299, 180] on button "Confirm" at bounding box center [300, 174] width 37 height 15
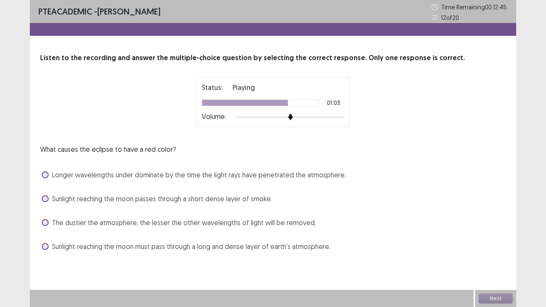
click at [47, 179] on label "Longer wavelengths under dominate by the time the light rays have penetrated th…" at bounding box center [194, 175] width 304 height 10
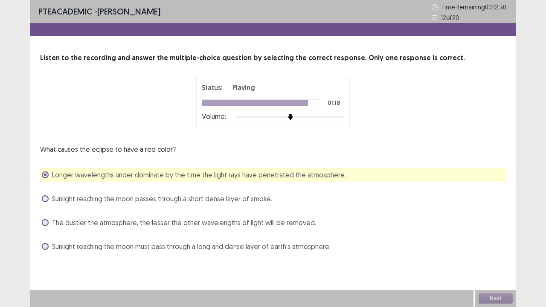
click at [50, 234] on label "Sunlight reaching the moon must pass through a long and dense layer of earth's …" at bounding box center [186, 246] width 289 height 10
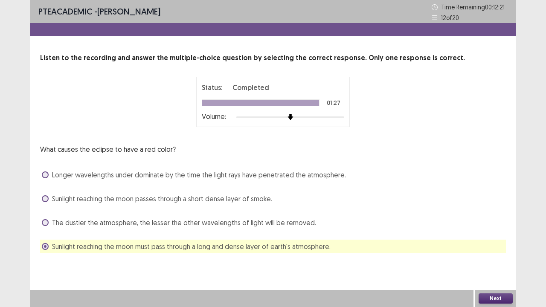
click at [497, 234] on button "Next" at bounding box center [495, 298] width 34 height 10
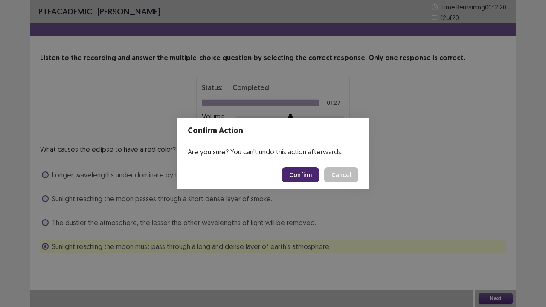
click at [303, 178] on button "Confirm" at bounding box center [300, 174] width 37 height 15
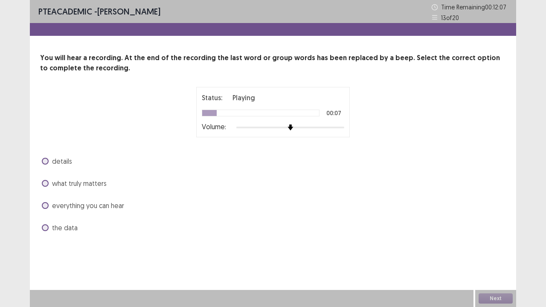
click at [48, 181] on span at bounding box center [45, 183] width 7 height 7
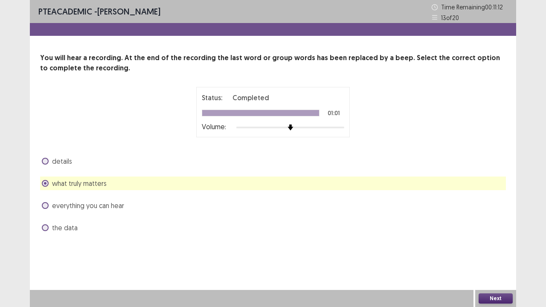
click at [493, 234] on button "Next" at bounding box center [495, 298] width 34 height 10
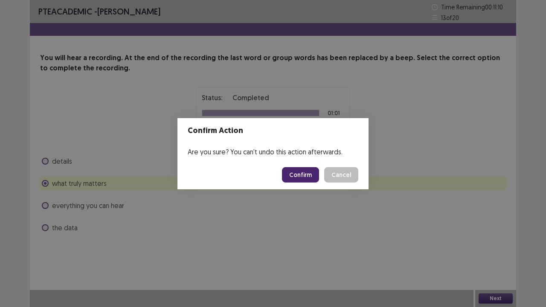
click at [300, 172] on button "Confirm" at bounding box center [300, 174] width 37 height 15
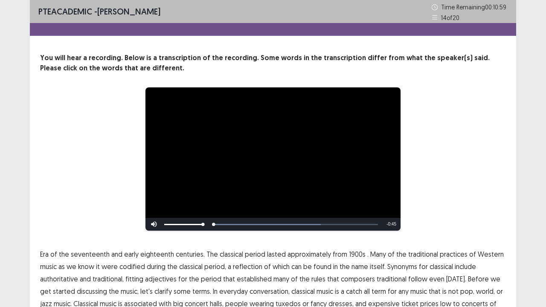
scroll to position [52, 0]
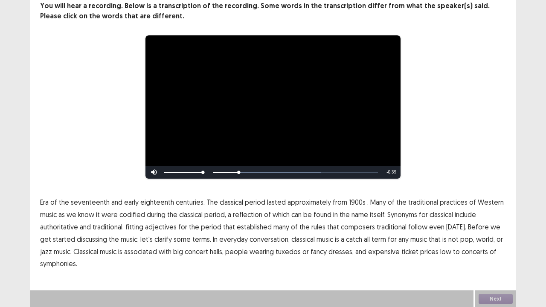
click at [351, 202] on span "1900s" at bounding box center [357, 202] width 17 height 10
click at [495, 234] on button "Next" at bounding box center [495, 299] width 34 height 10
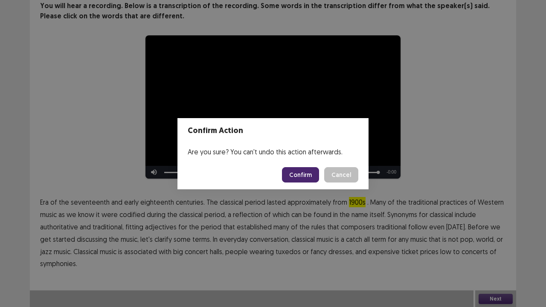
click at [304, 174] on button "Confirm" at bounding box center [300, 174] width 37 height 15
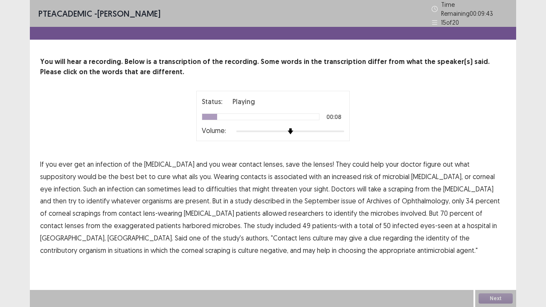
click at [76, 171] on span "suppository" at bounding box center [58, 176] width 36 height 10
click at [206, 185] on span "difficulties" at bounding box center [221, 189] width 31 height 10
click at [253, 199] on span "described" at bounding box center [268, 201] width 31 height 10
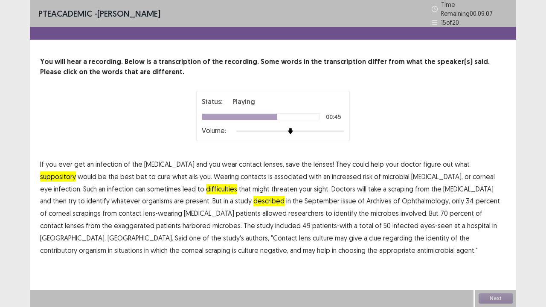
click at [154, 220] on span "exaggerated" at bounding box center [134, 225] width 40 height 10
click at [77, 234] on span "contributory" at bounding box center [58, 250] width 37 height 10
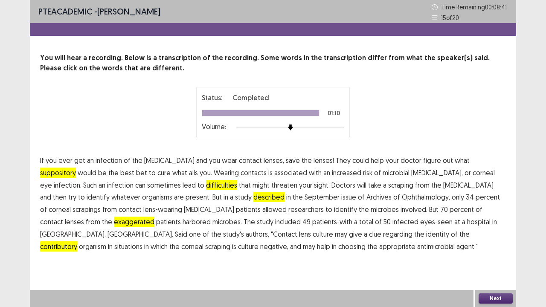
click at [494, 234] on button "Next" at bounding box center [495, 298] width 34 height 10
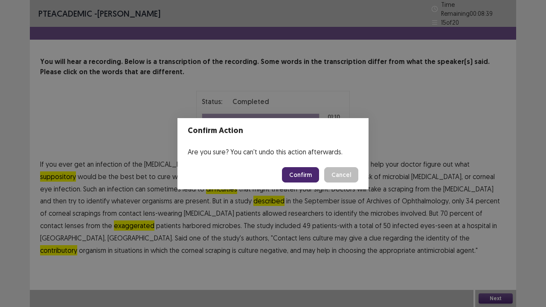
click at [309, 174] on button "Confirm" at bounding box center [300, 174] width 37 height 15
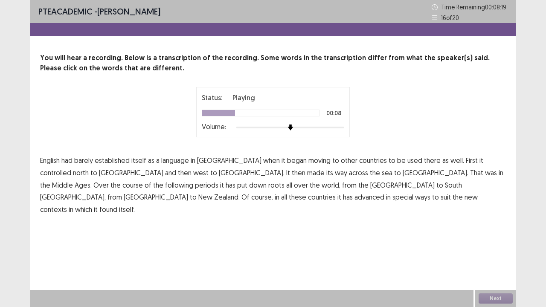
click at [71, 167] on span "controlled" at bounding box center [55, 172] width 31 height 10
click at [218, 180] on span "periods" at bounding box center [206, 185] width 23 height 10
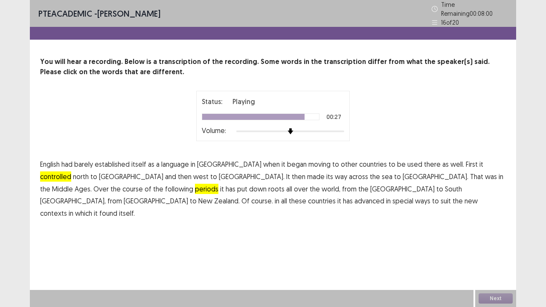
click at [384, 196] on span "advanced" at bounding box center [369, 201] width 30 height 10
click at [67, 208] on span "contexts" at bounding box center [53, 213] width 27 height 10
click at [494, 234] on button "Next" at bounding box center [495, 298] width 34 height 10
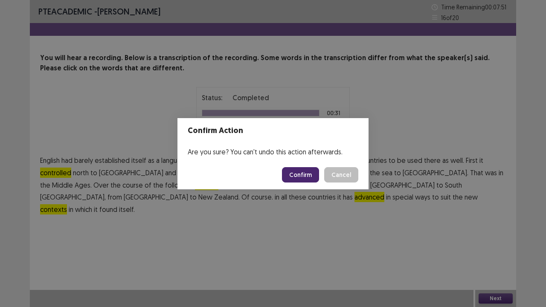
click at [309, 179] on button "Confirm" at bounding box center [300, 174] width 37 height 15
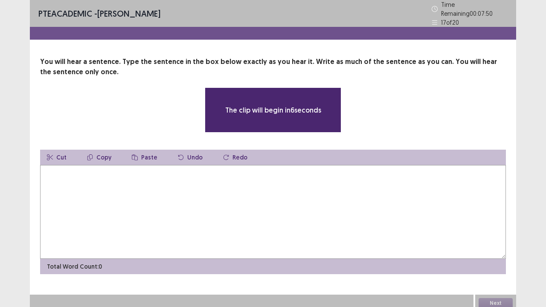
click at [170, 200] on textarea at bounding box center [272, 212] width 465 height 94
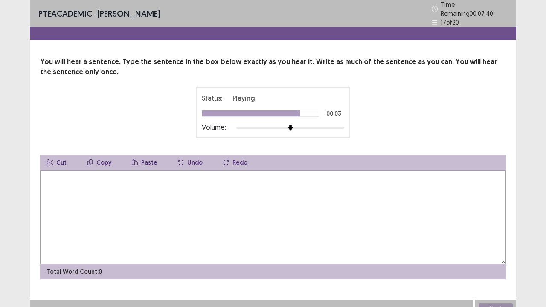
click at [129, 185] on textarea at bounding box center [272, 217] width 465 height 94
click at [49, 175] on textarea "**********" at bounding box center [272, 217] width 465 height 94
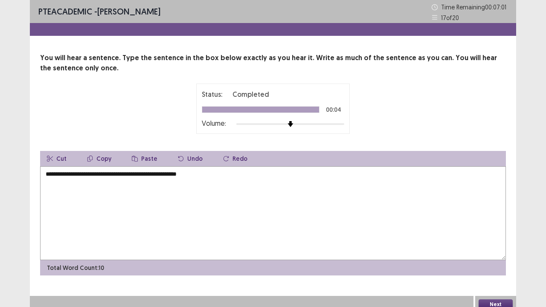
click at [57, 176] on textarea "**********" at bounding box center [272, 213] width 465 height 94
type textarea "**********"
click at [490, 234] on button "Next" at bounding box center [495, 304] width 34 height 10
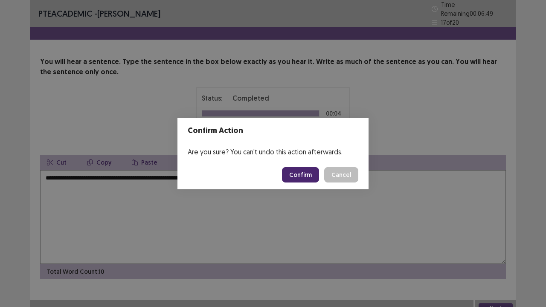
click at [305, 175] on button "Confirm" at bounding box center [300, 174] width 37 height 15
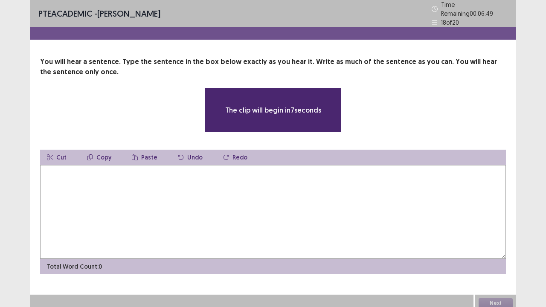
click at [305, 175] on textarea at bounding box center [272, 212] width 465 height 94
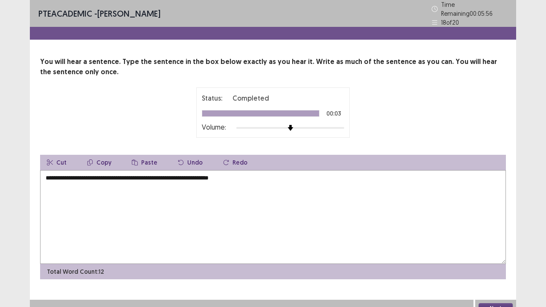
type textarea "**********"
click at [485, 234] on button "Next" at bounding box center [495, 308] width 34 height 10
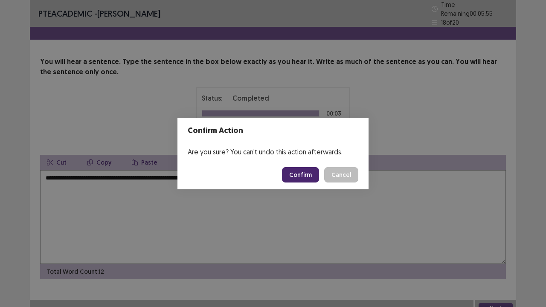
click at [296, 173] on button "Confirm" at bounding box center [300, 174] width 37 height 15
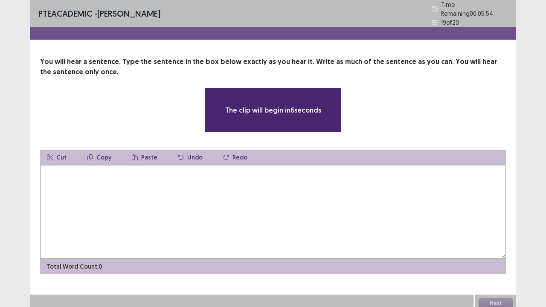
click at [124, 200] on textarea at bounding box center [272, 212] width 465 height 94
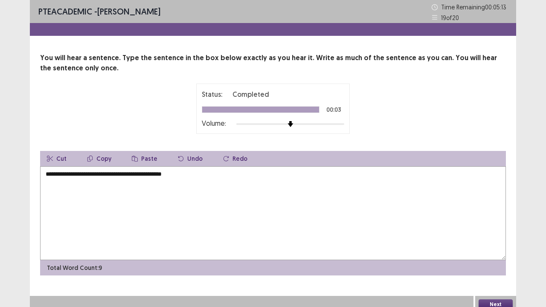
type textarea "**********"
click at [496, 234] on button "Next" at bounding box center [495, 304] width 34 height 10
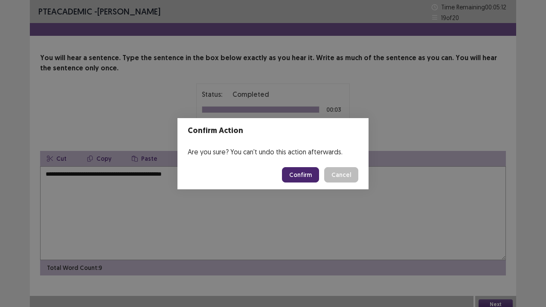
click at [302, 173] on button "Confirm" at bounding box center [300, 174] width 37 height 15
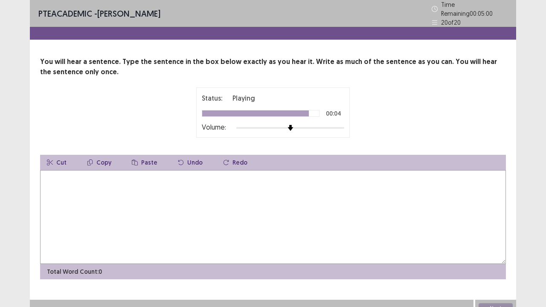
click at [136, 202] on textarea at bounding box center [272, 217] width 465 height 94
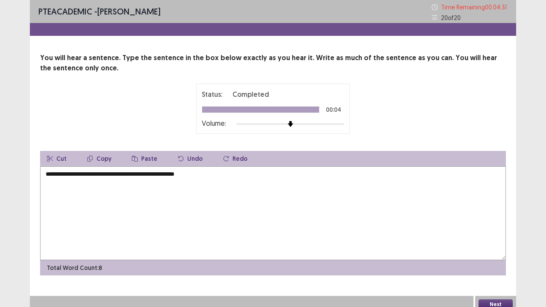
type textarea "**********"
click at [488, 234] on button "Next" at bounding box center [495, 304] width 34 height 10
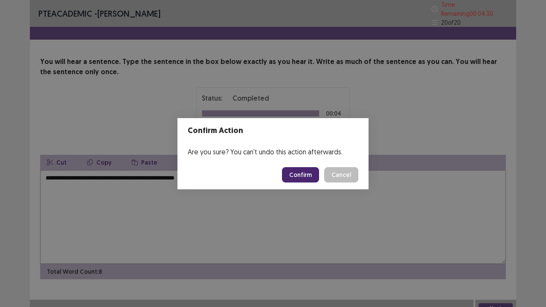
click at [304, 171] on button "Confirm" at bounding box center [300, 174] width 37 height 15
